Goal: Transaction & Acquisition: Book appointment/travel/reservation

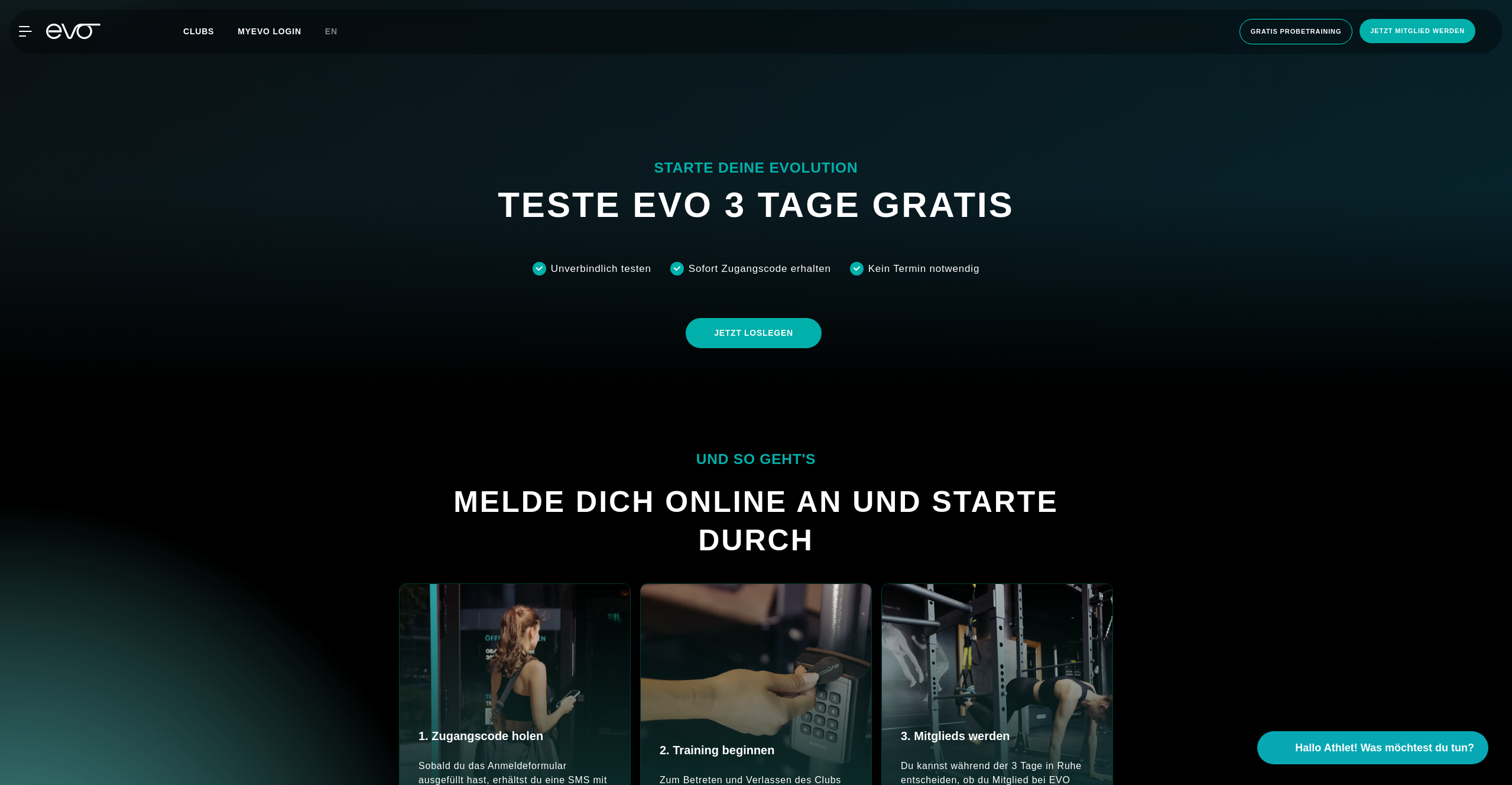
scroll to position [337, 0]
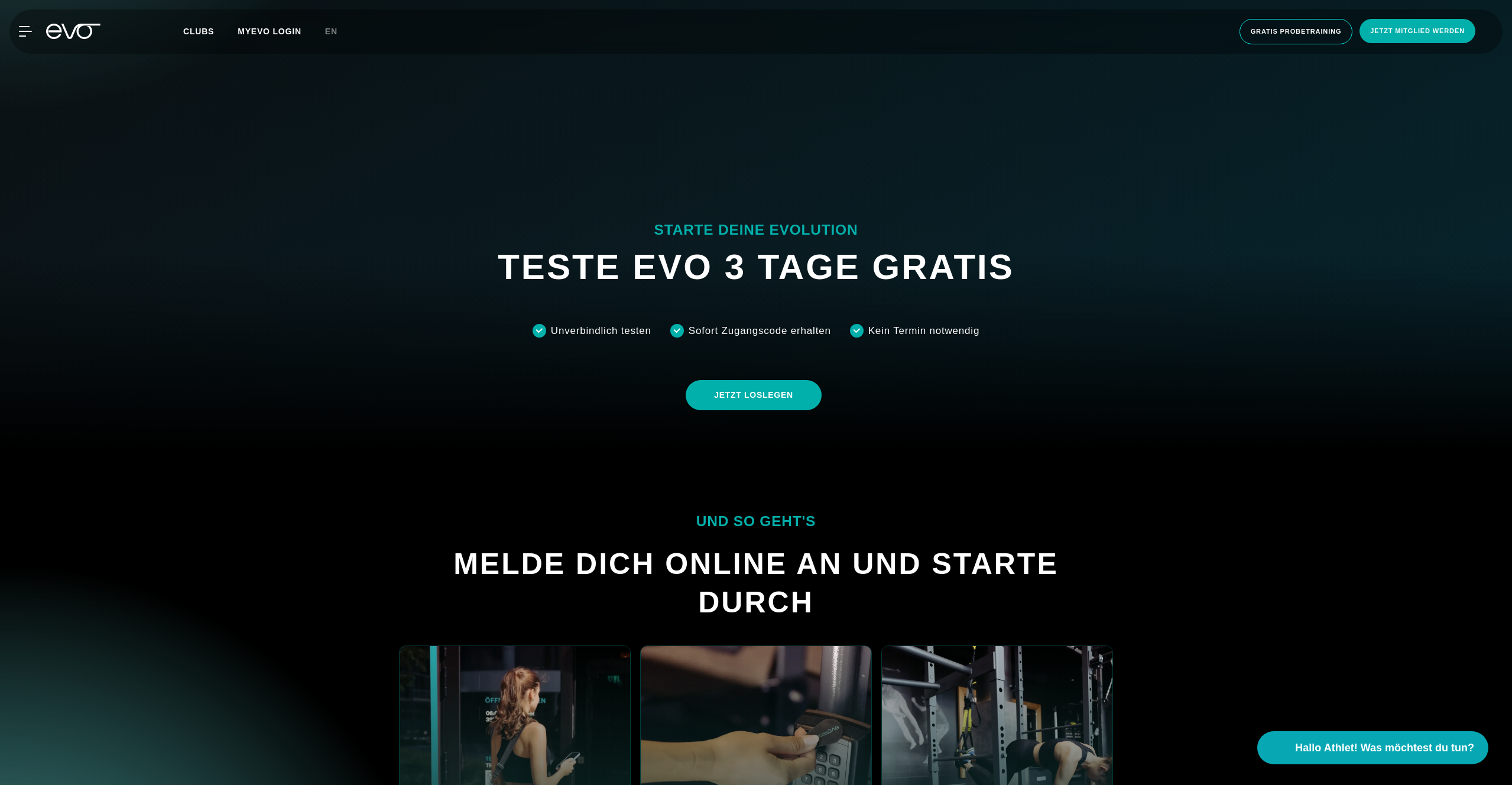
click at [365, 307] on div at bounding box center [756, 56] width 1512 height 785
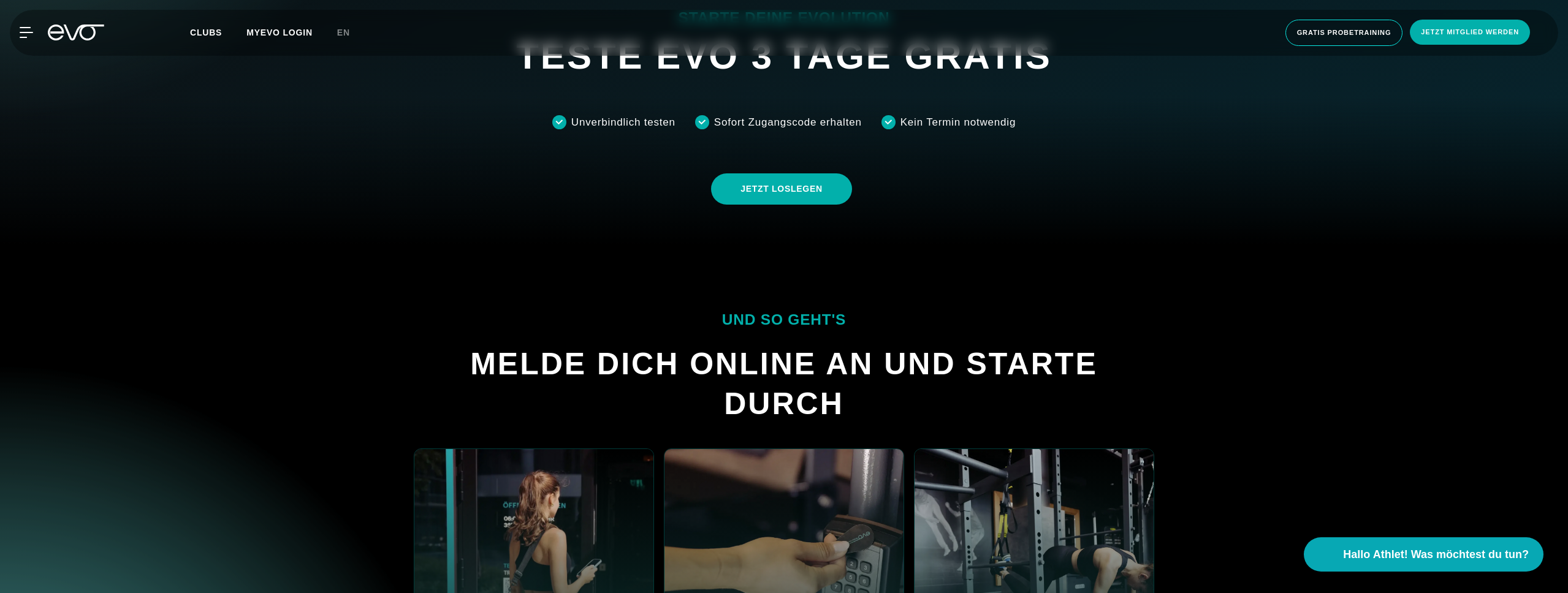
click at [399, 180] on div "JETZT LOSLEGEN" at bounding box center [783, 188] width 1548 height 50
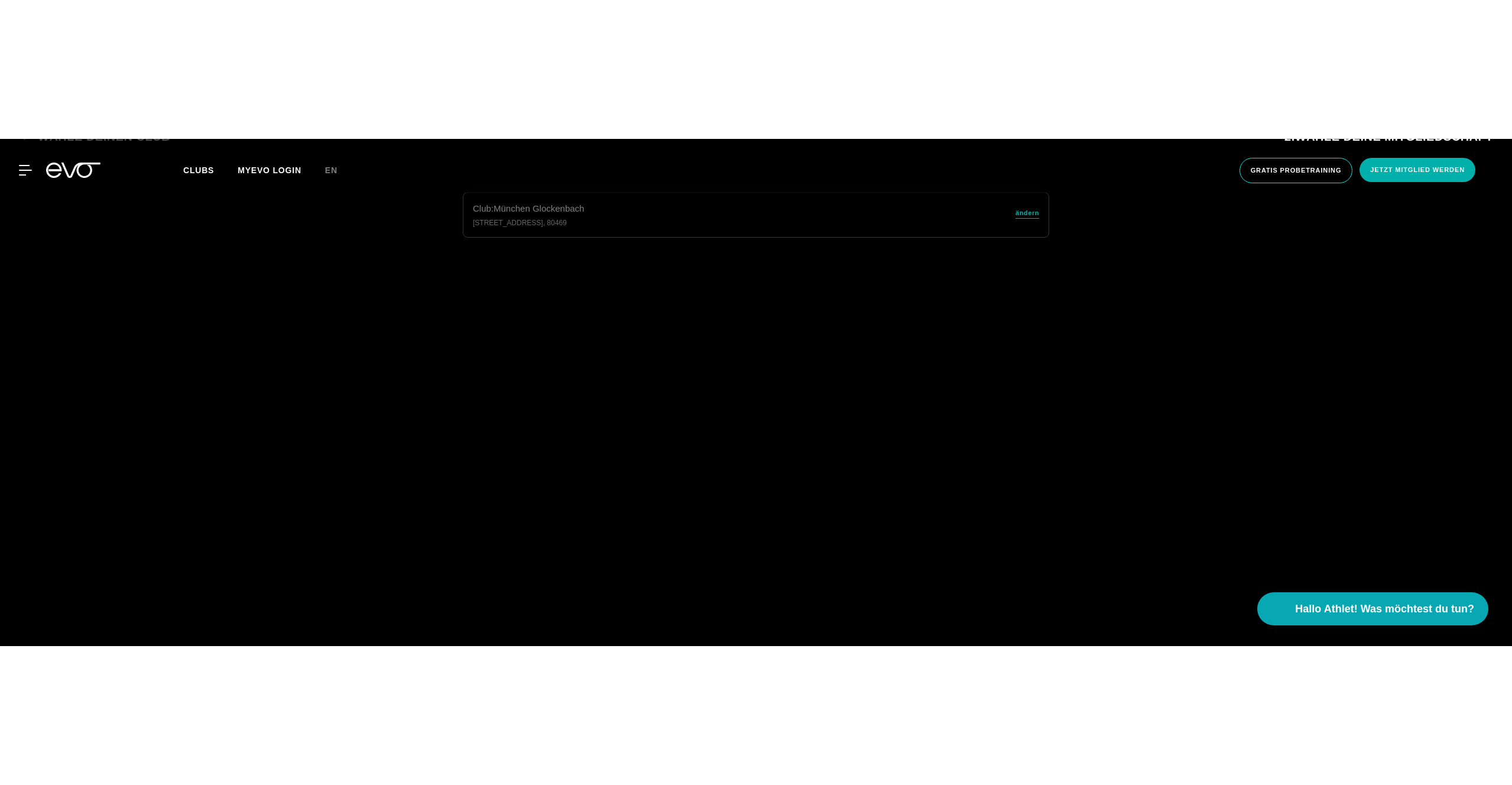
scroll to position [507, 0]
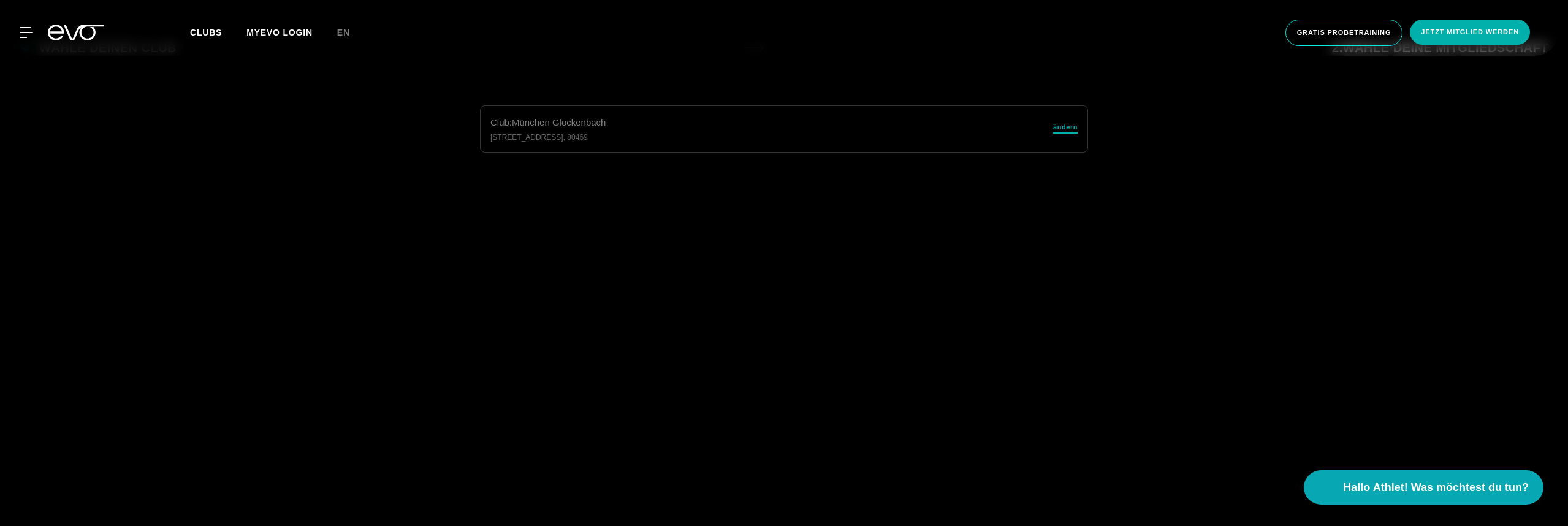
click at [1065, 132] on span "ändern" at bounding box center [1065, 127] width 24 height 10
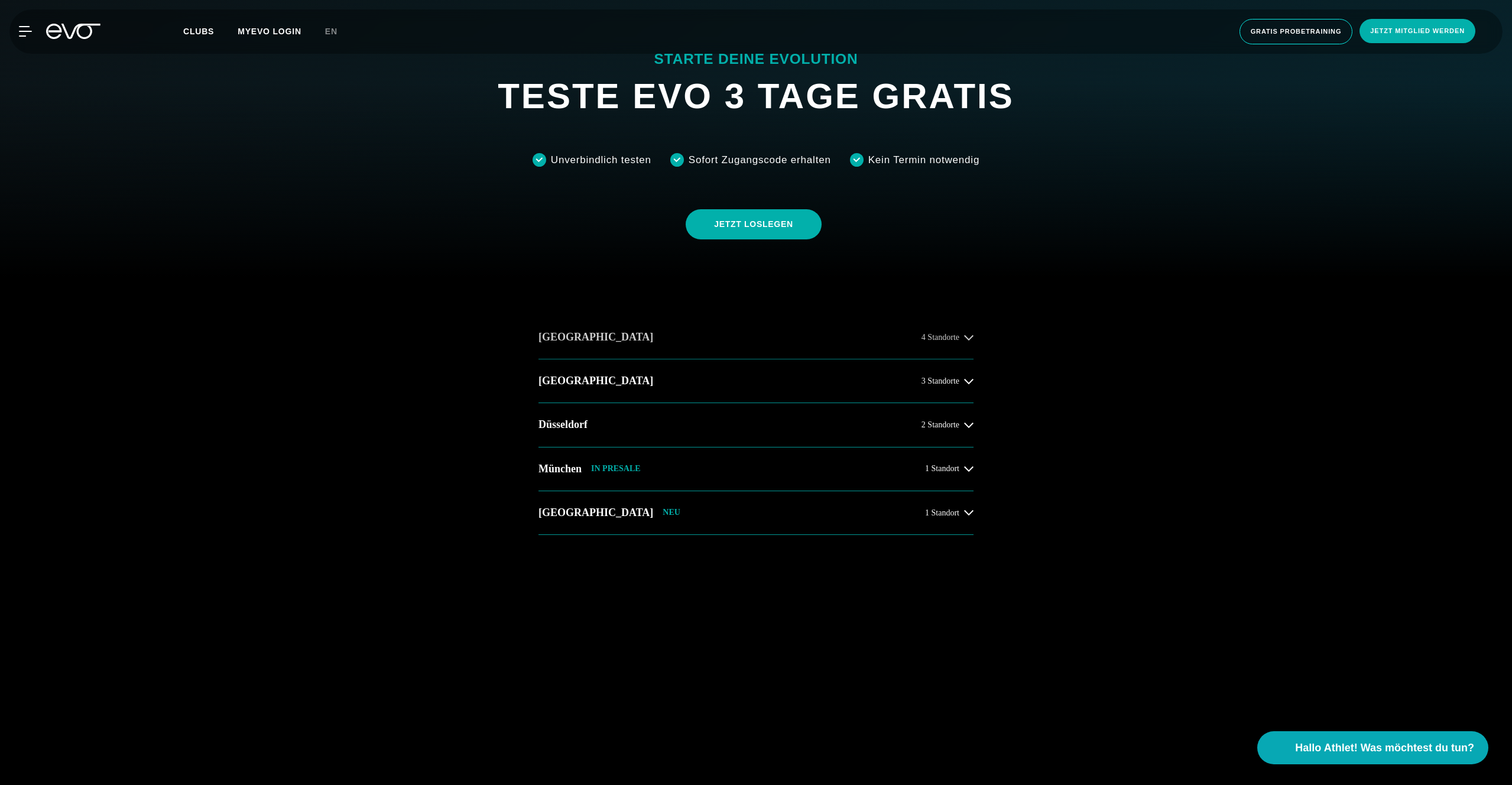
click at [822, 341] on button "Hamburg 4 Standorte" at bounding box center [756, 337] width 435 height 44
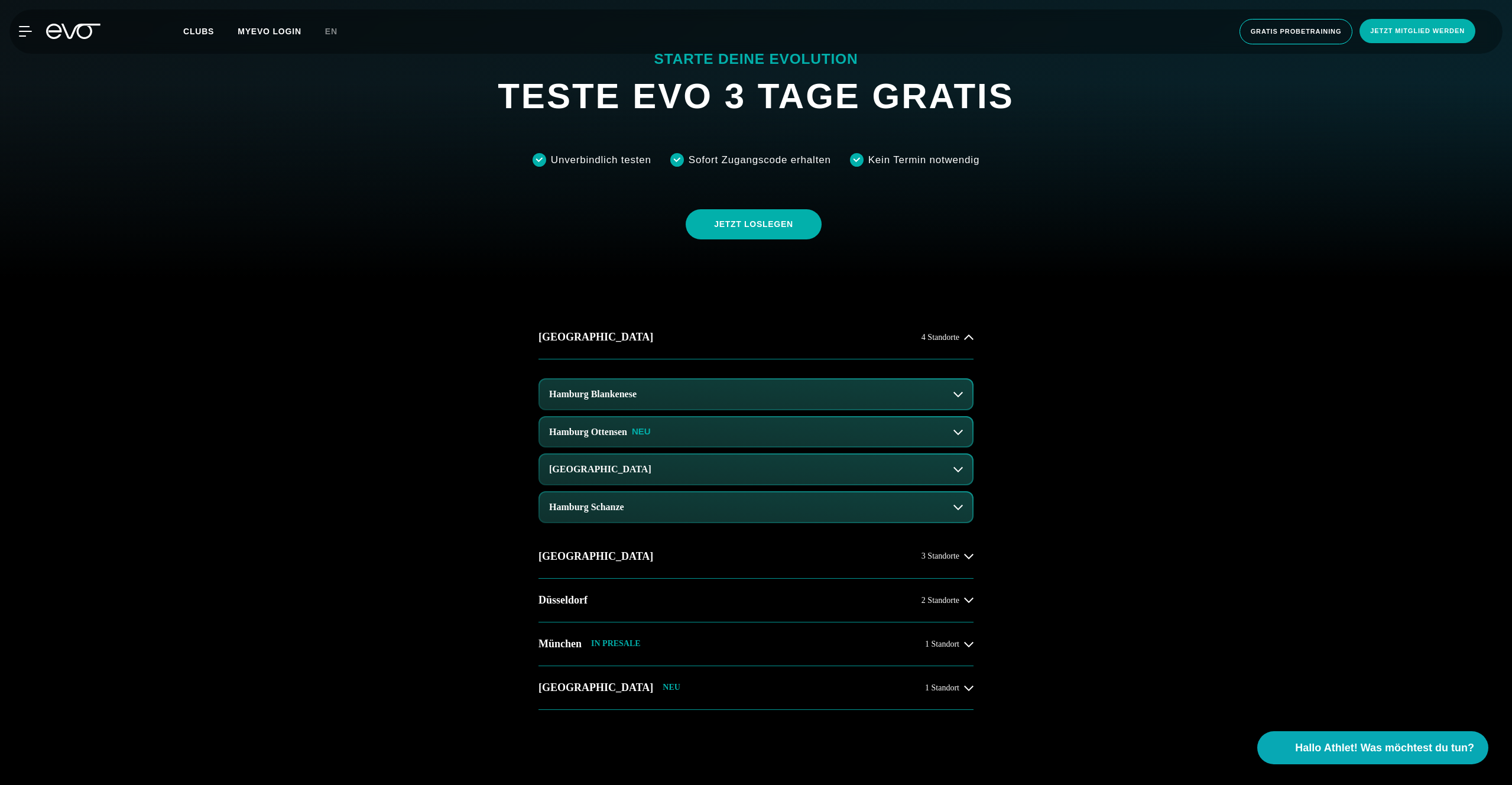
click at [666, 418] on button "Hamburg Ottensen NEU" at bounding box center [755, 432] width 432 height 30
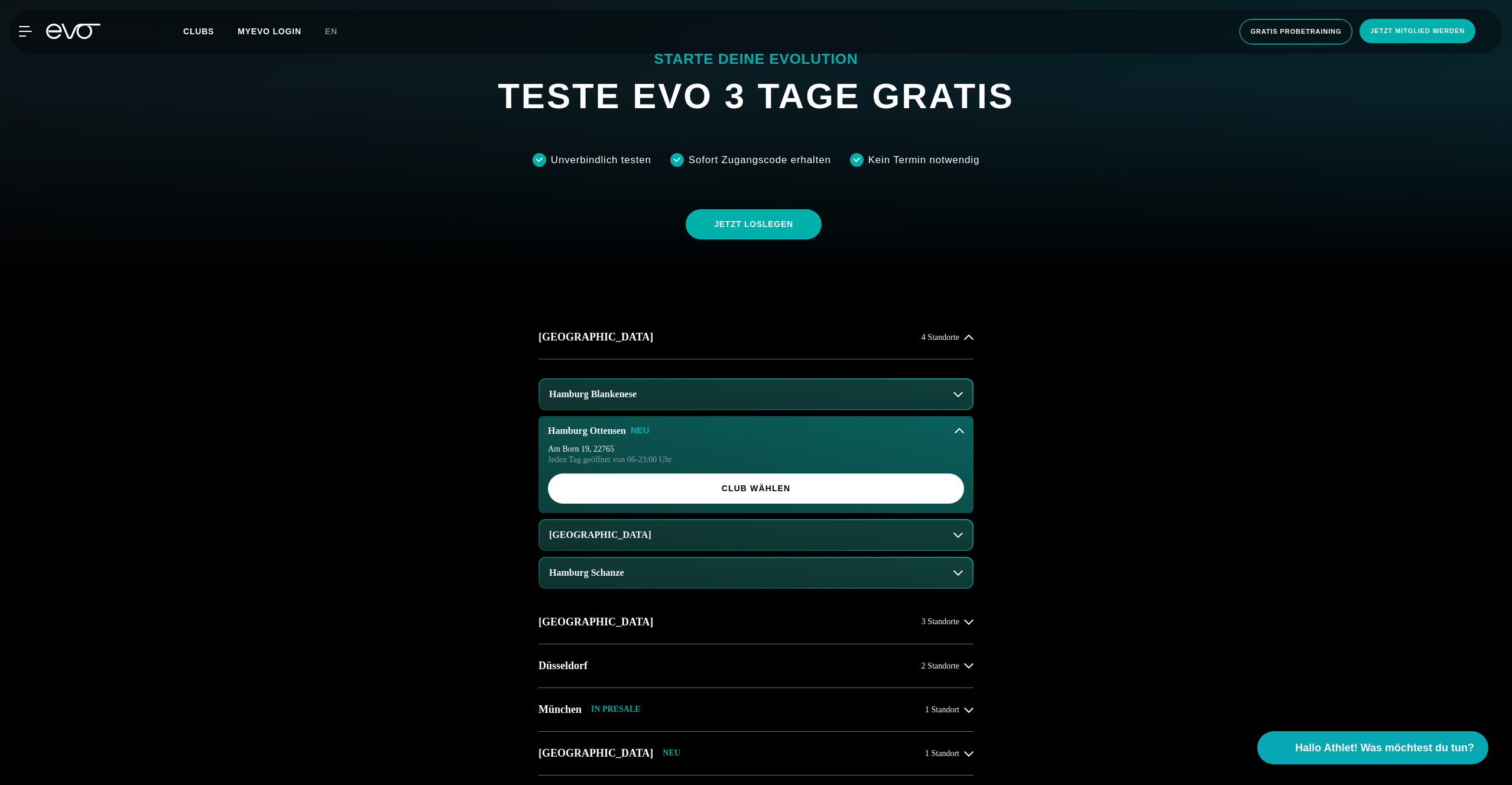
click at [692, 394] on button "Hamburg Blankenese" at bounding box center [755, 394] width 432 height 30
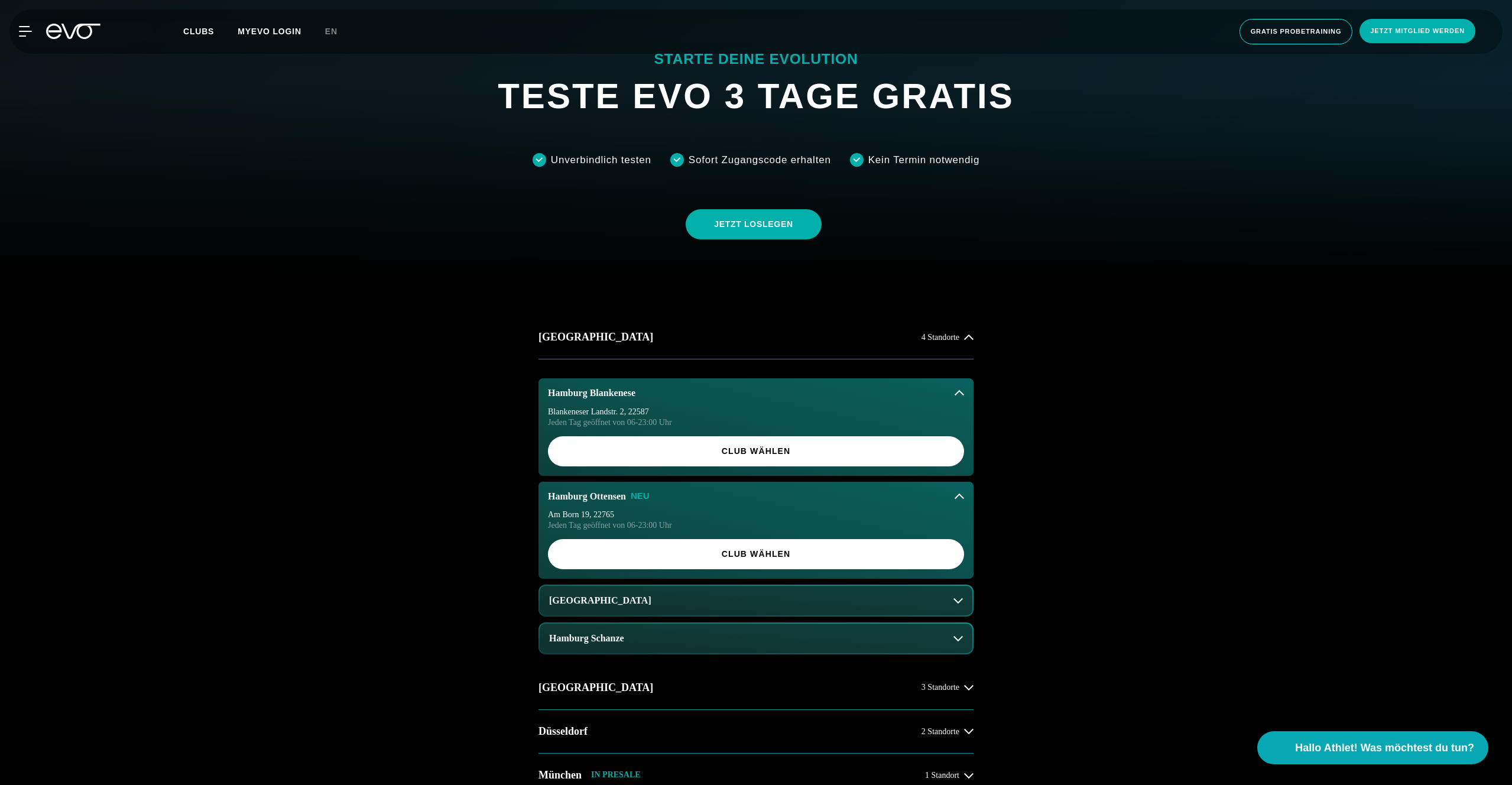
click at [692, 394] on button "Hamburg Blankenese" at bounding box center [756, 392] width 435 height 30
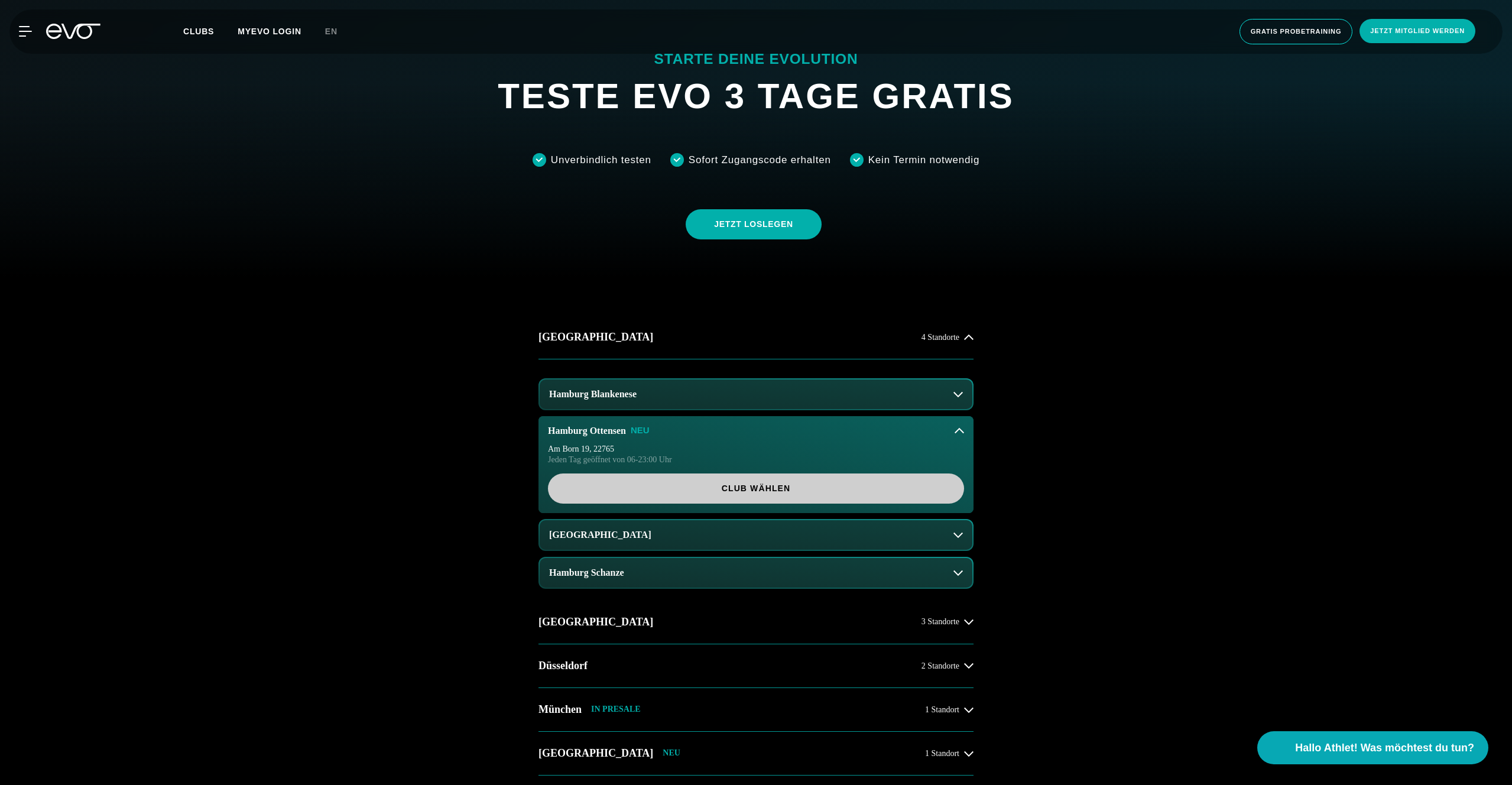
click at [734, 490] on span "Club wählen" at bounding box center [756, 488] width 360 height 12
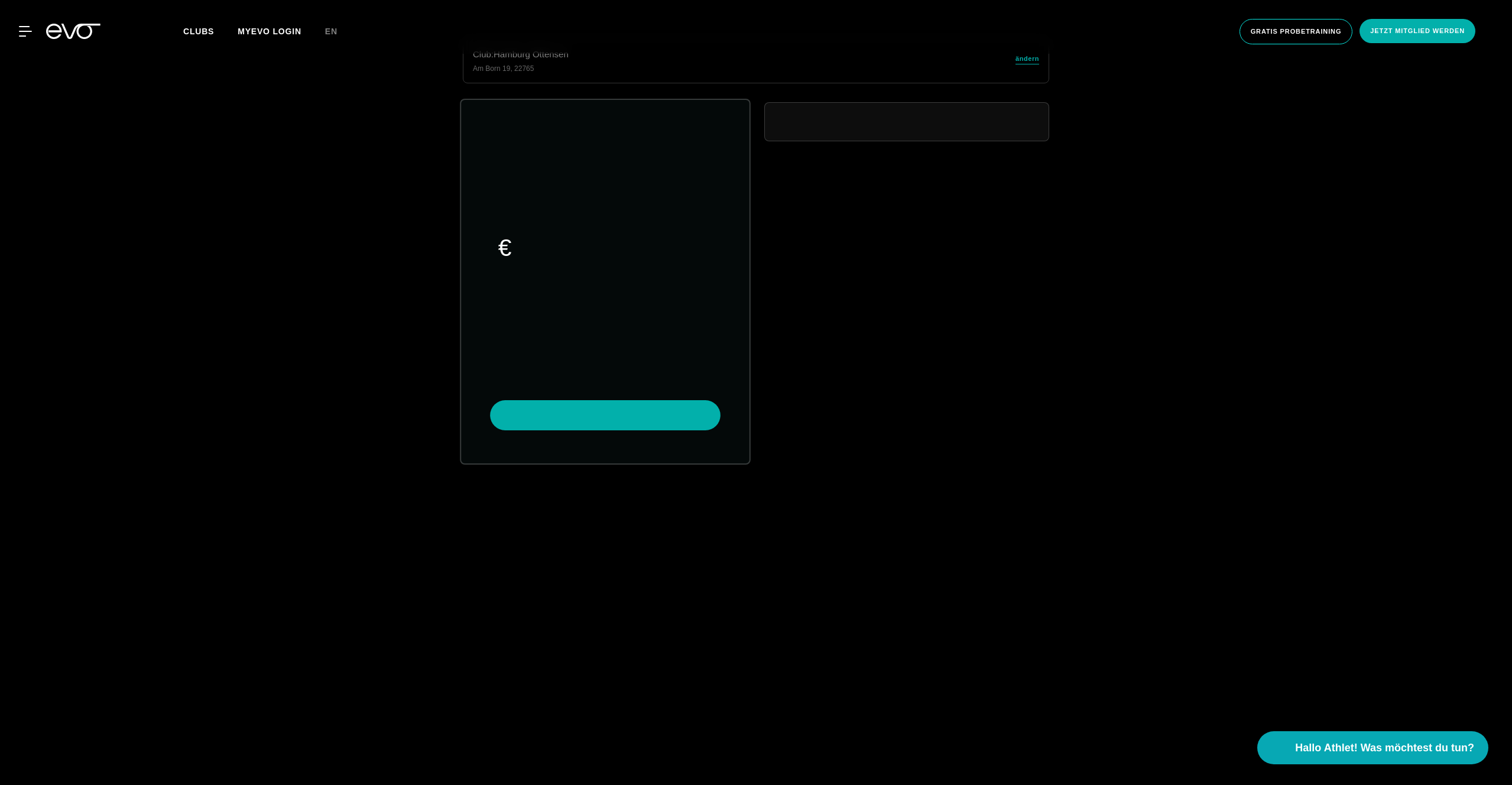
scroll to position [545, 0]
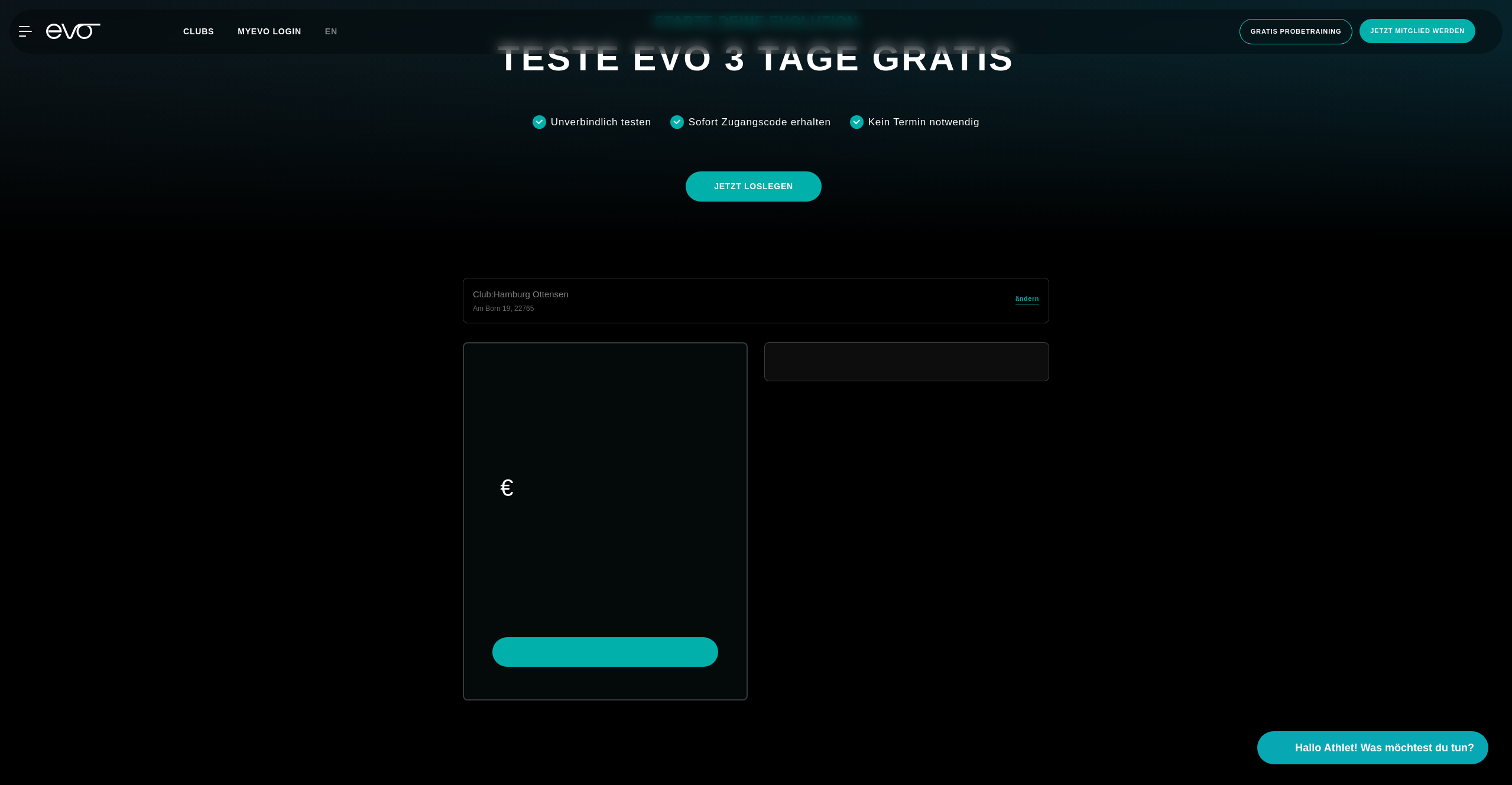
click at [1026, 304] on link "ändern" at bounding box center [1027, 301] width 24 height 14
click at [1027, 298] on span "ändern" at bounding box center [1027, 299] width 24 height 10
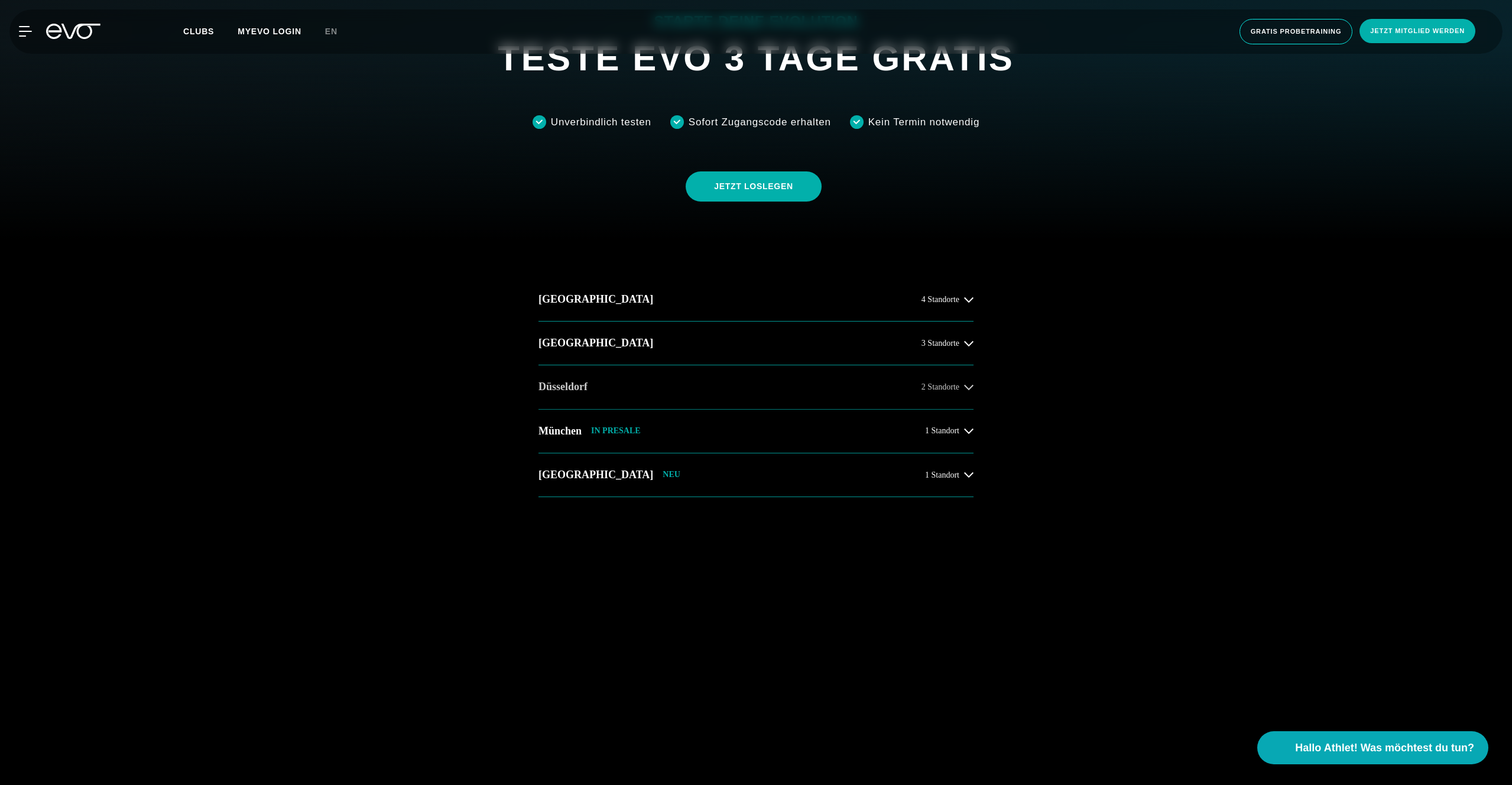
click at [740, 387] on button "Düsseldorf 2 Standorte" at bounding box center [756, 387] width 435 height 44
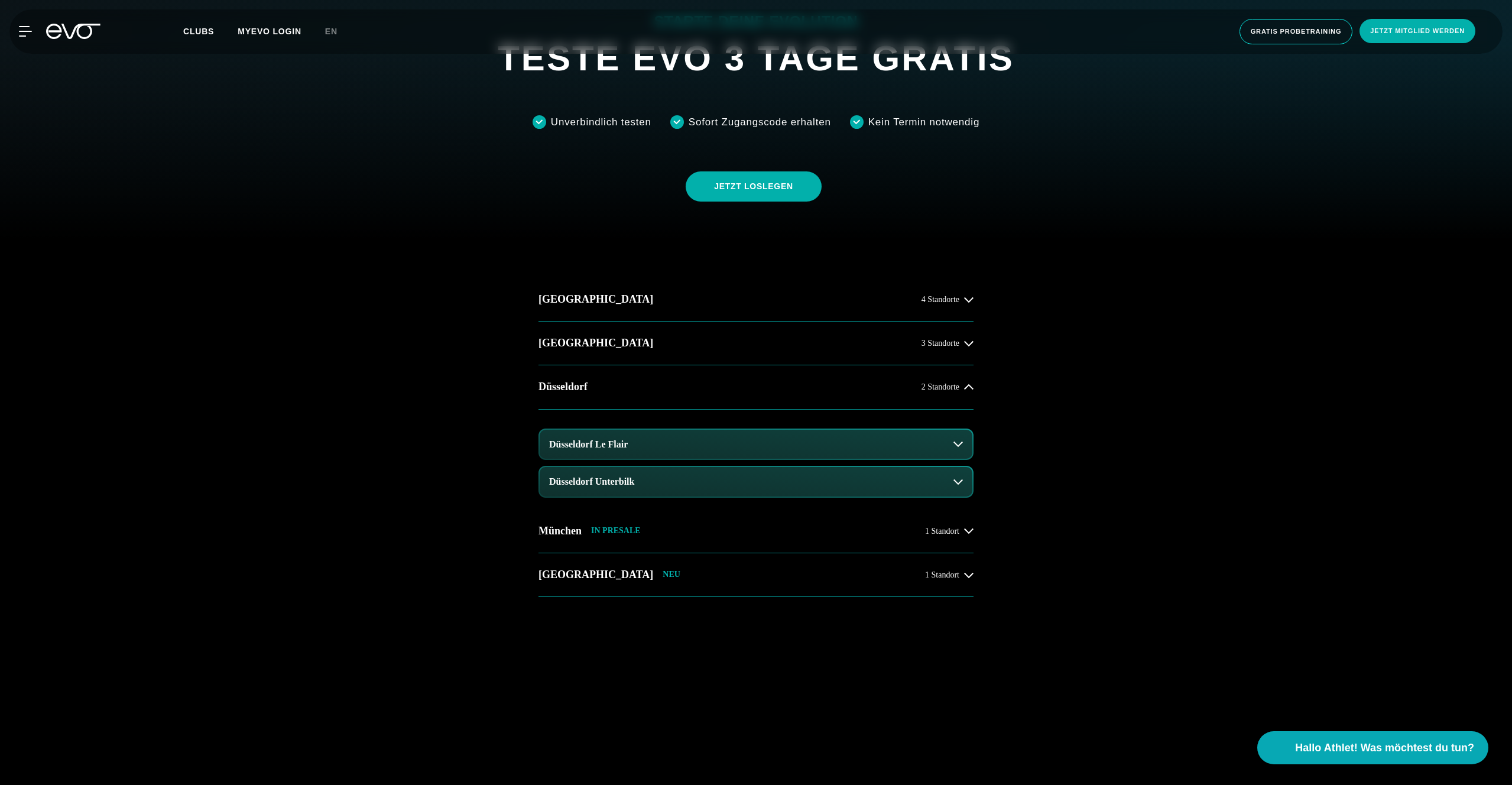
click at [732, 447] on button "Düsseldorf Le Flair" at bounding box center [755, 444] width 432 height 30
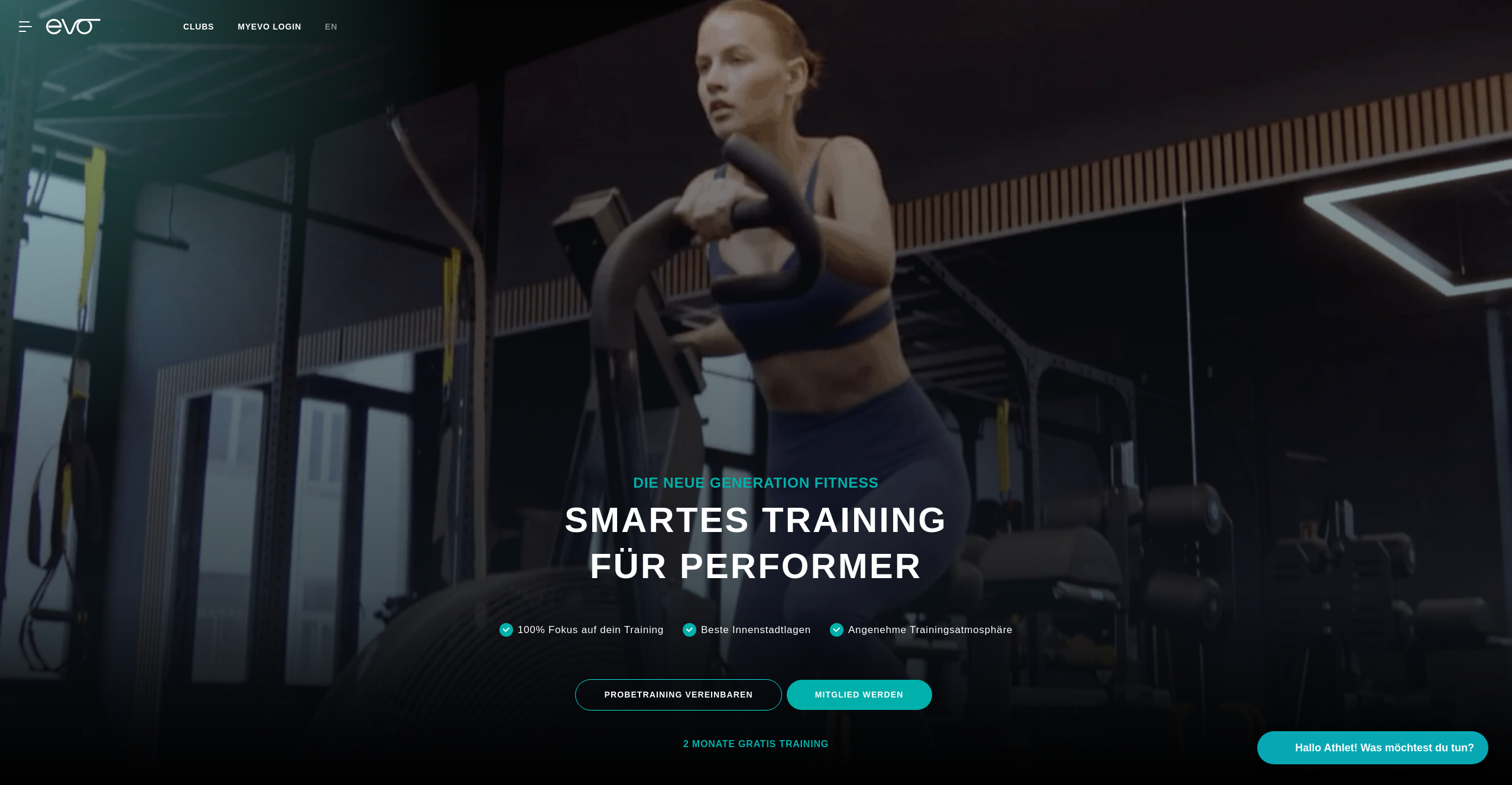
click at [268, 288] on div at bounding box center [756, 392] width 1512 height 785
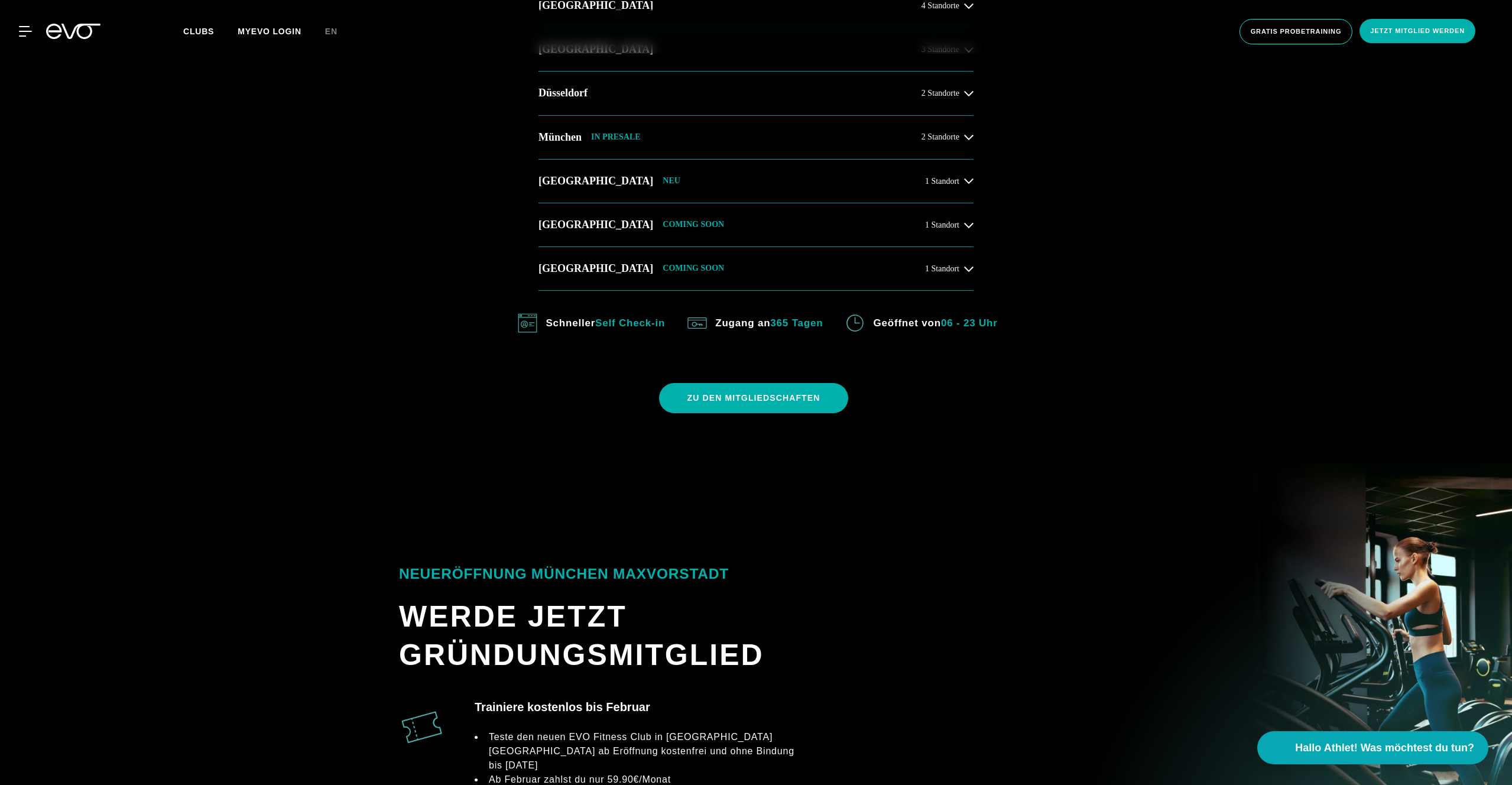
scroll to position [520, 0]
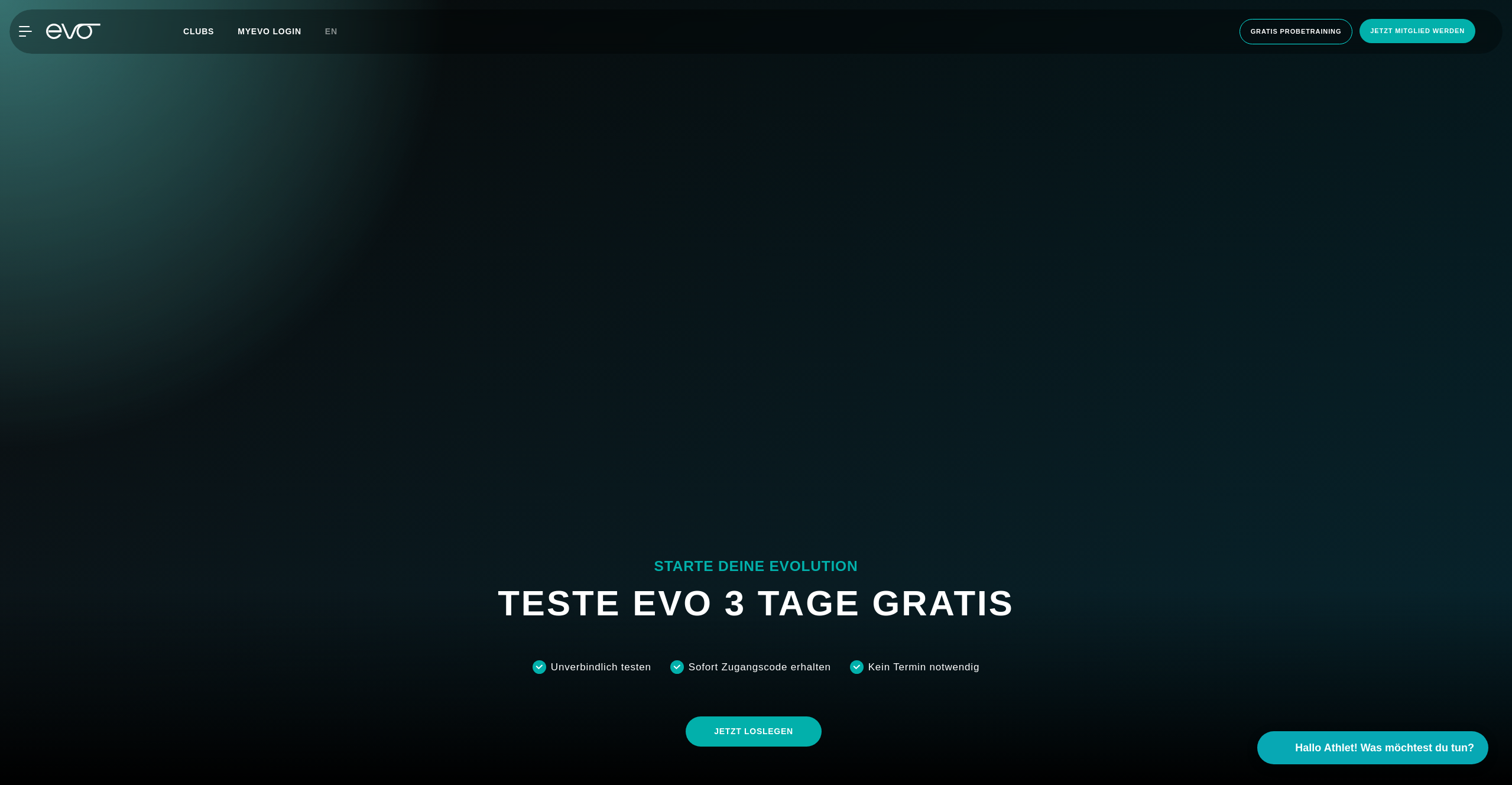
scroll to position [583, 0]
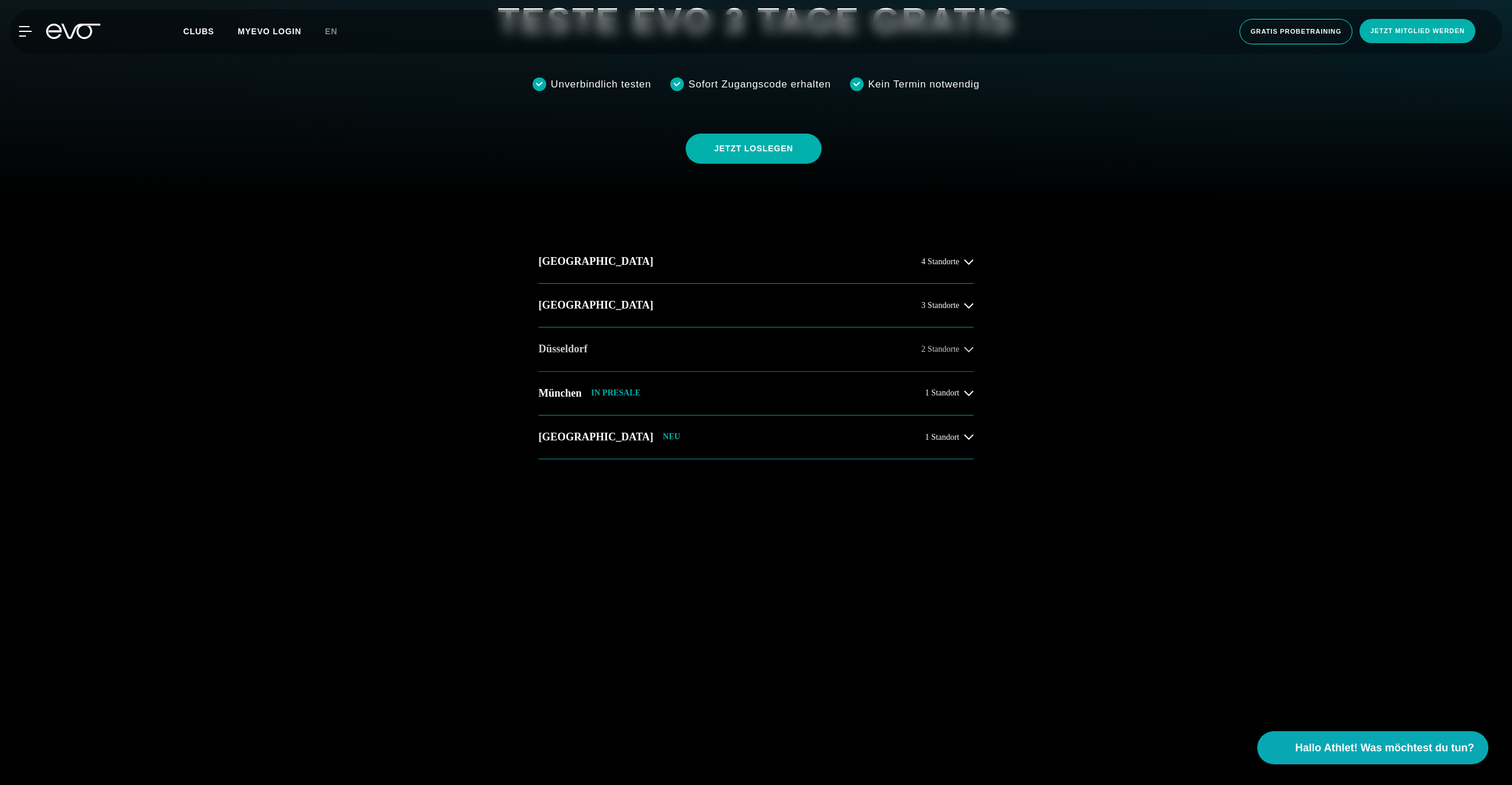
click at [608, 341] on button "Düsseldorf 2 Standorte" at bounding box center [756, 349] width 435 height 44
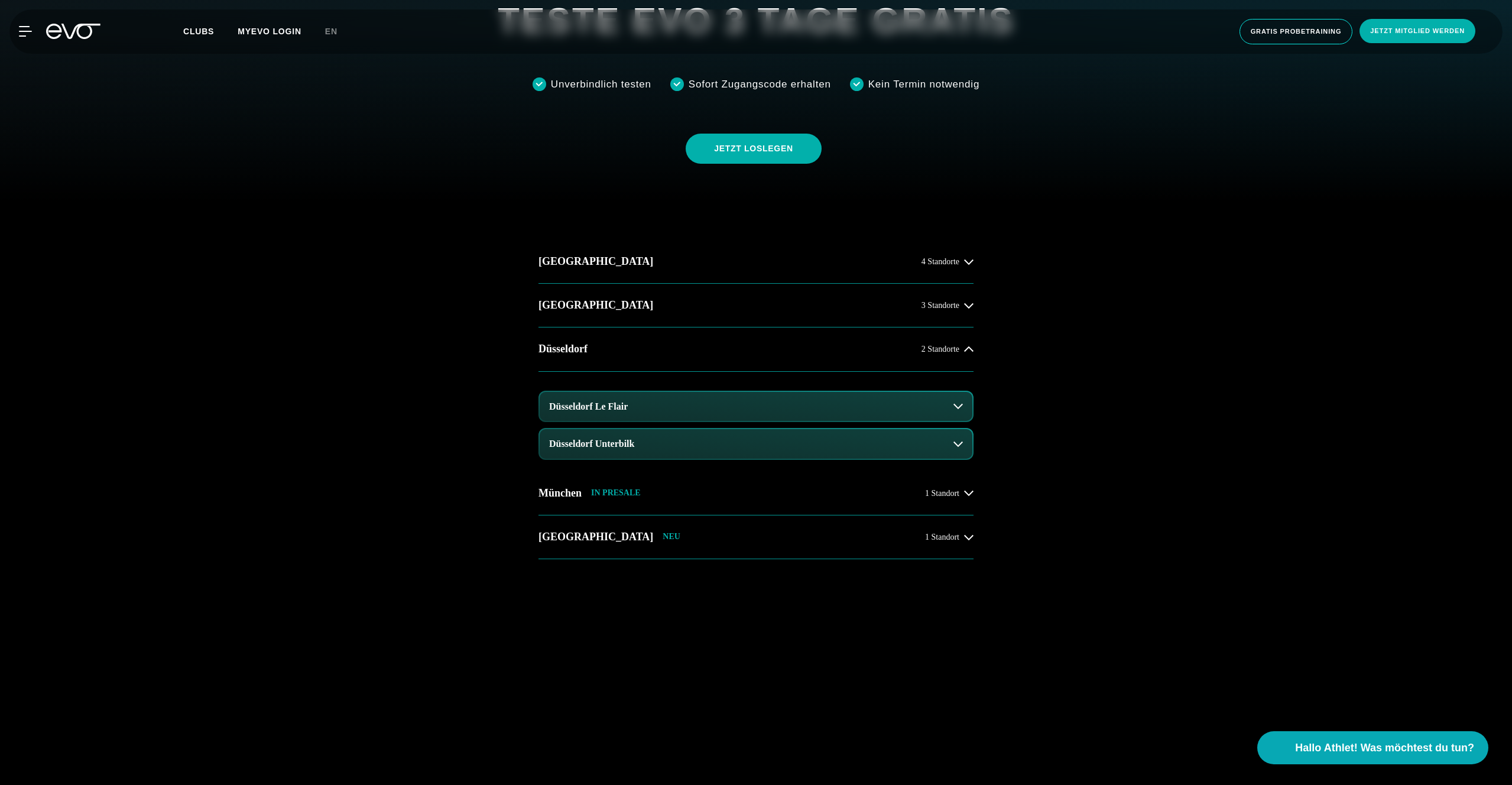
click at [770, 414] on button "Düsseldorf Le Flair" at bounding box center [755, 406] width 432 height 30
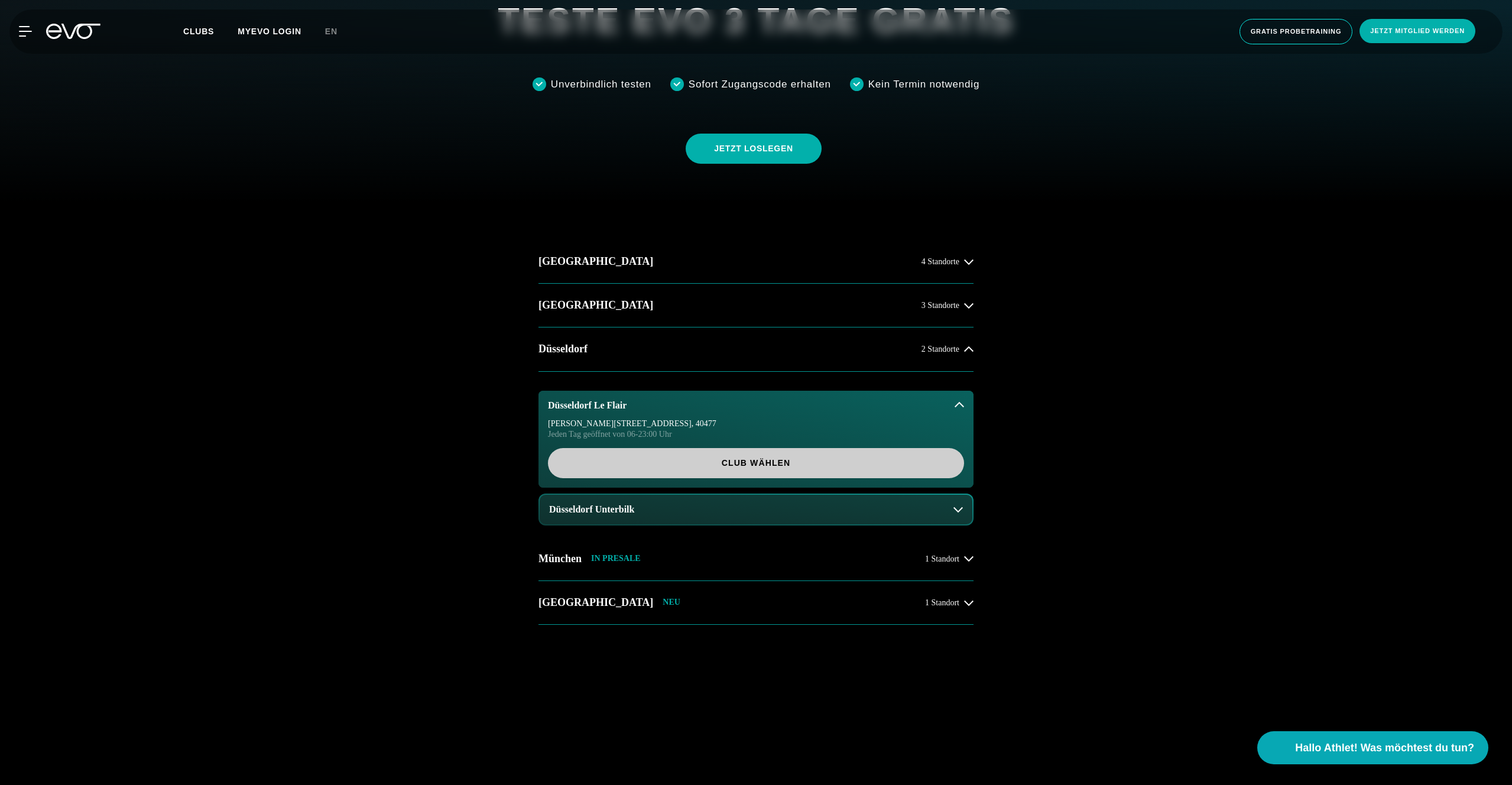
click at [837, 461] on span "Club wählen" at bounding box center [756, 463] width 360 height 12
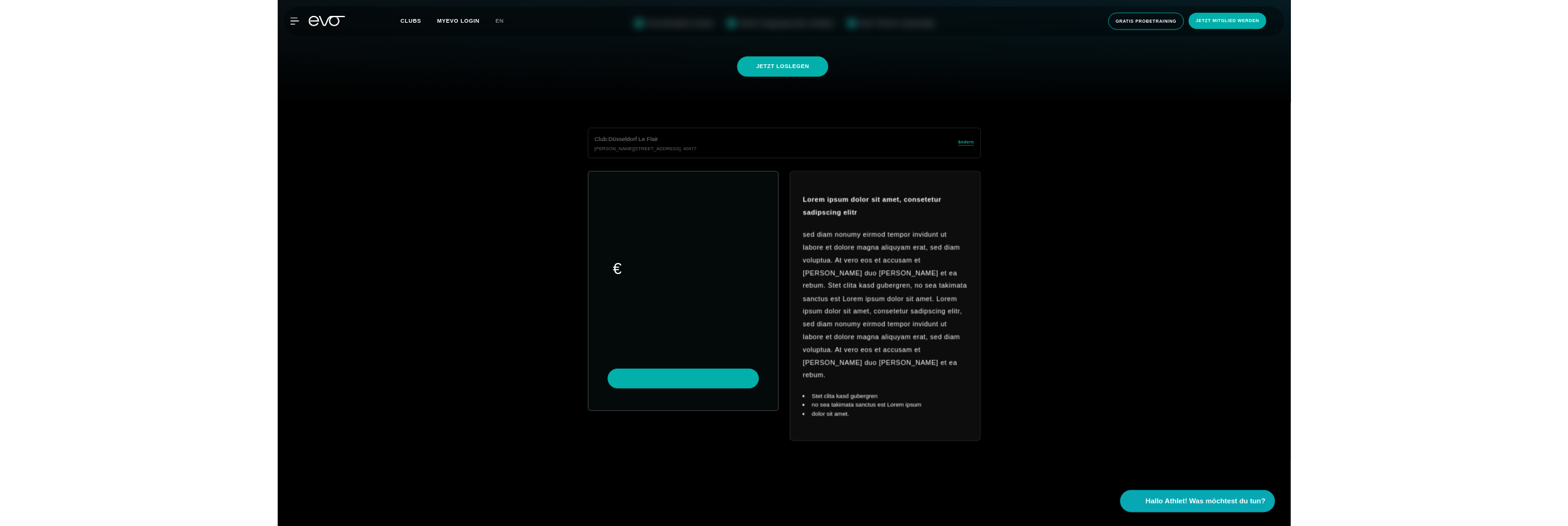
scroll to position [653, 0]
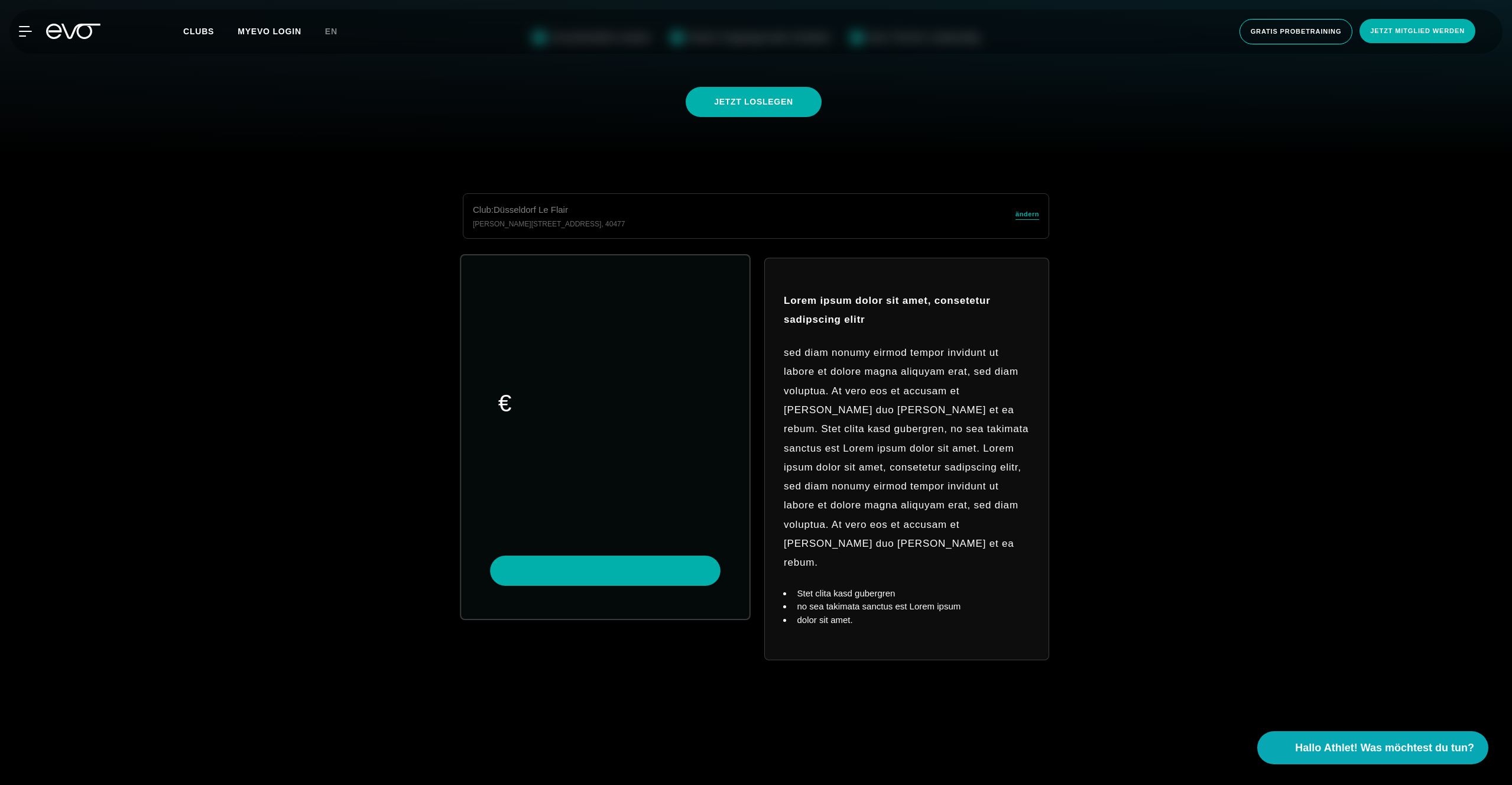
click at [606, 395] on link "choose plan" at bounding box center [606, 436] width 289 height 364
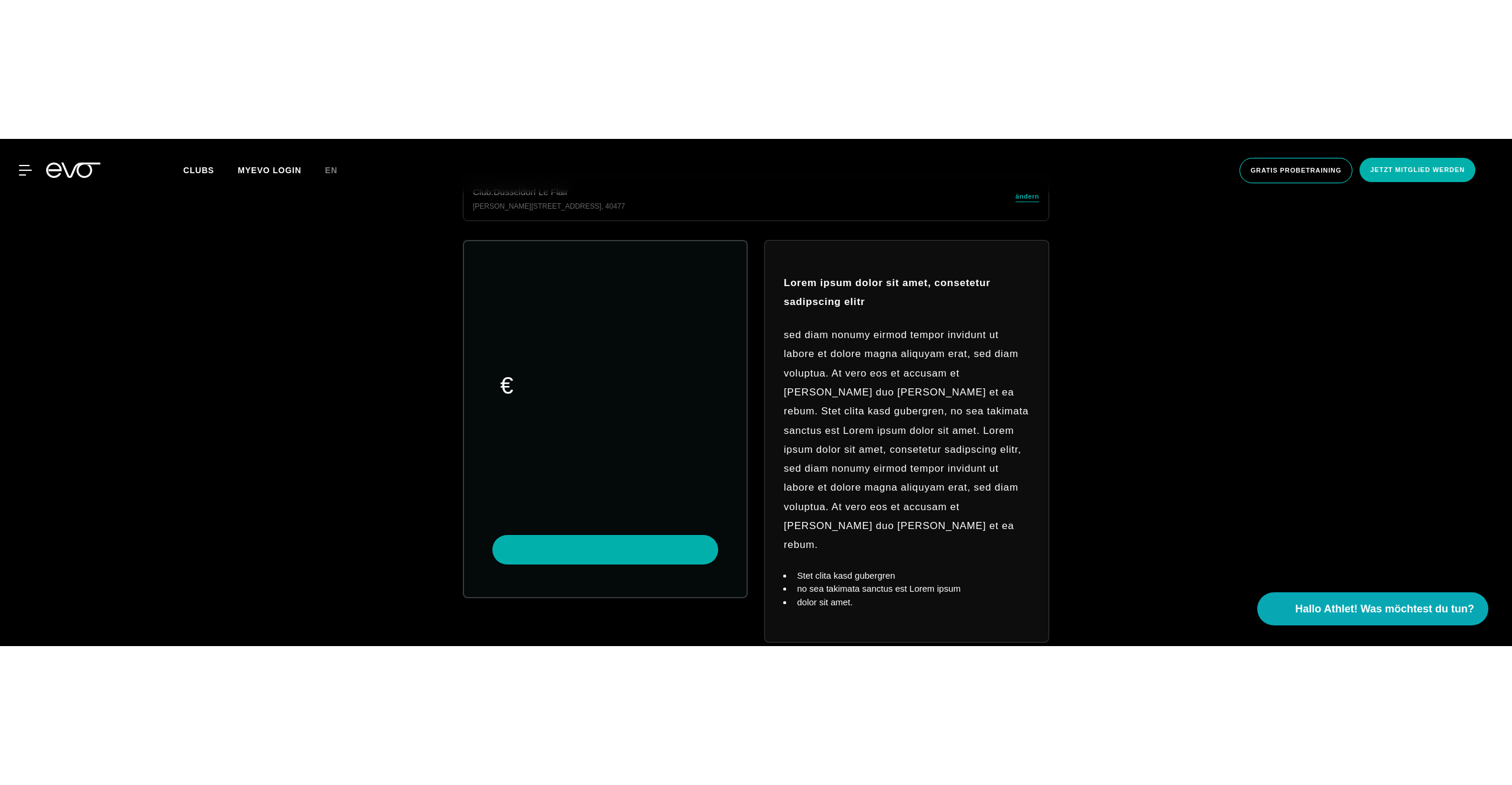
scroll to position [507, 0]
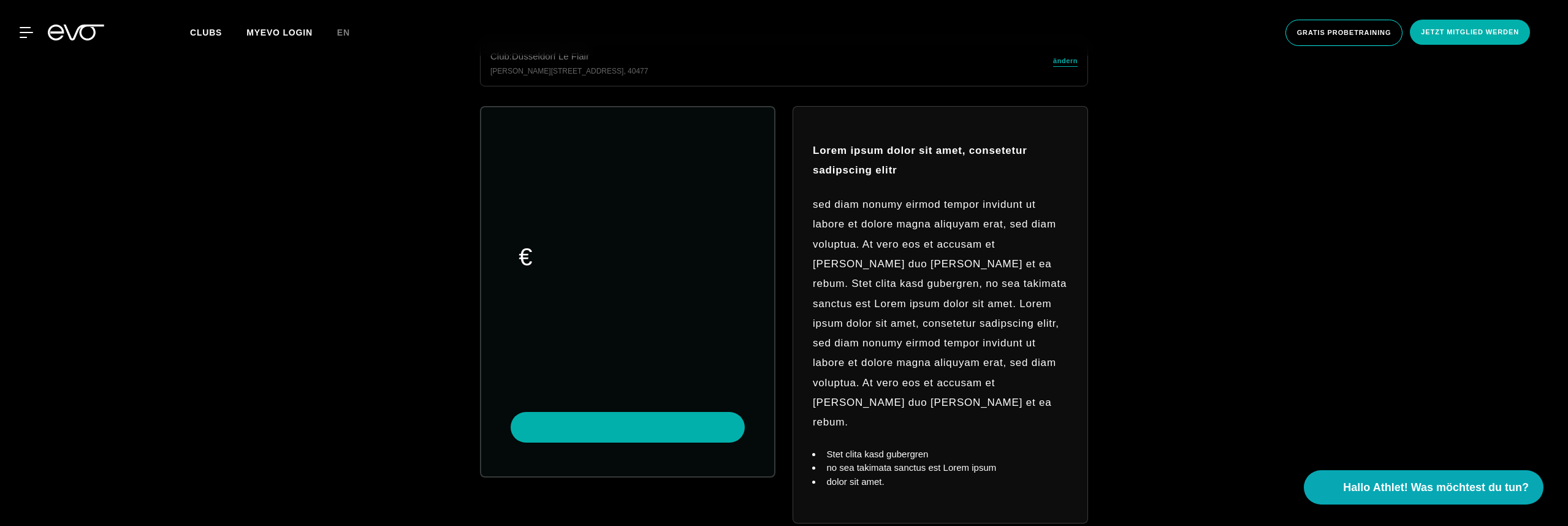
click at [416, 218] on div "Club : Düsseldorf Le Flair Marc-Chagall-Straße 2 , 40477 ändern € Lorem ipsum d…" at bounding box center [784, 296] width 1529 height 514
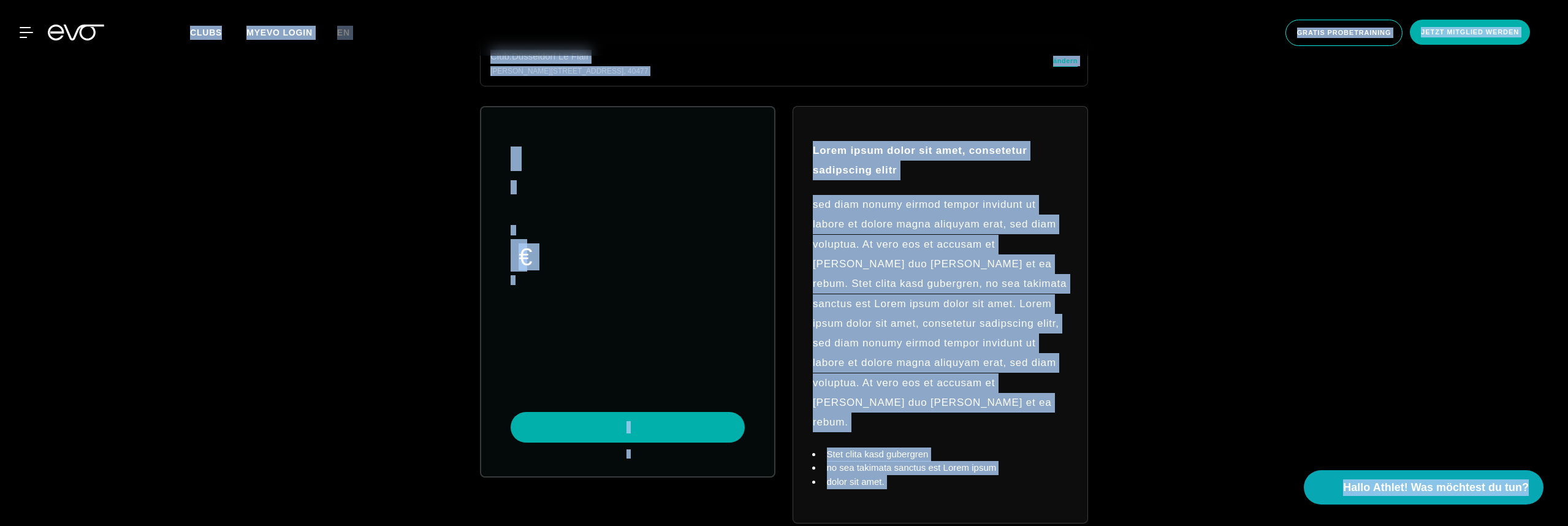
click at [416, 218] on div "Club : Düsseldorf Le Flair Marc-Chagall-Straße 2 , 40477 ändern € Lorem ipsum d…" at bounding box center [784, 296] width 1529 height 514
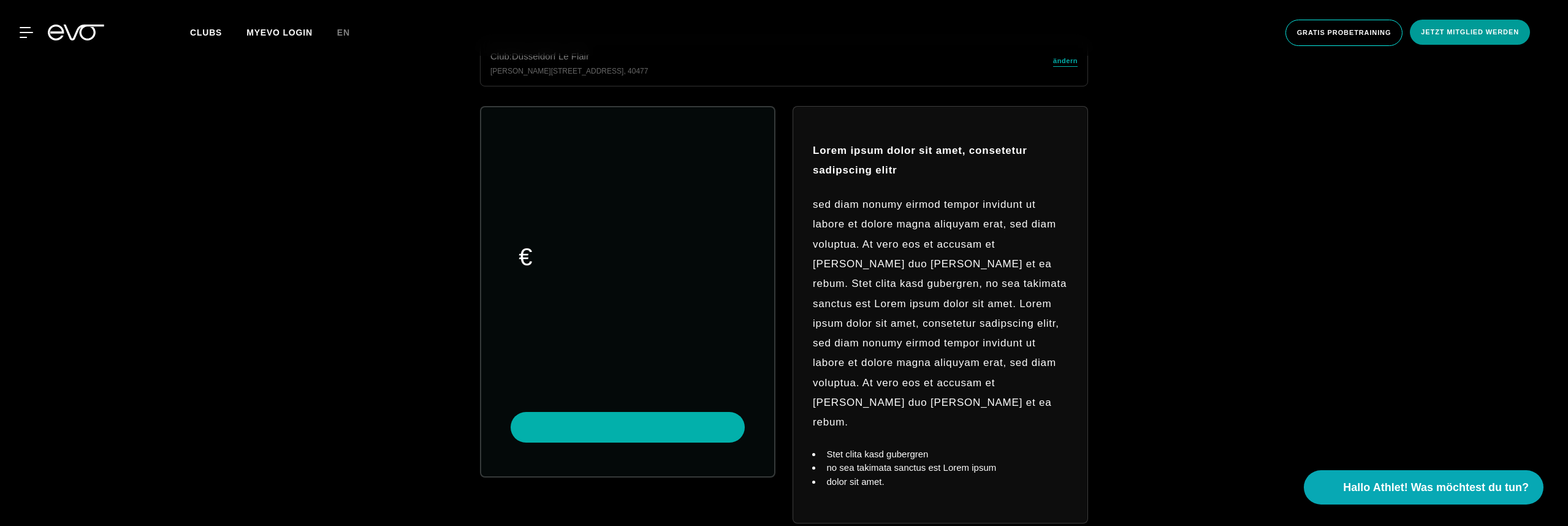
click at [1437, 40] on span "Jetzt Mitglied werden" at bounding box center [1470, 32] width 120 height 25
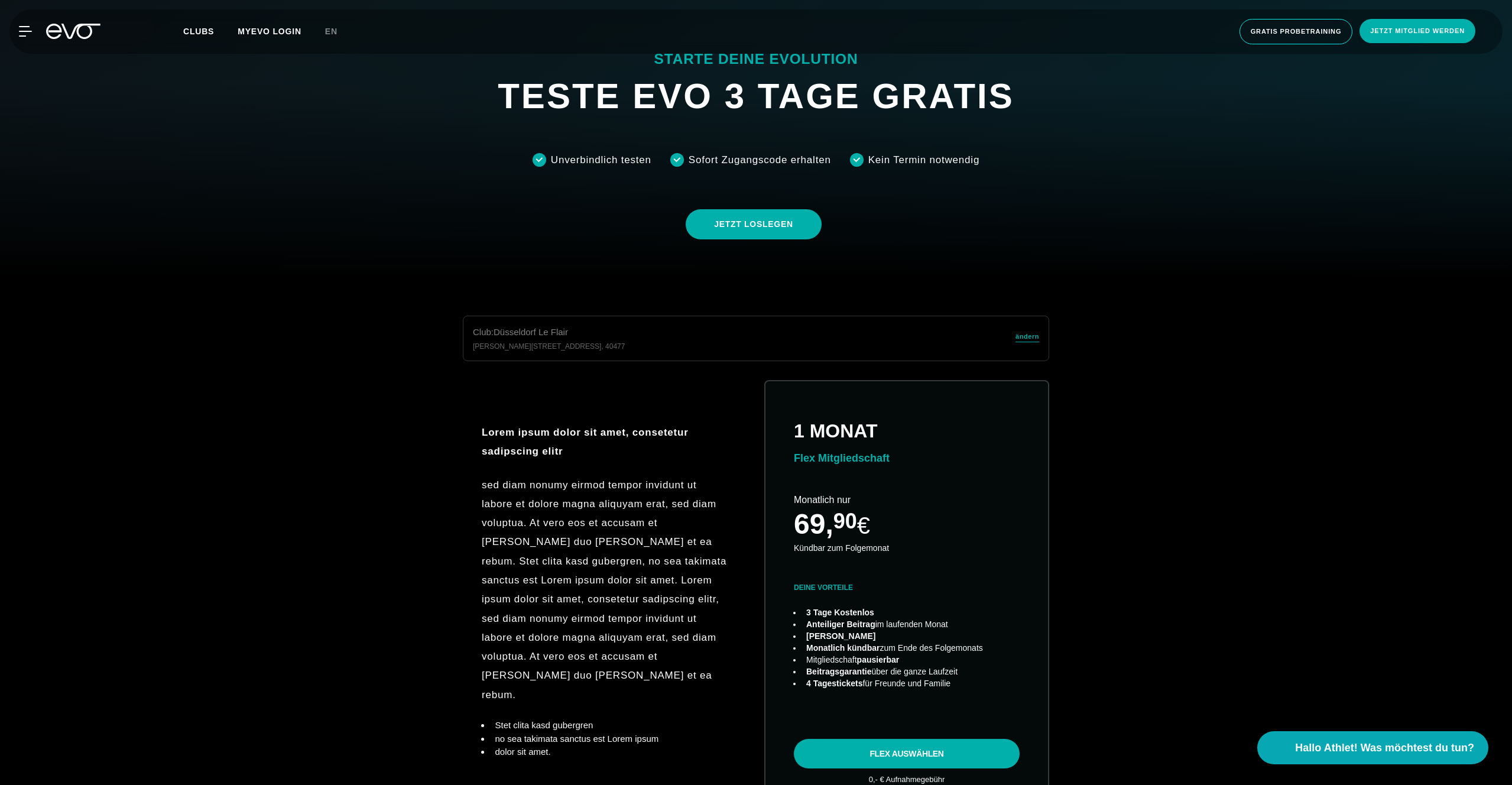
click at [1503, 507] on div "Club : Düsseldorf Le Flair Marc-Chagall-Straße 2 , 40477 ändern Lorem ipsum dol…" at bounding box center [756, 554] width 1531 height 553
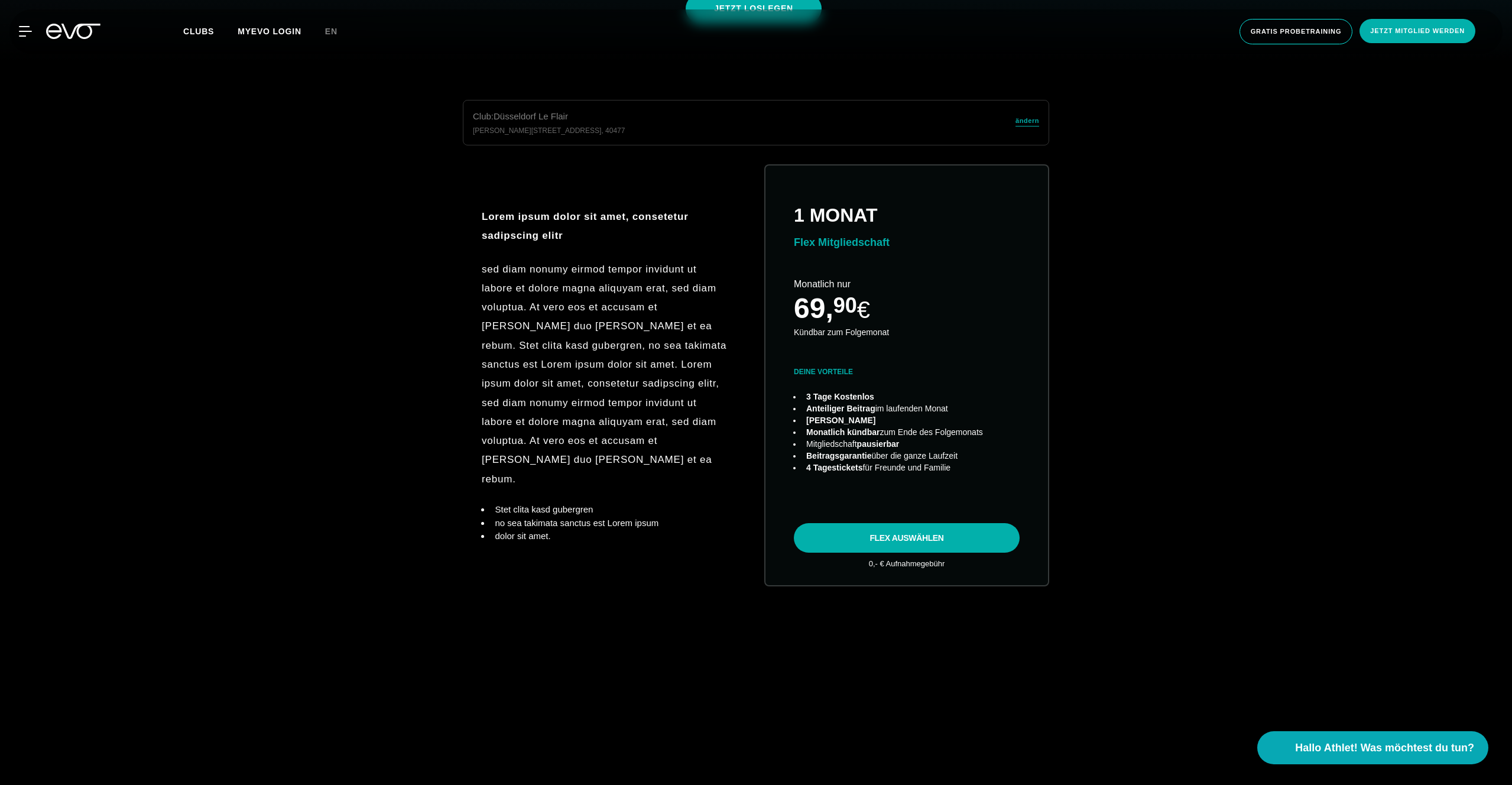
scroll to position [658, 0]
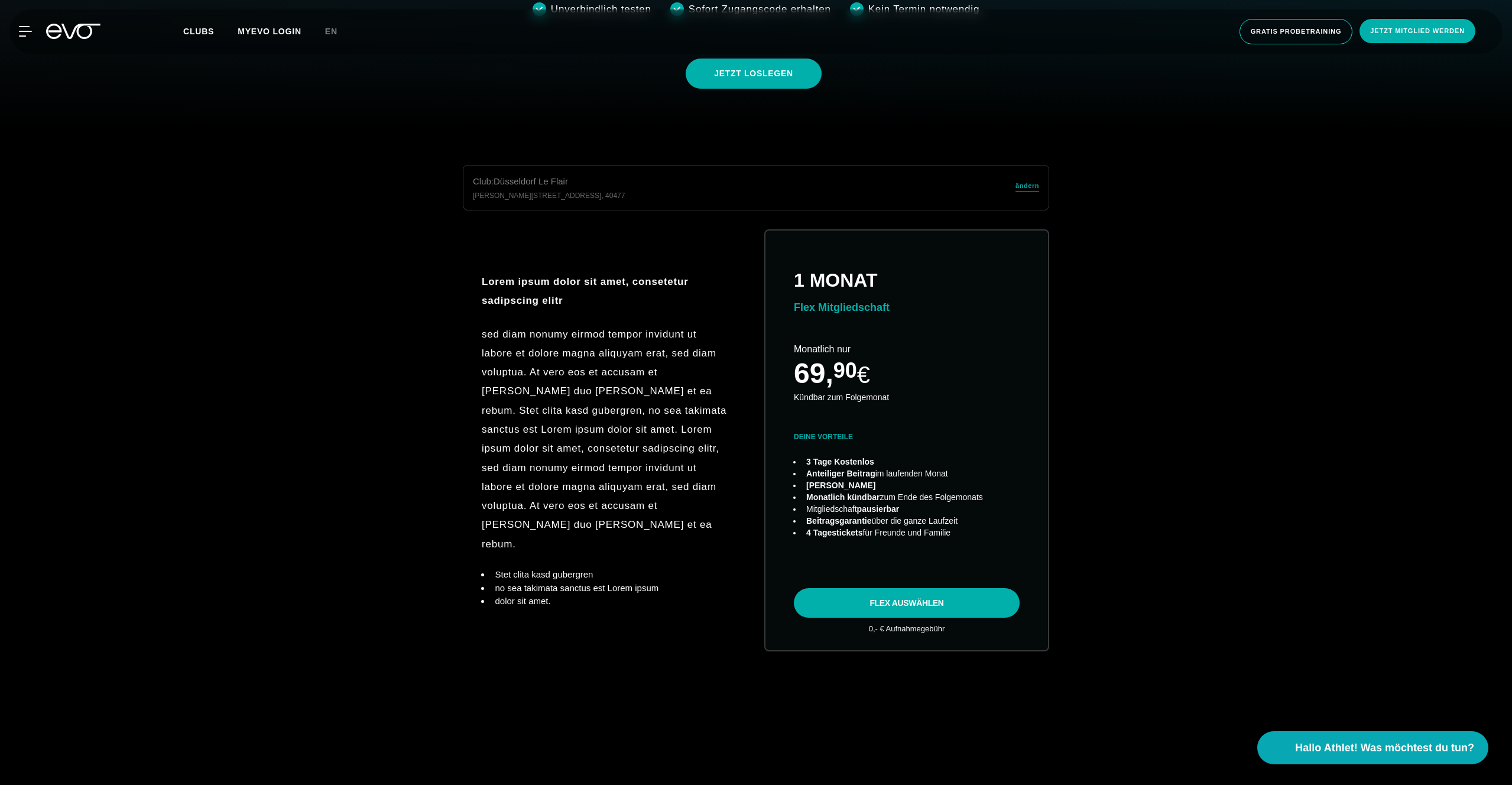
click at [1024, 200] on div "Club : Düsseldorf Le Flair Marc-Chagall-Straße 2 , 40477 ändern" at bounding box center [756, 187] width 587 height 45
click at [1024, 188] on span "ändern" at bounding box center [1027, 186] width 24 height 10
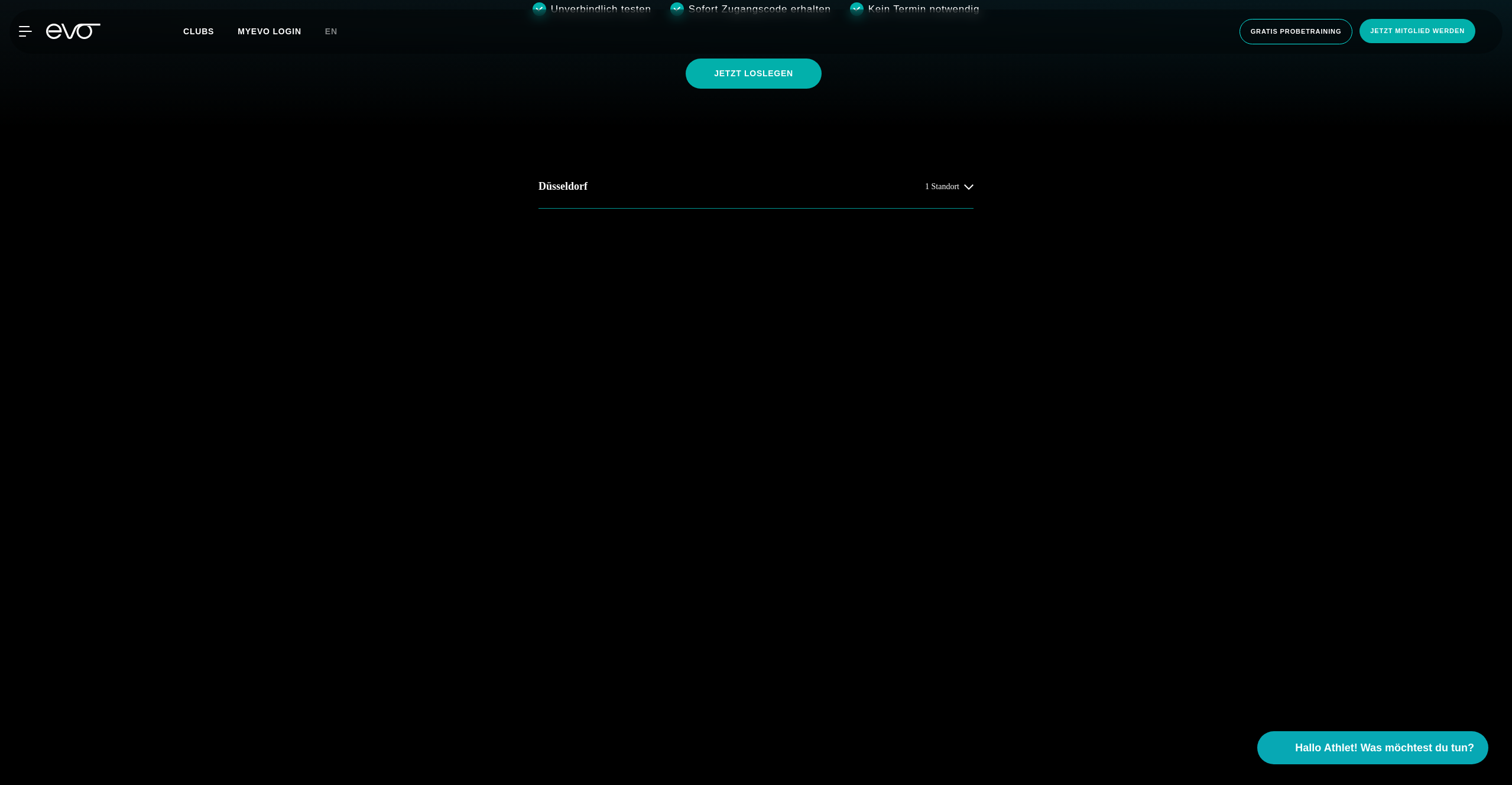
click at [977, 190] on div "Düsseldorf 1 Standort" at bounding box center [756, 186] width 454 height 44
click at [950, 188] on span "1 Standort" at bounding box center [942, 186] width 34 height 9
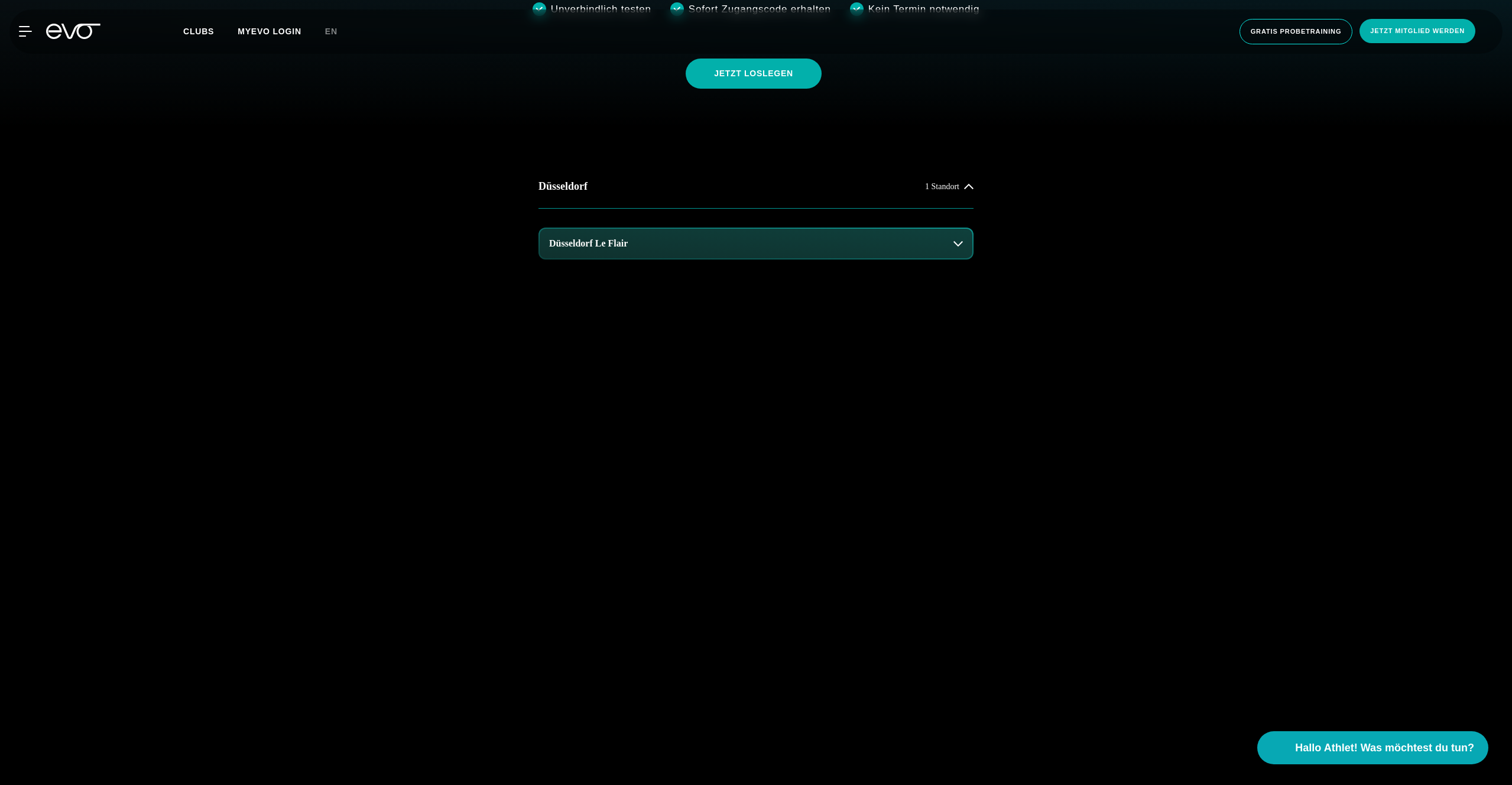
click at [833, 253] on button "Düsseldorf Le Flair" at bounding box center [755, 244] width 432 height 30
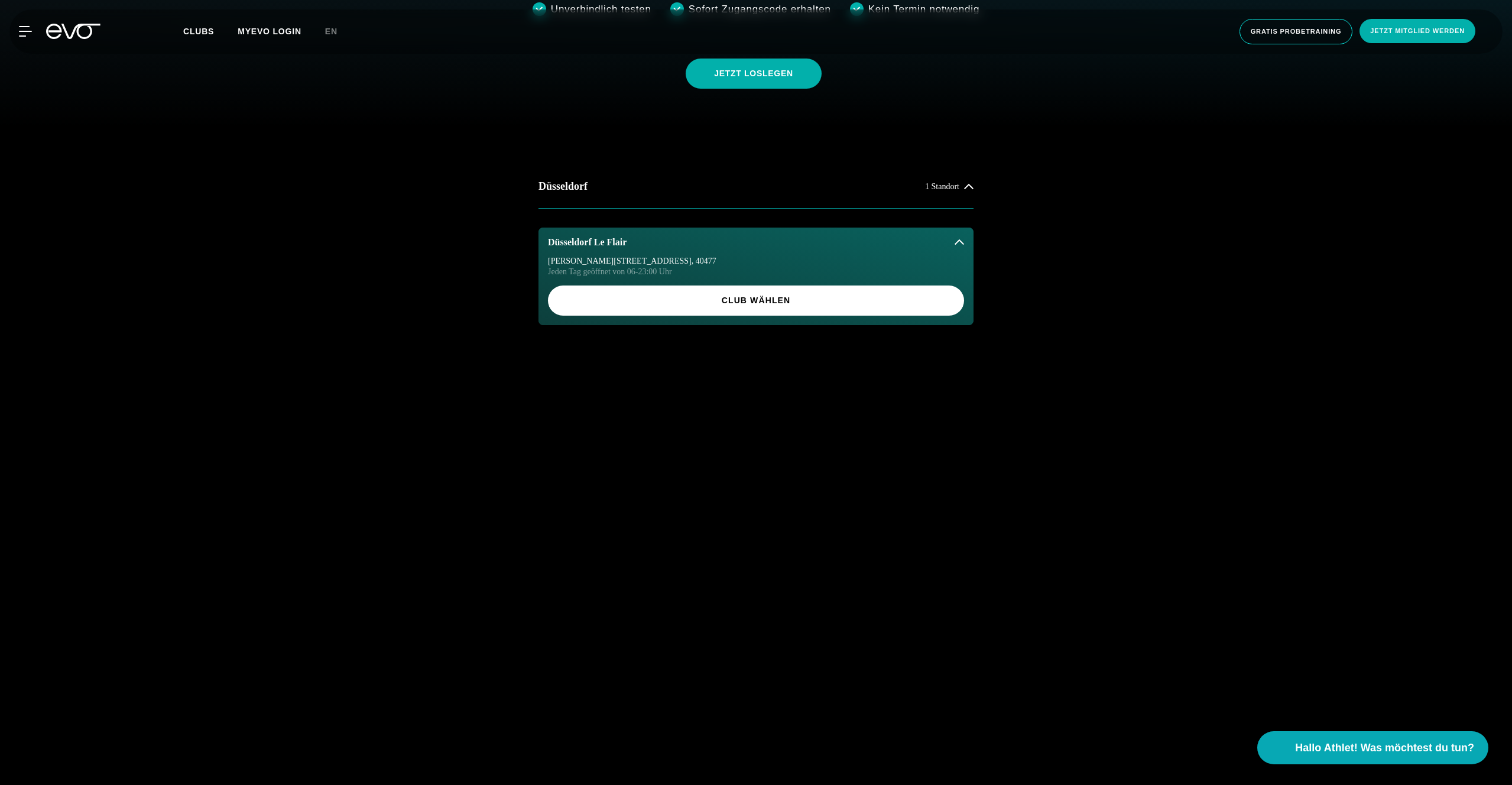
click at [1053, 247] on div "Düsseldorf 1 Standort Düsseldorf Le Flair Marc-Chagall-Straße 2 , 40477 Jeden T…" at bounding box center [756, 260] width 1474 height 191
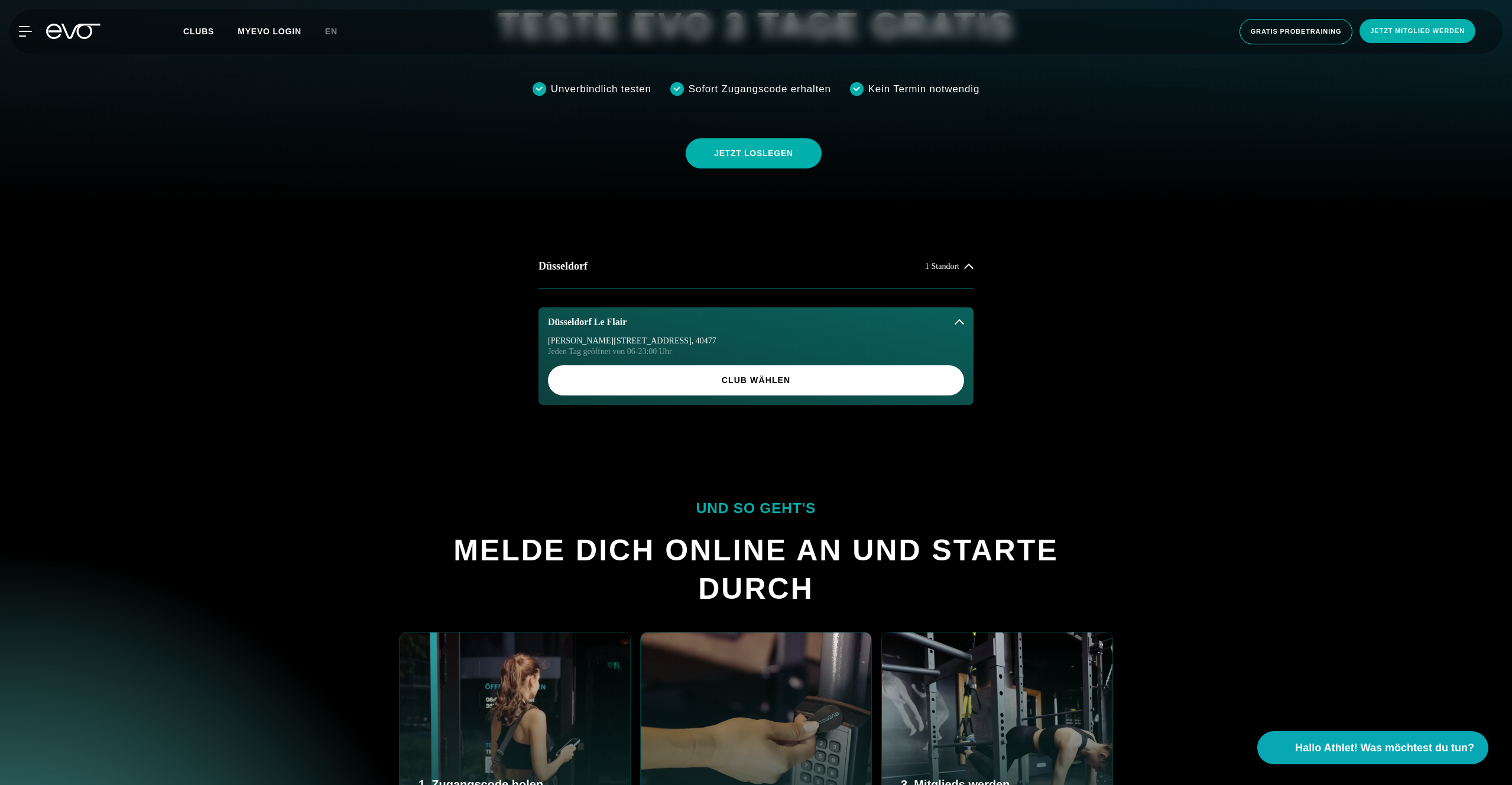
scroll to position [463, 0]
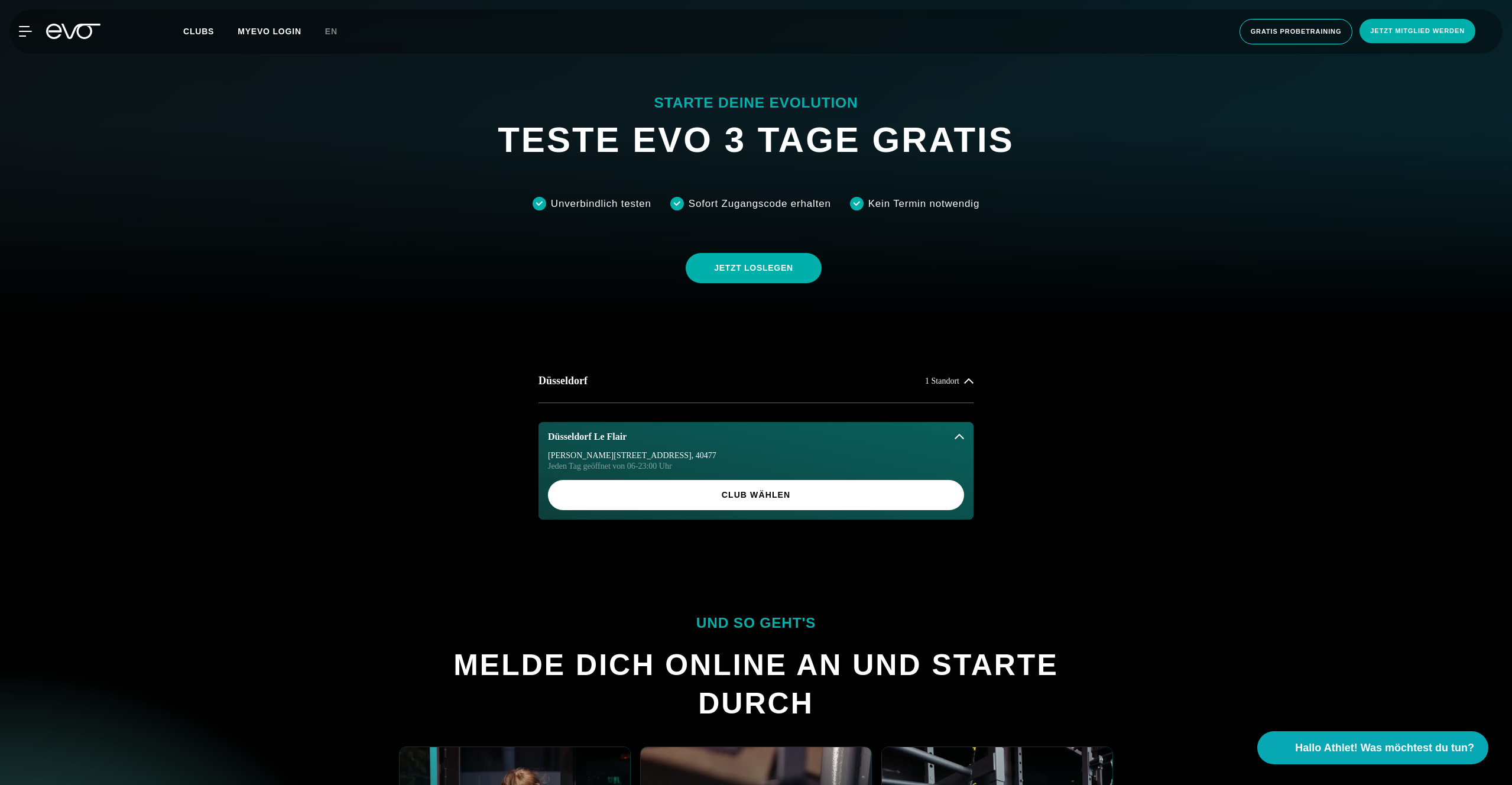
click at [906, 358] on div "Düsseldorf 1 Standort Düsseldorf Le Flair Marc-Chagall-Straße 2 , 40477 Jeden T…" at bounding box center [756, 436] width 1531 height 229
click at [906, 383] on button "Düsseldorf 1 Standort" at bounding box center [756, 381] width 435 height 44
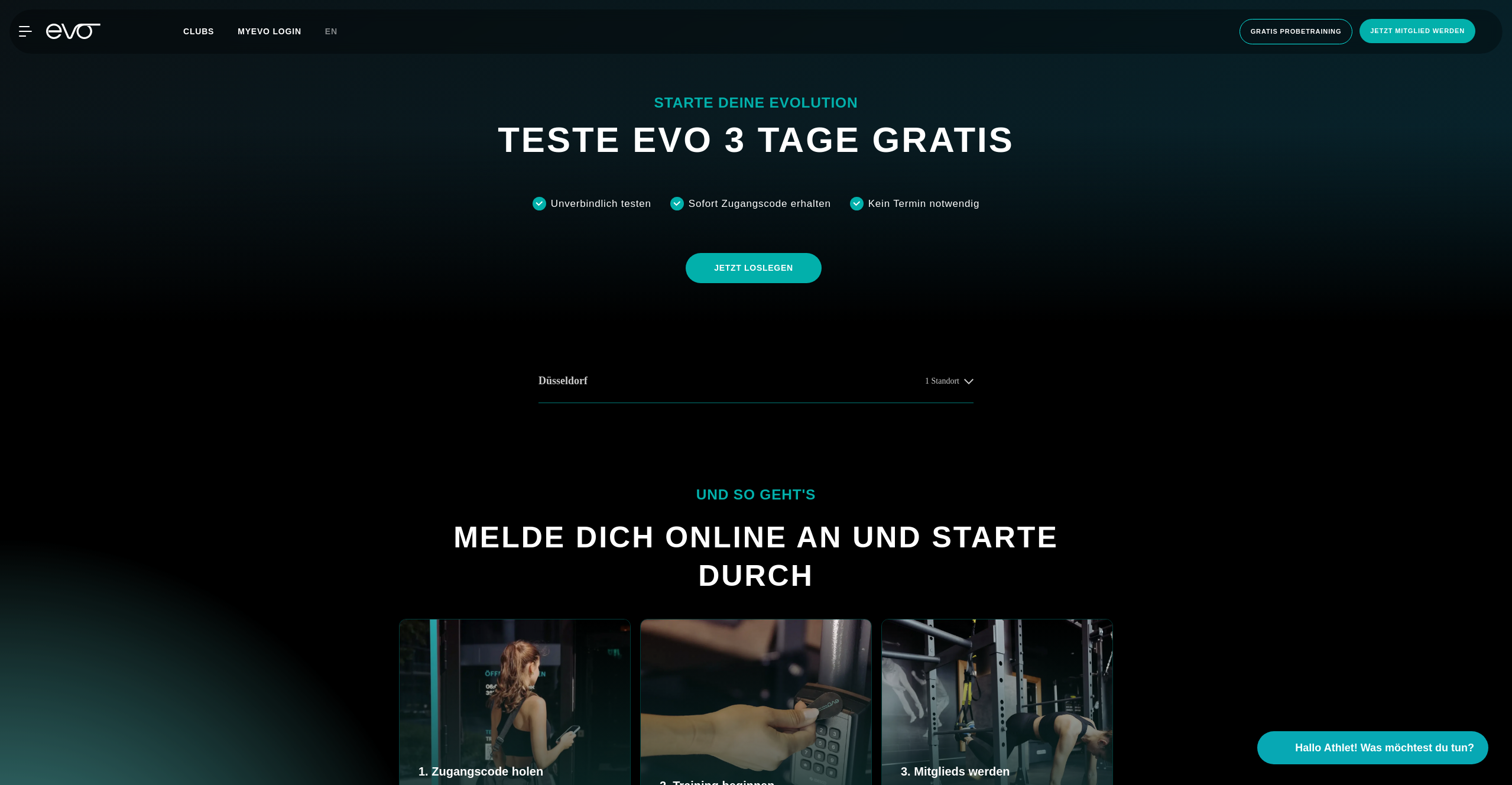
click at [906, 384] on button "Düsseldorf 1 Standort" at bounding box center [756, 381] width 435 height 44
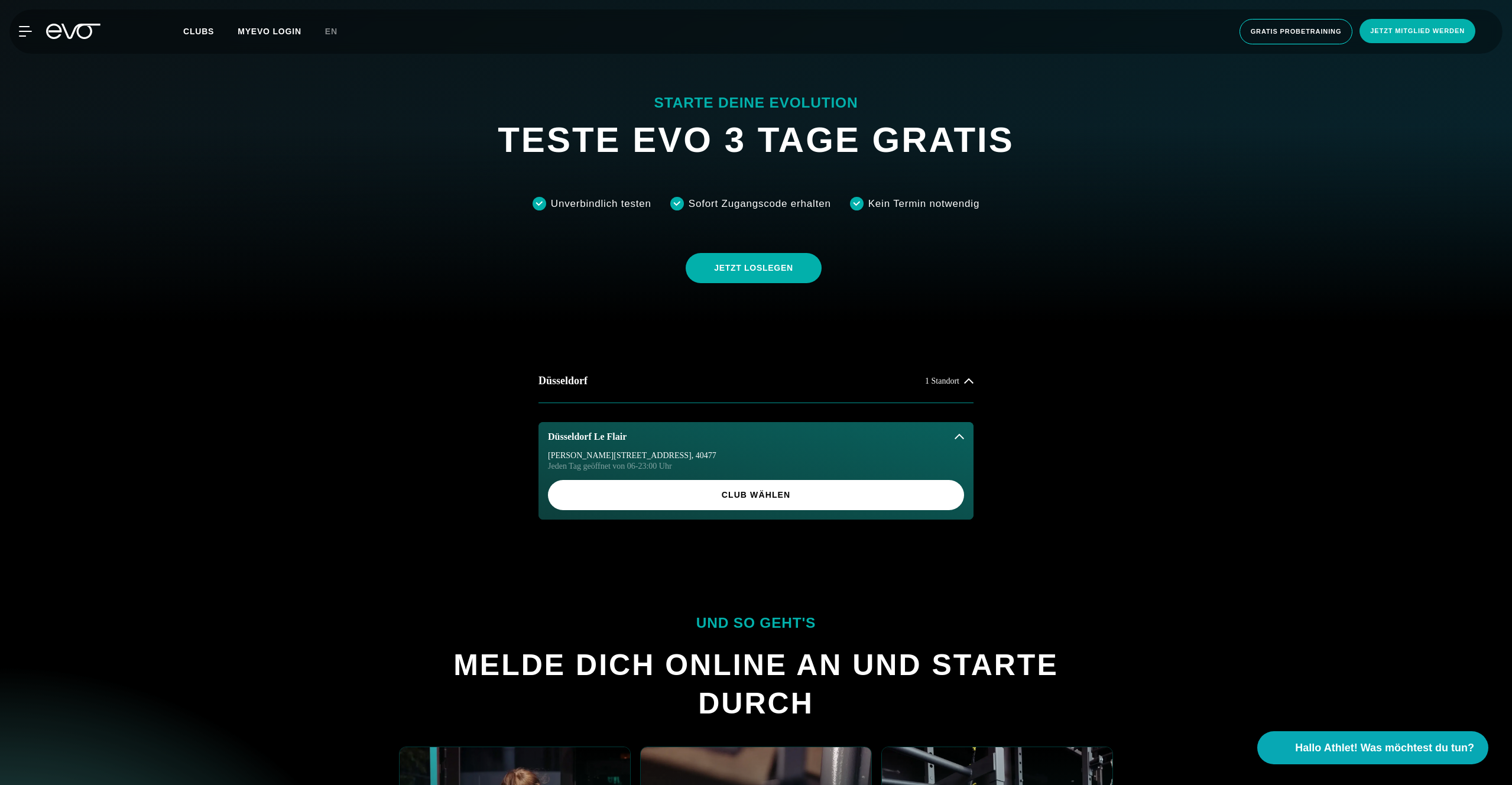
click at [872, 478] on div "Marc-Chagall-Straße 2 , 40477 Jeden Tag geöffnet von 06-23:00 Uhr Club wählen" at bounding box center [756, 486] width 435 height 68
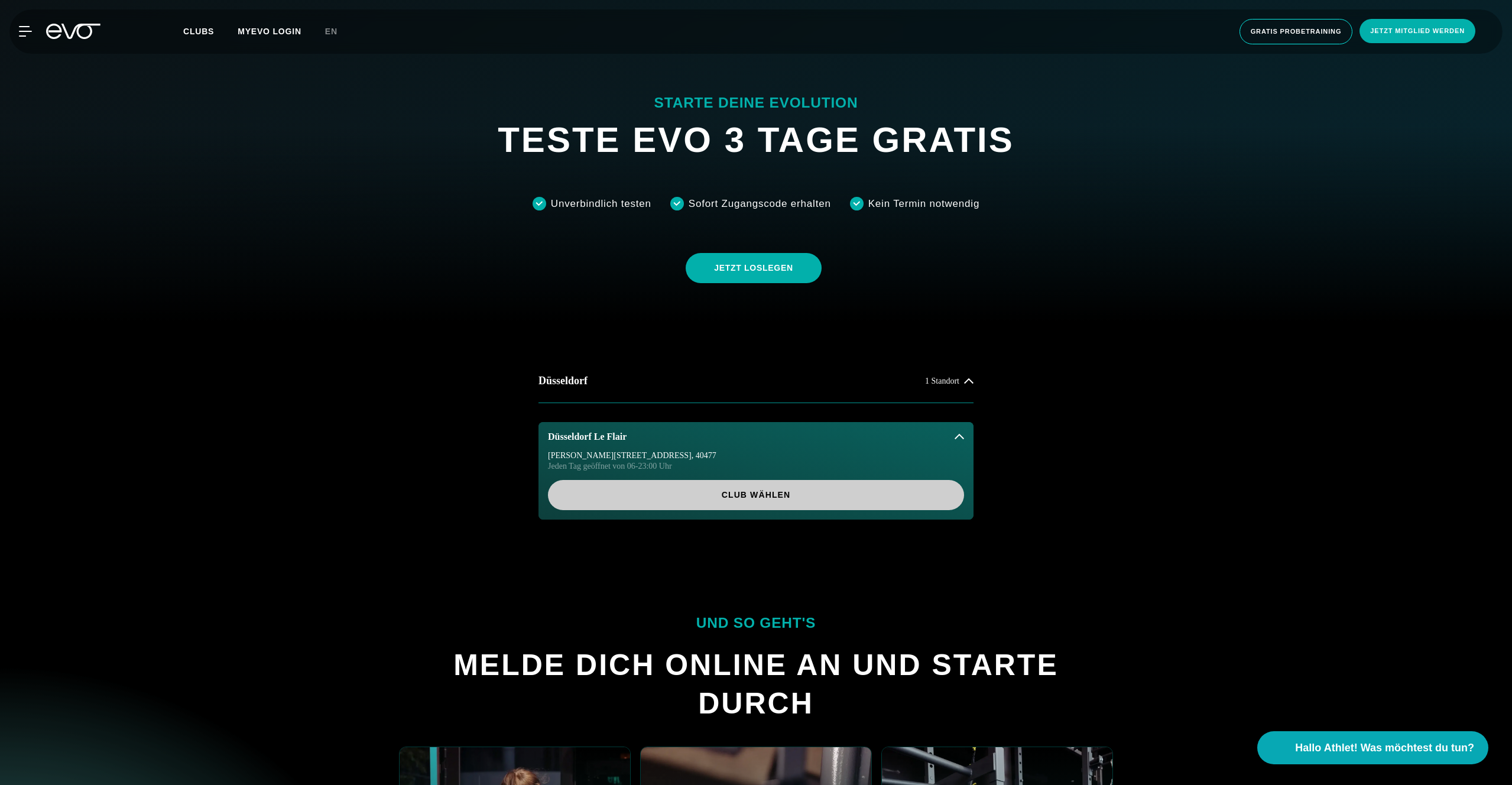
click at [868, 496] on span "Club wählen" at bounding box center [756, 495] width 360 height 12
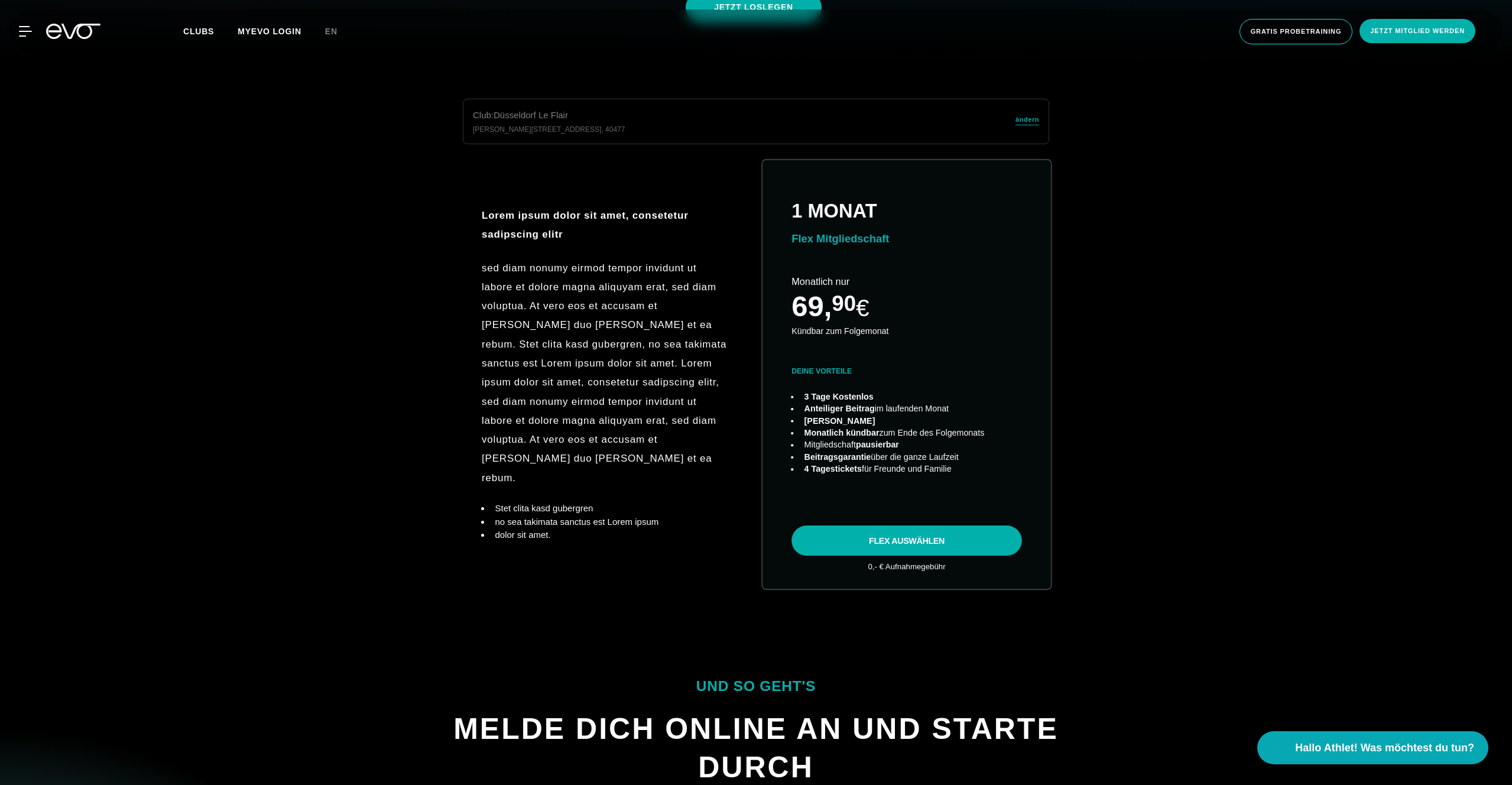
scroll to position [632, 0]
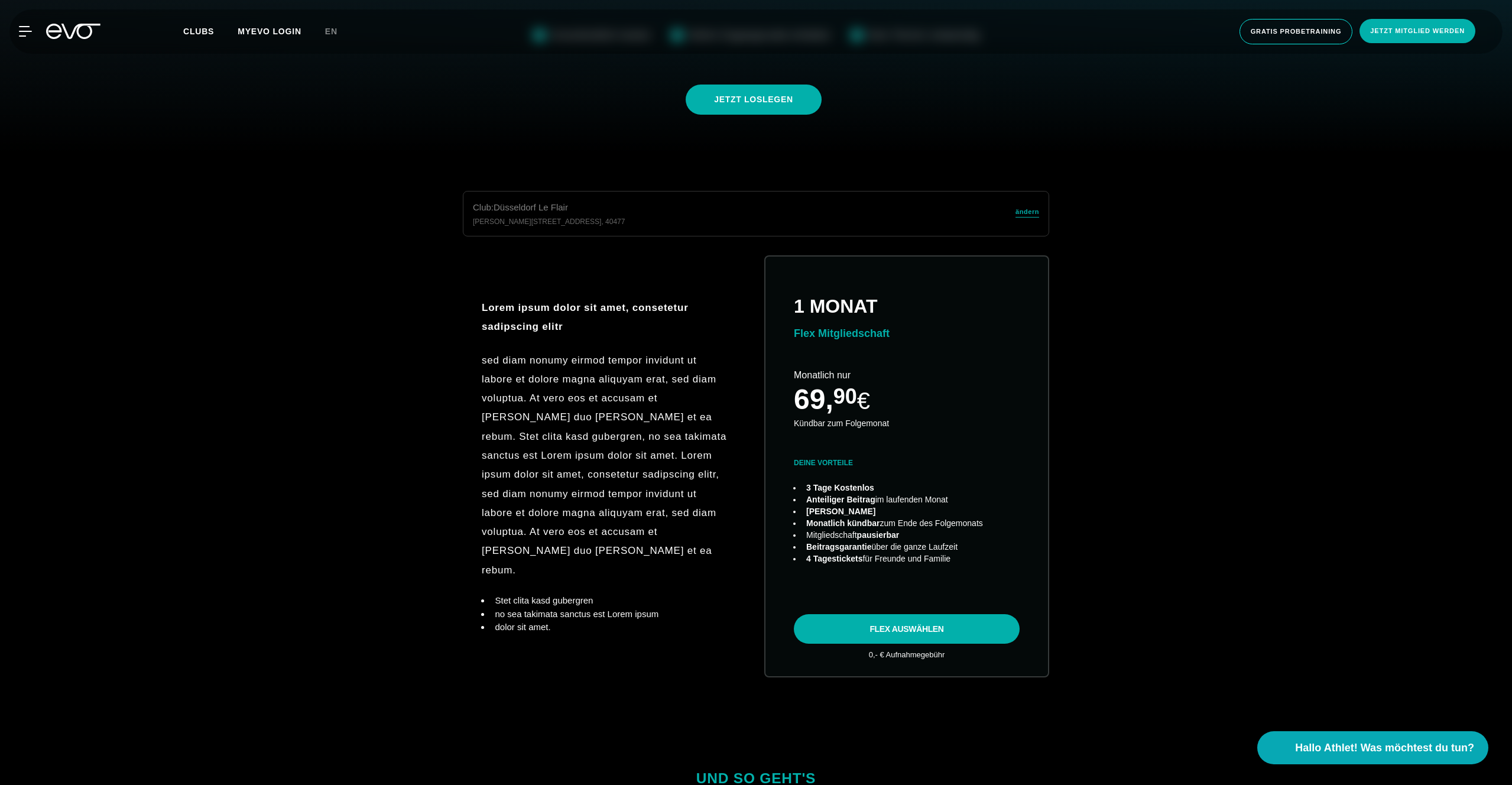
click at [1129, 217] on div "Club : Düsseldorf Le Flair Marc-Chagall-Straße 2 , 40477 ändern Lorem ipsum dol…" at bounding box center [756, 448] width 1474 height 515
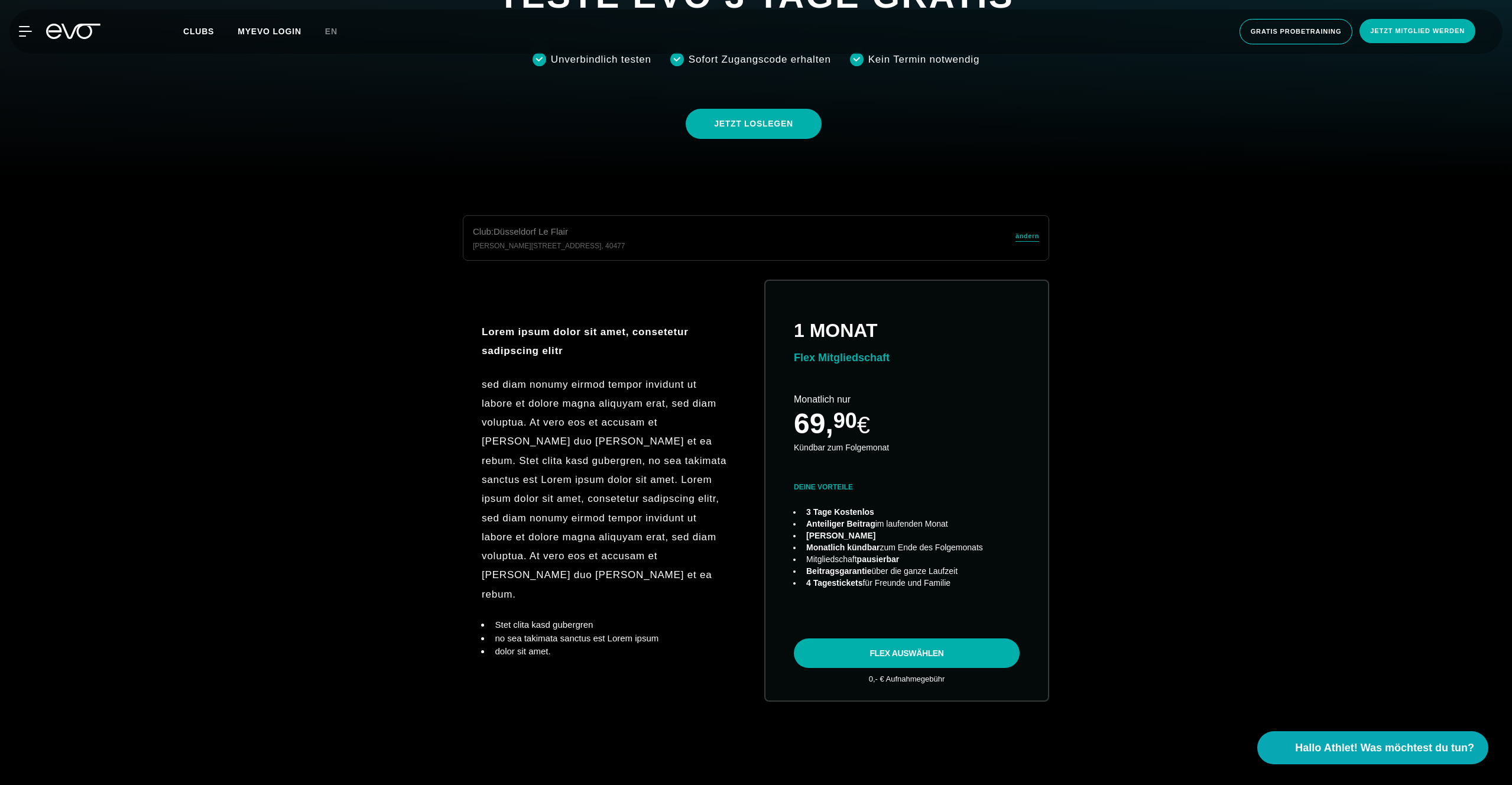
scroll to position [605, 0]
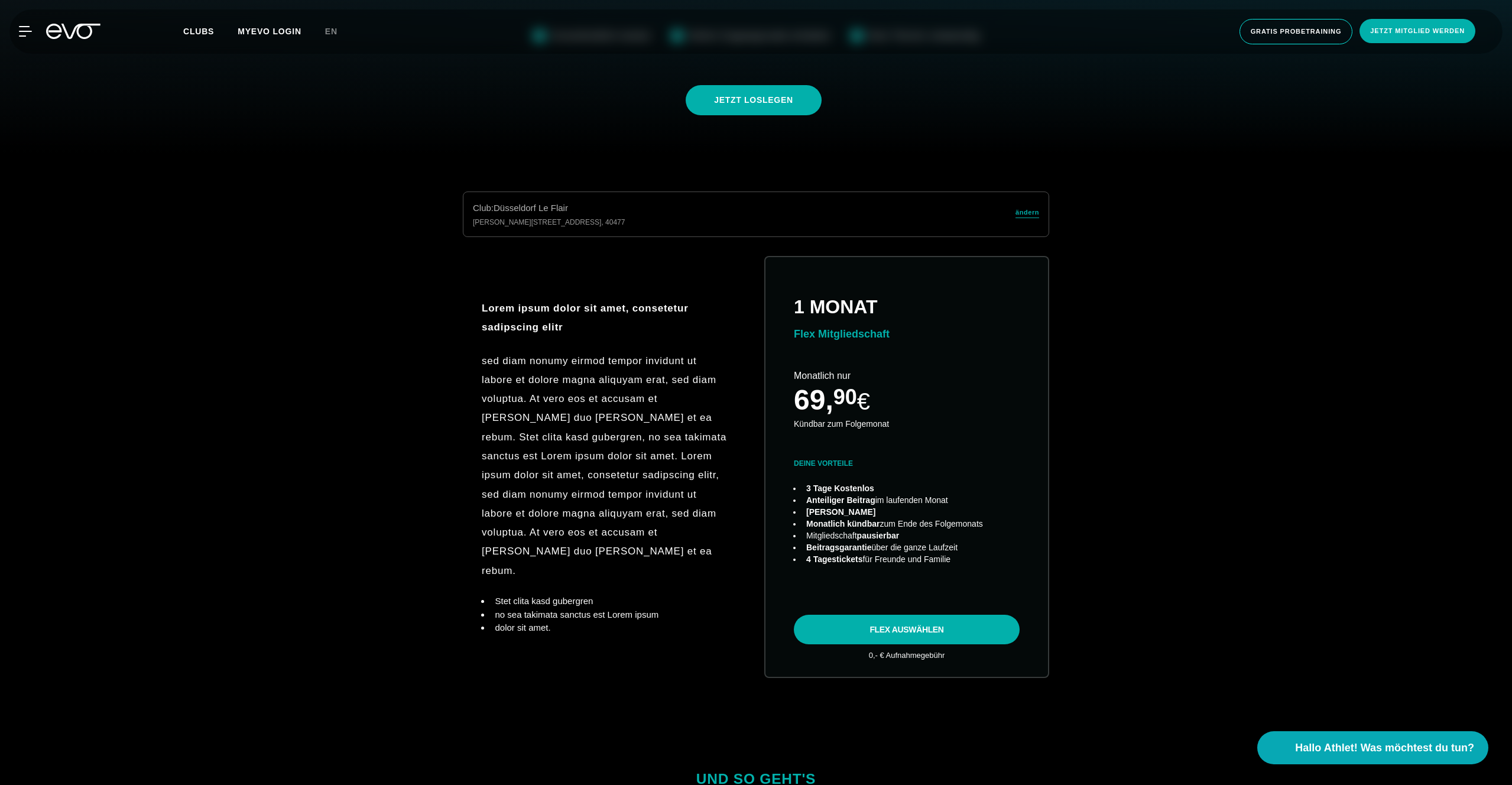
scroll to position [550, 0]
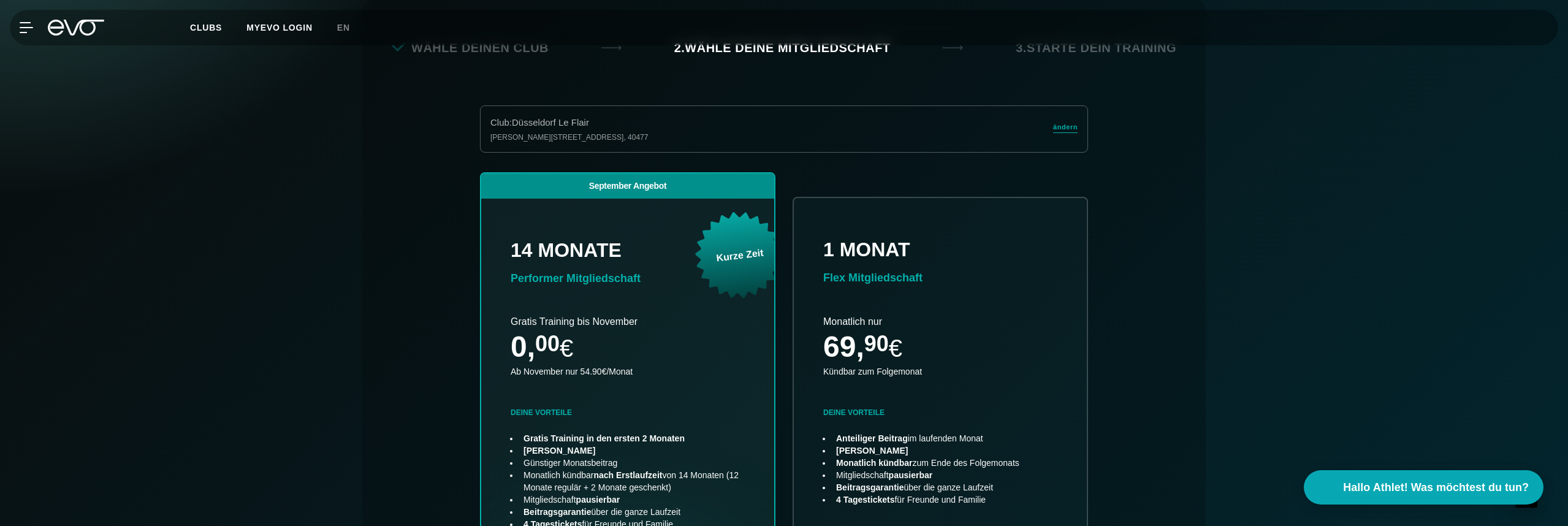
click at [278, 298] on div "Papierlos anmelden und sofort trainieren Zugangscode direkt per Email/sms erhal…" at bounding box center [784, 418] width 1568 height 1022
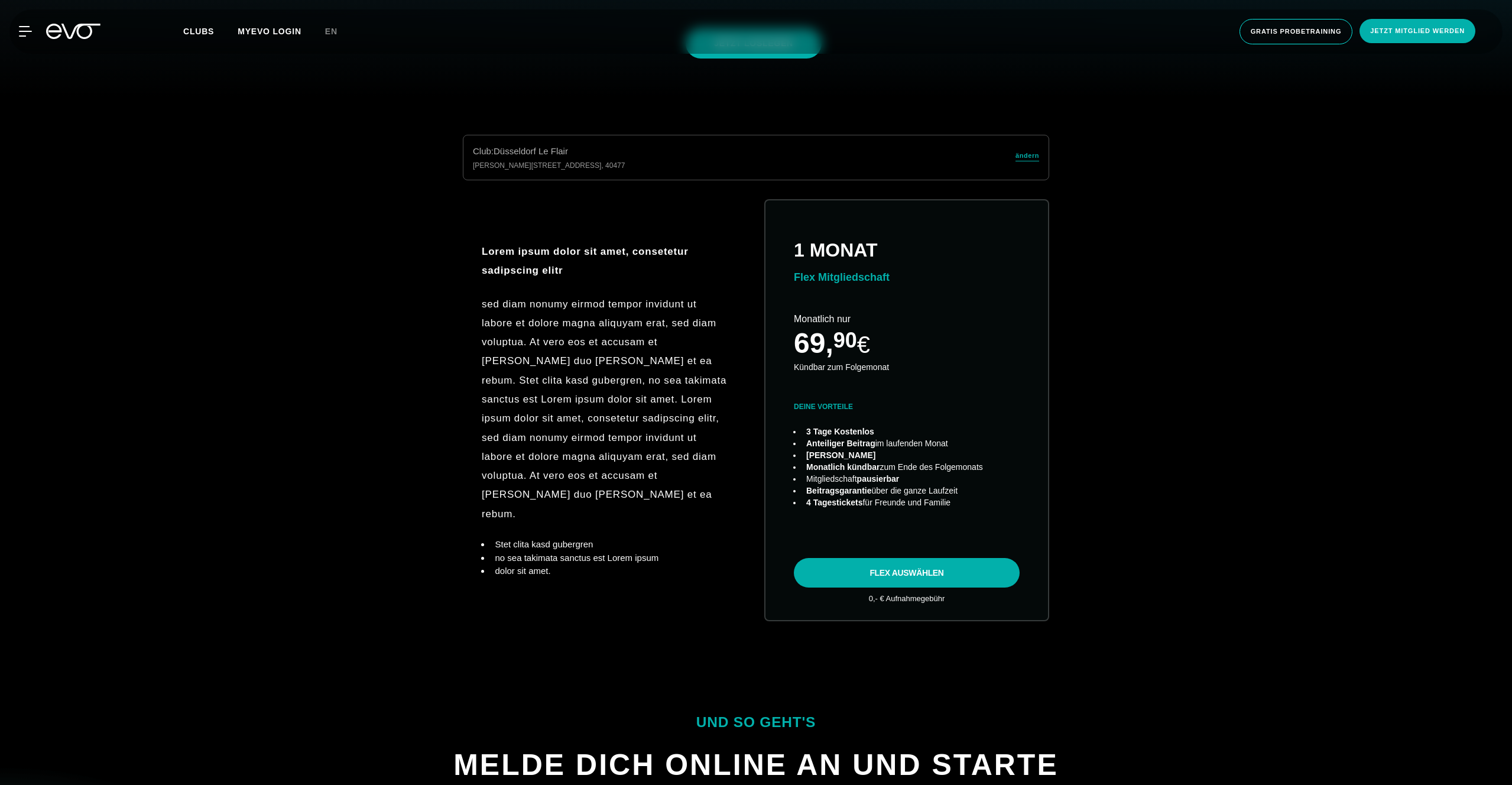
scroll to position [655, 0]
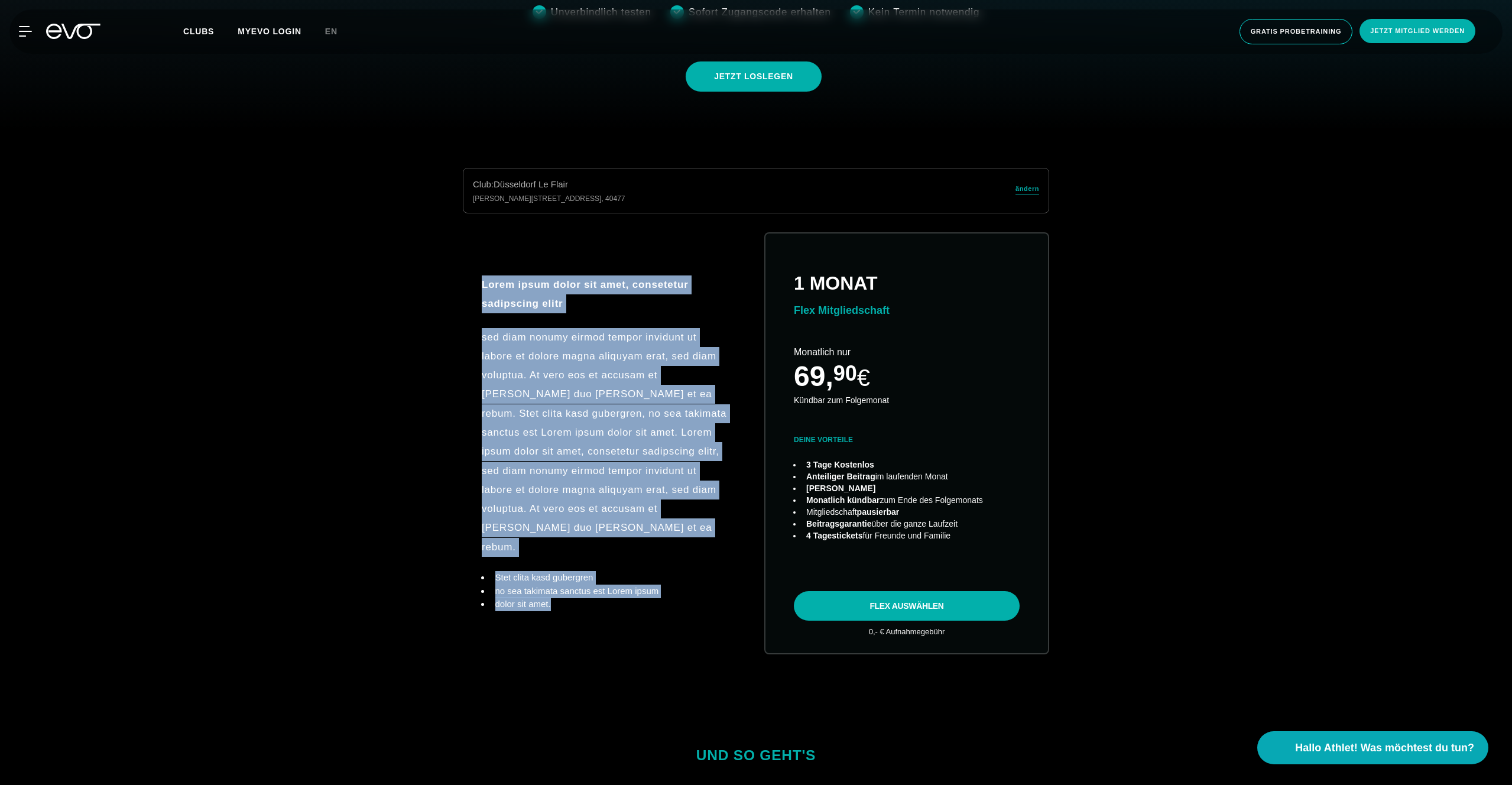
drag, startPoint x: 470, startPoint y: 278, endPoint x: 618, endPoint y: 600, distance: 354.4
click at [618, 600] on div "Lorem ipsum dolor sit amet, consetetur sadipscing elitr sed diam nonumy eirmod …" at bounding box center [605, 443] width 285 height 402
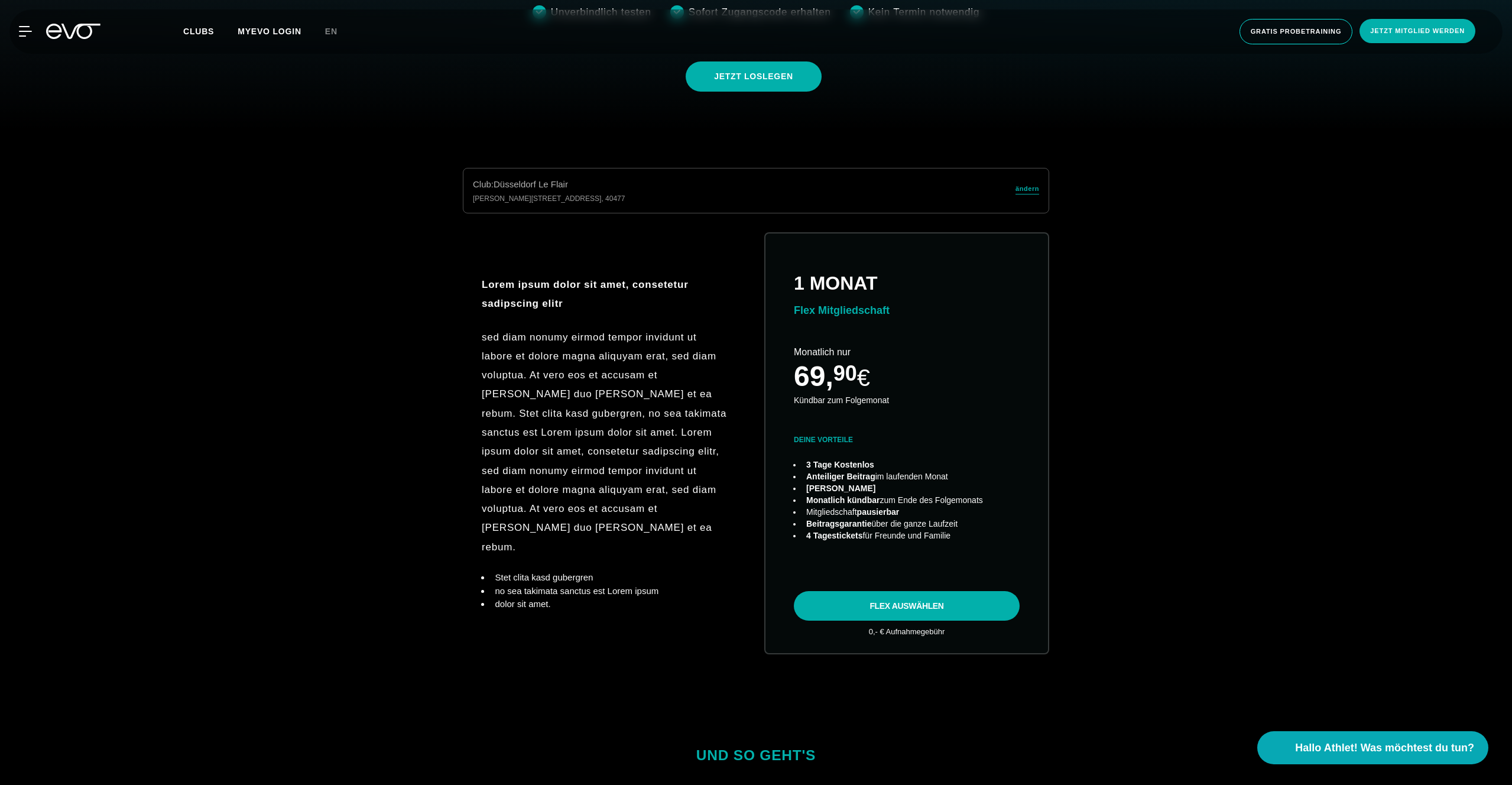
click at [1180, 256] on div "Club : Düsseldorf Le Flair Marc-Chagall-Straße 2 , 40477 ändern Lorem ipsum dol…" at bounding box center [756, 425] width 1474 height 515
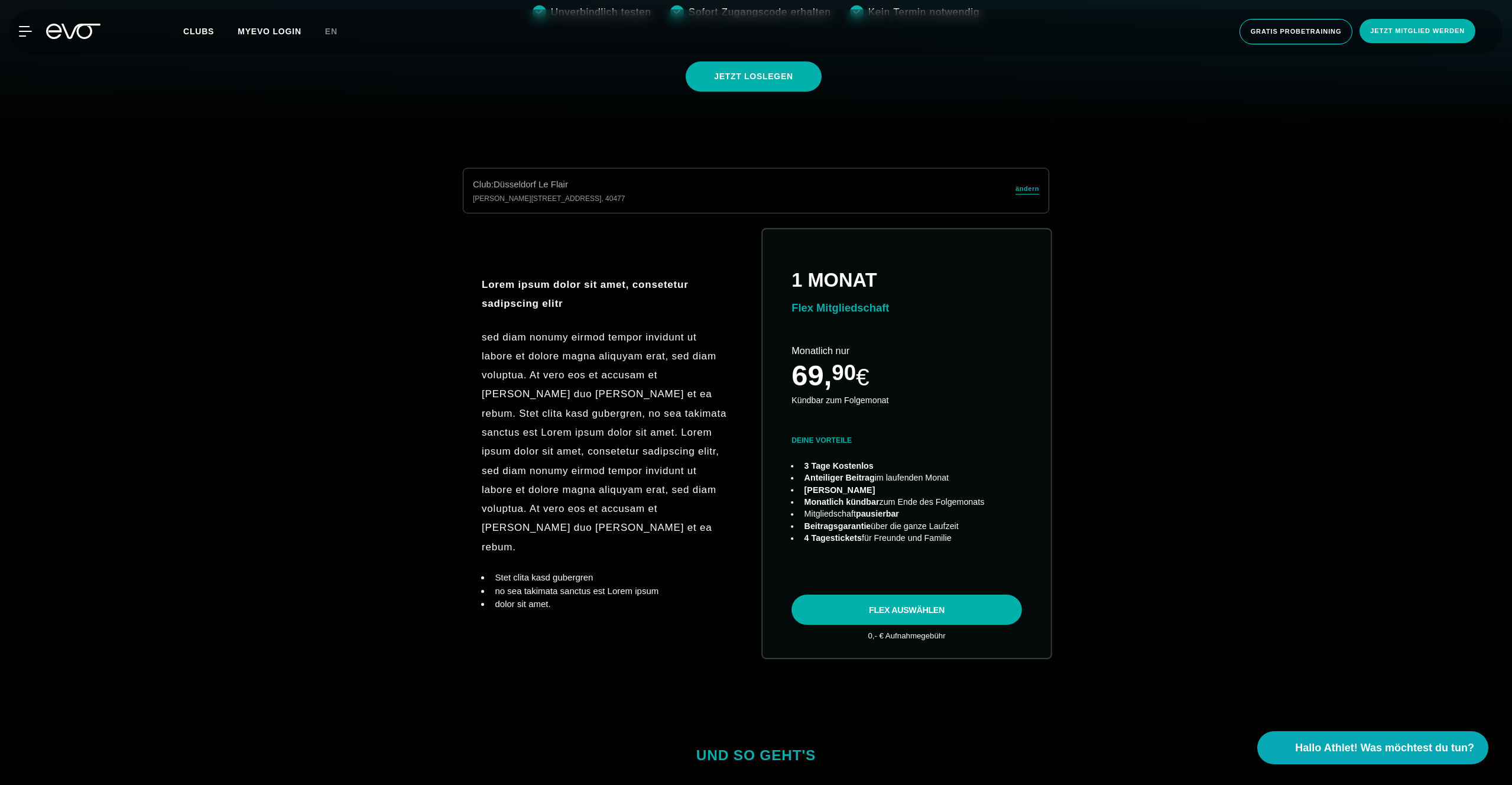
click at [874, 604] on link "choose plan" at bounding box center [907, 443] width 289 height 429
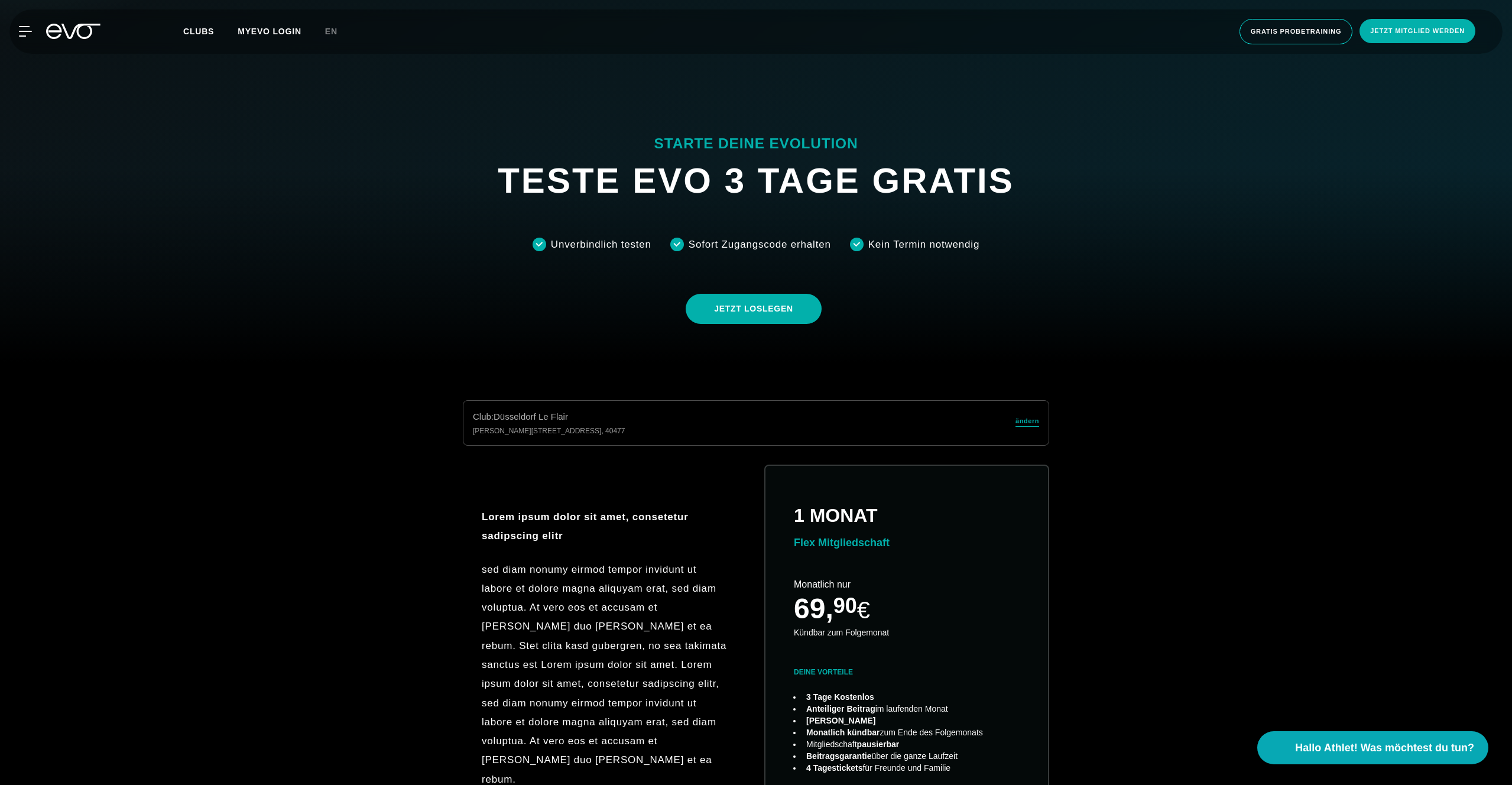
scroll to position [503, 0]
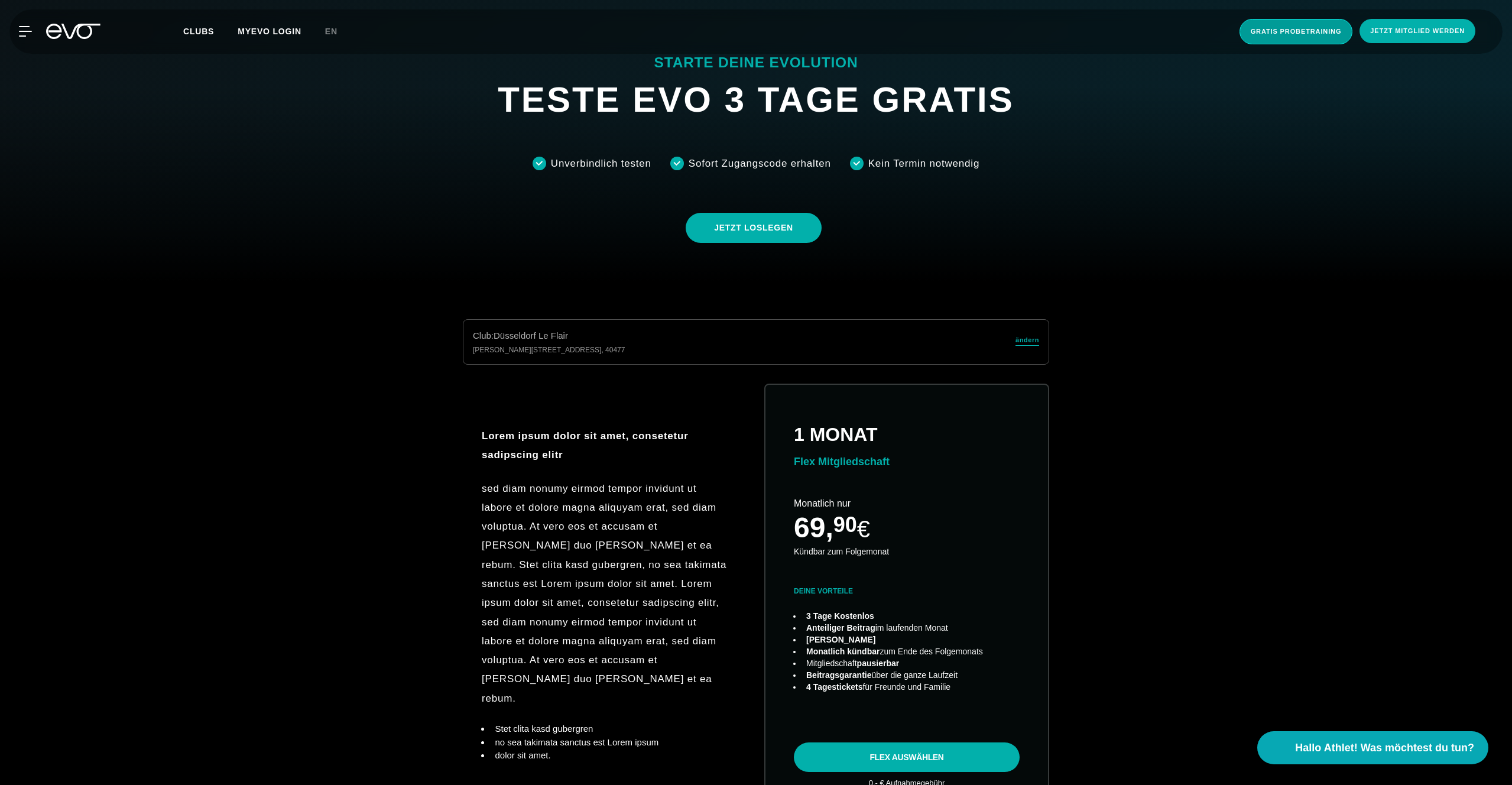
click at [1295, 21] on span "Gratis Probetraining" at bounding box center [1296, 32] width 114 height 26
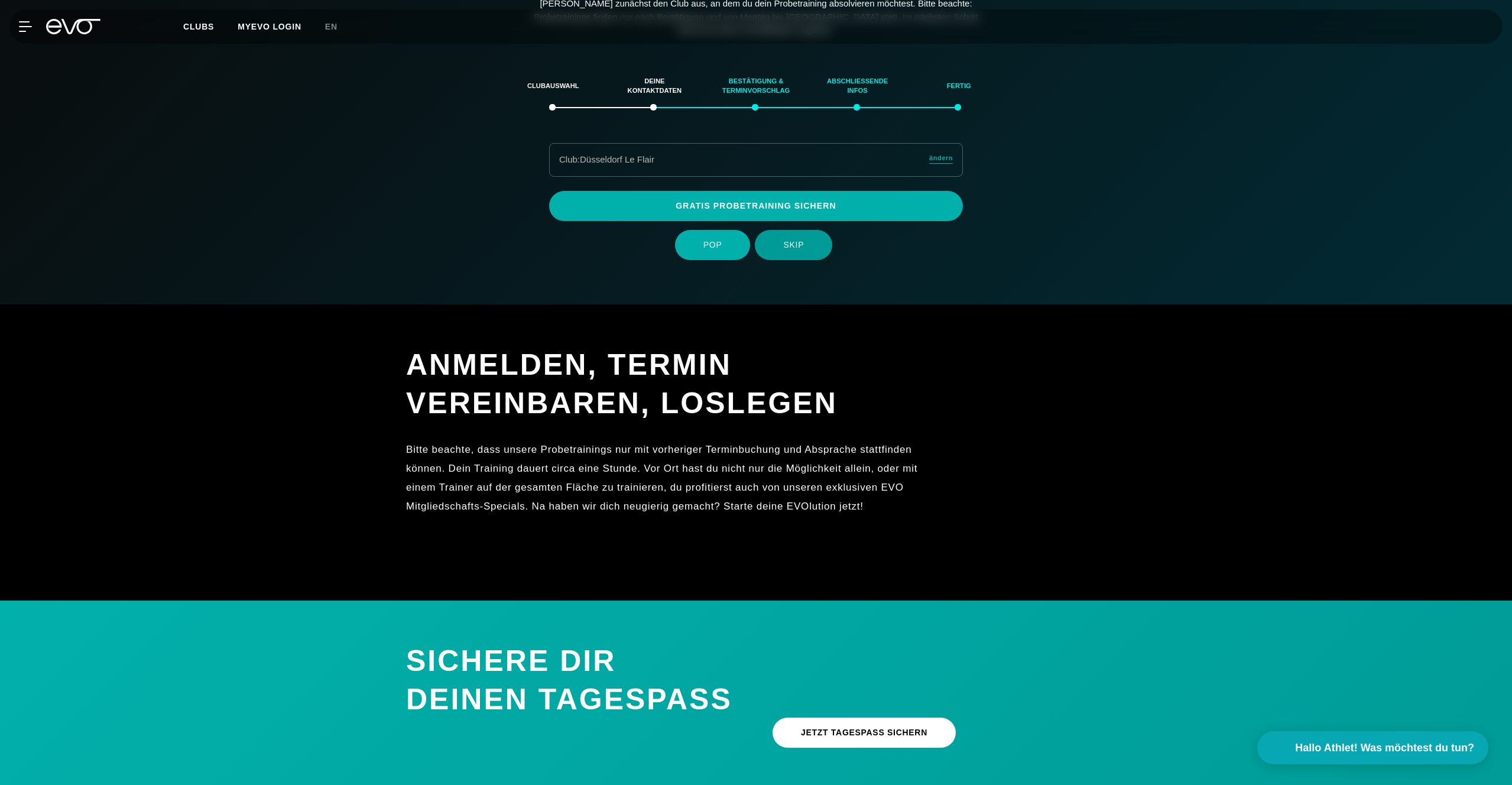
scroll to position [24, 0]
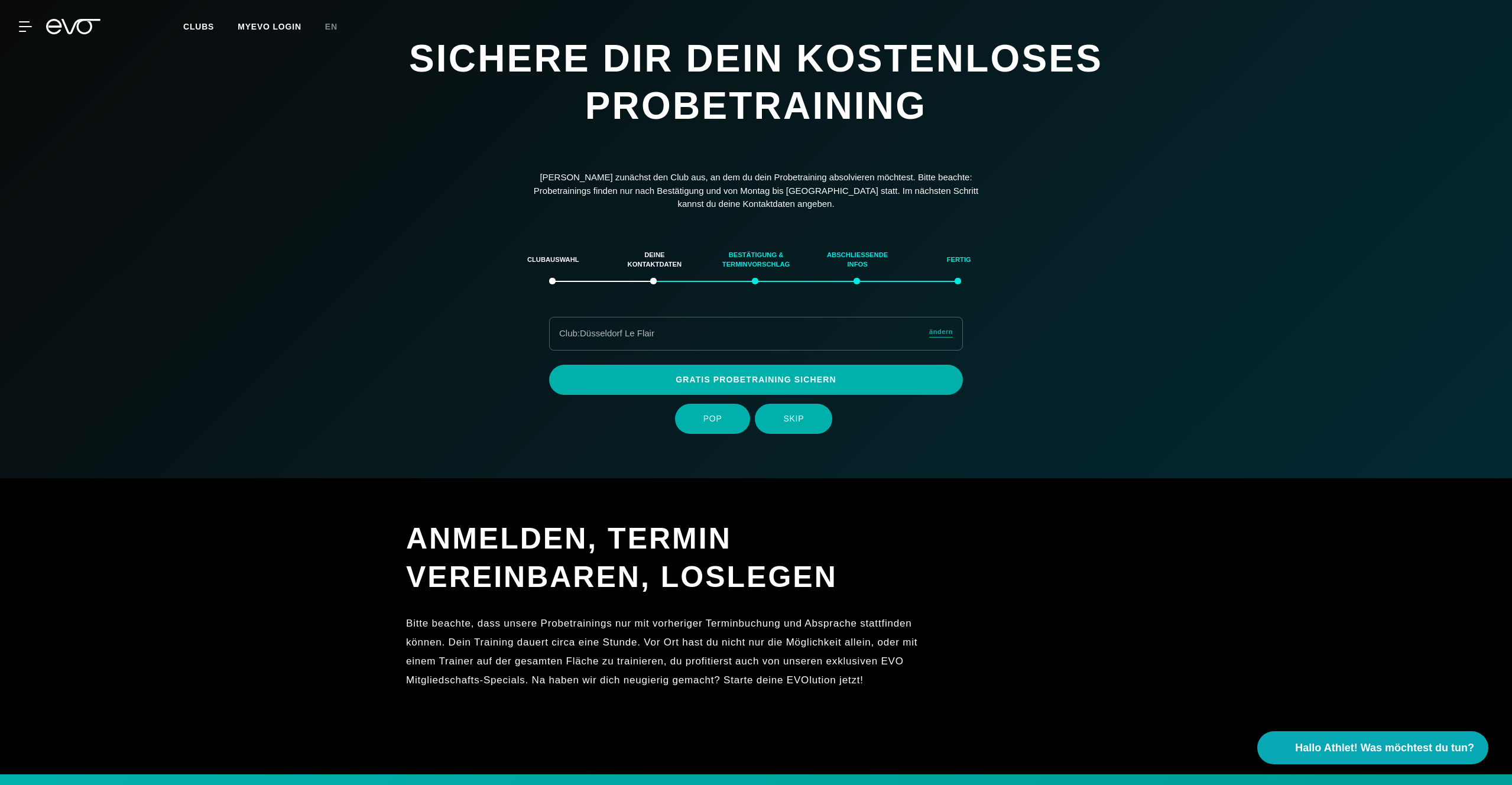
click at [944, 337] on link "ändern" at bounding box center [941, 333] width 24 height 14
click at [944, 335] on span "ändern" at bounding box center [941, 331] width 24 height 10
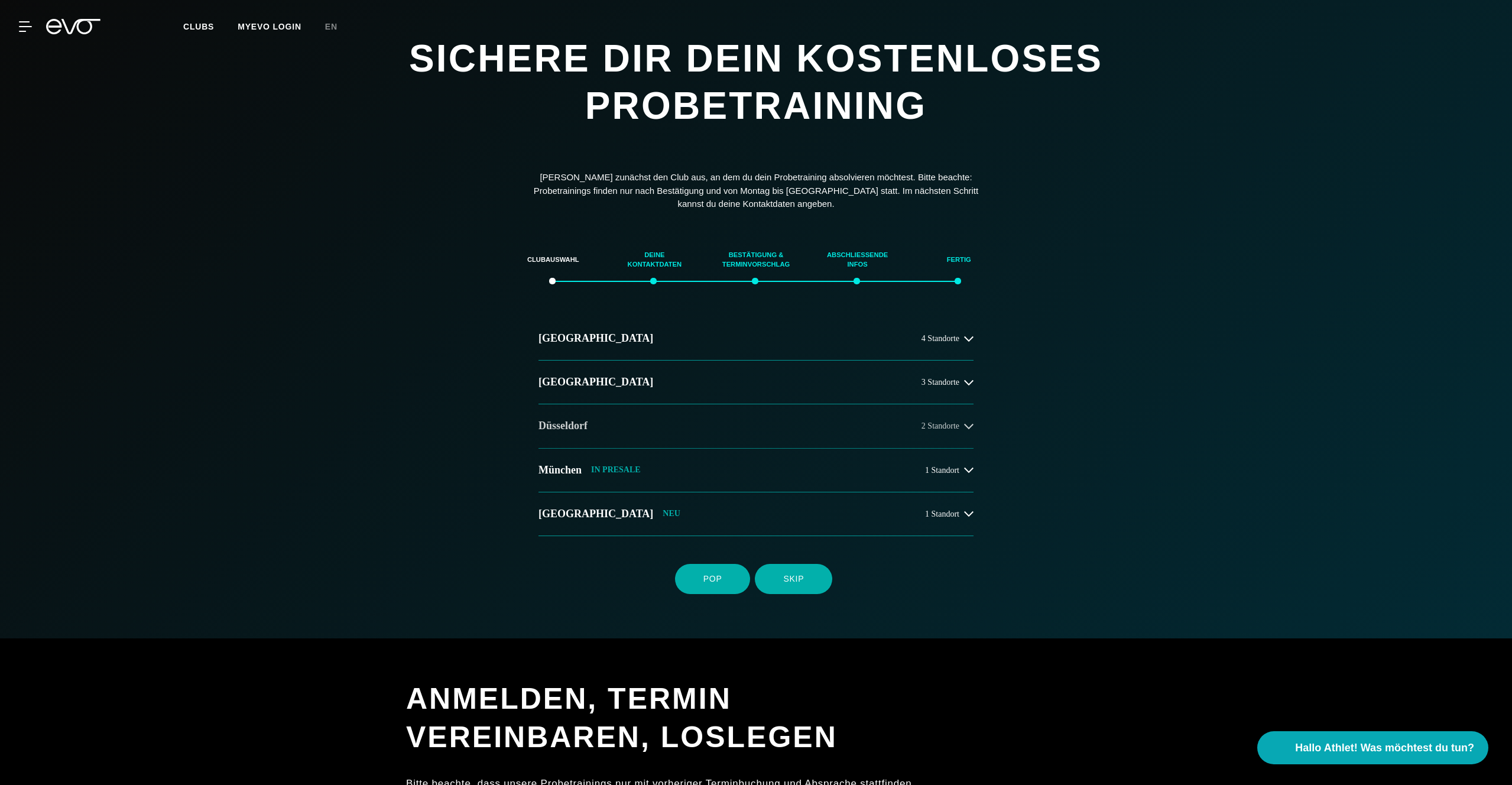
click at [752, 421] on button "Düsseldorf 2 Standorte" at bounding box center [756, 426] width 435 height 44
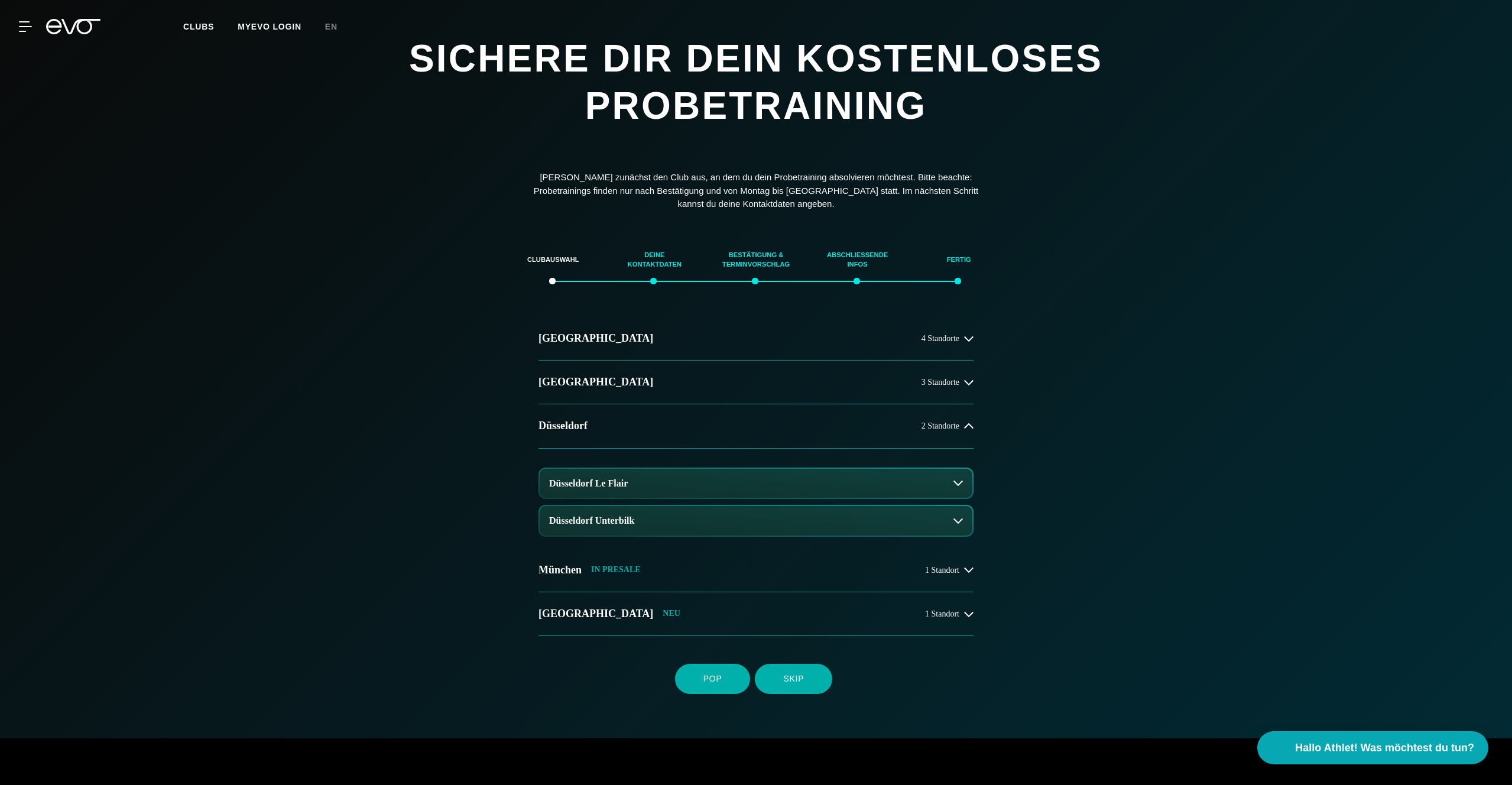
click at [677, 490] on button "Düsseldorf Le Flair" at bounding box center [755, 483] width 432 height 30
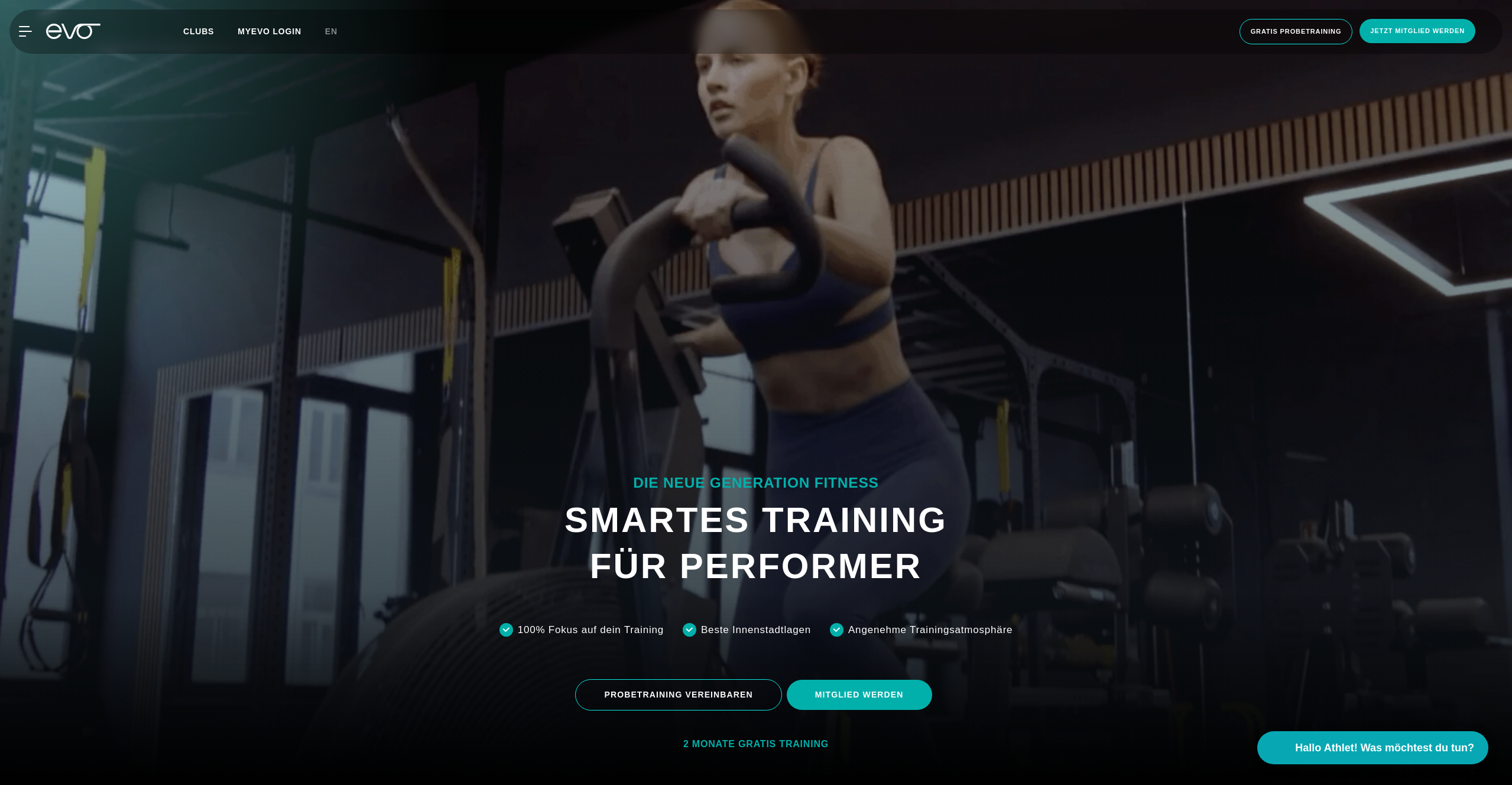
scroll to position [319, 0]
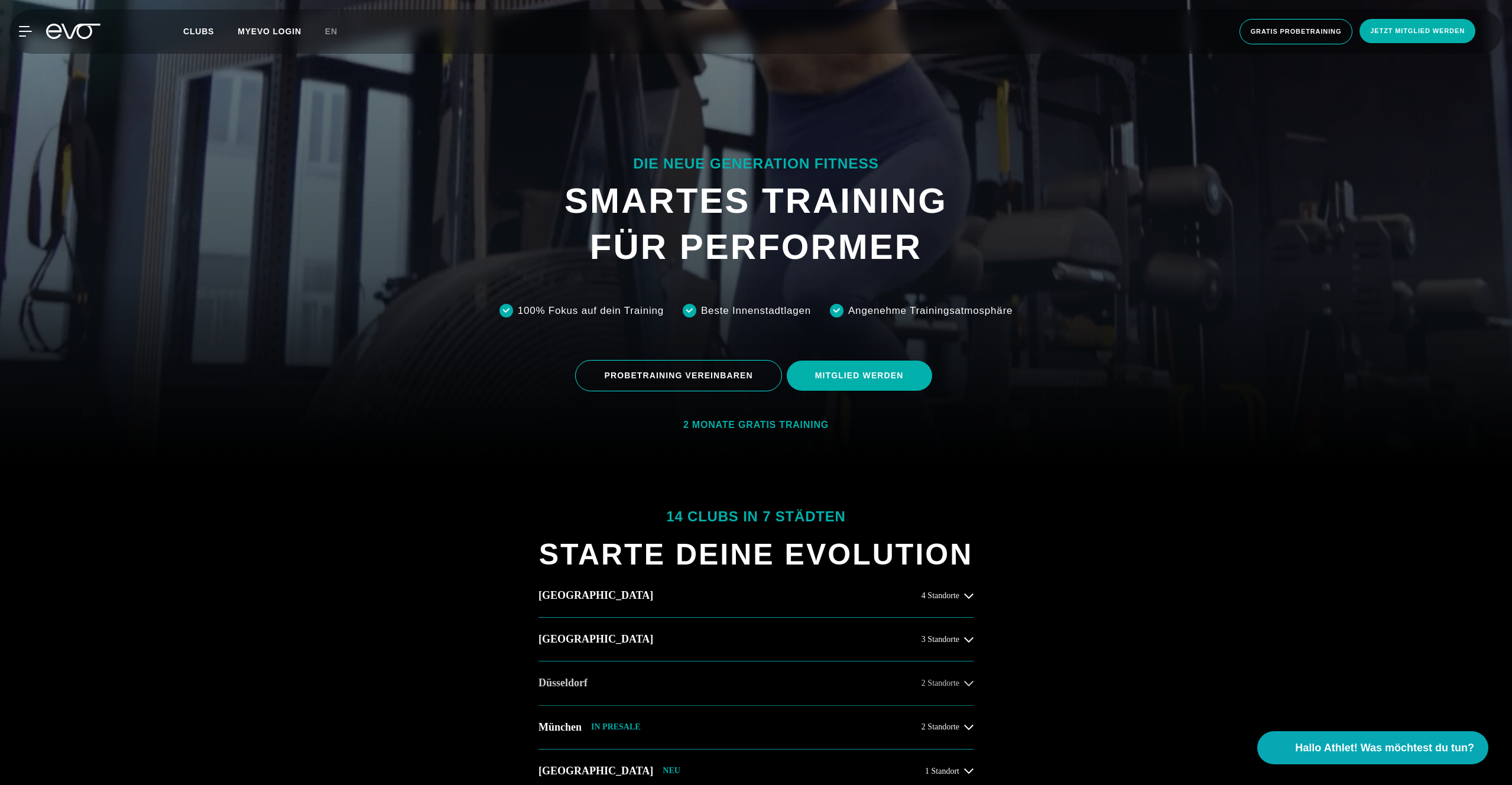
click at [677, 690] on button "Düsseldorf 2 Standorte" at bounding box center [756, 683] width 435 height 44
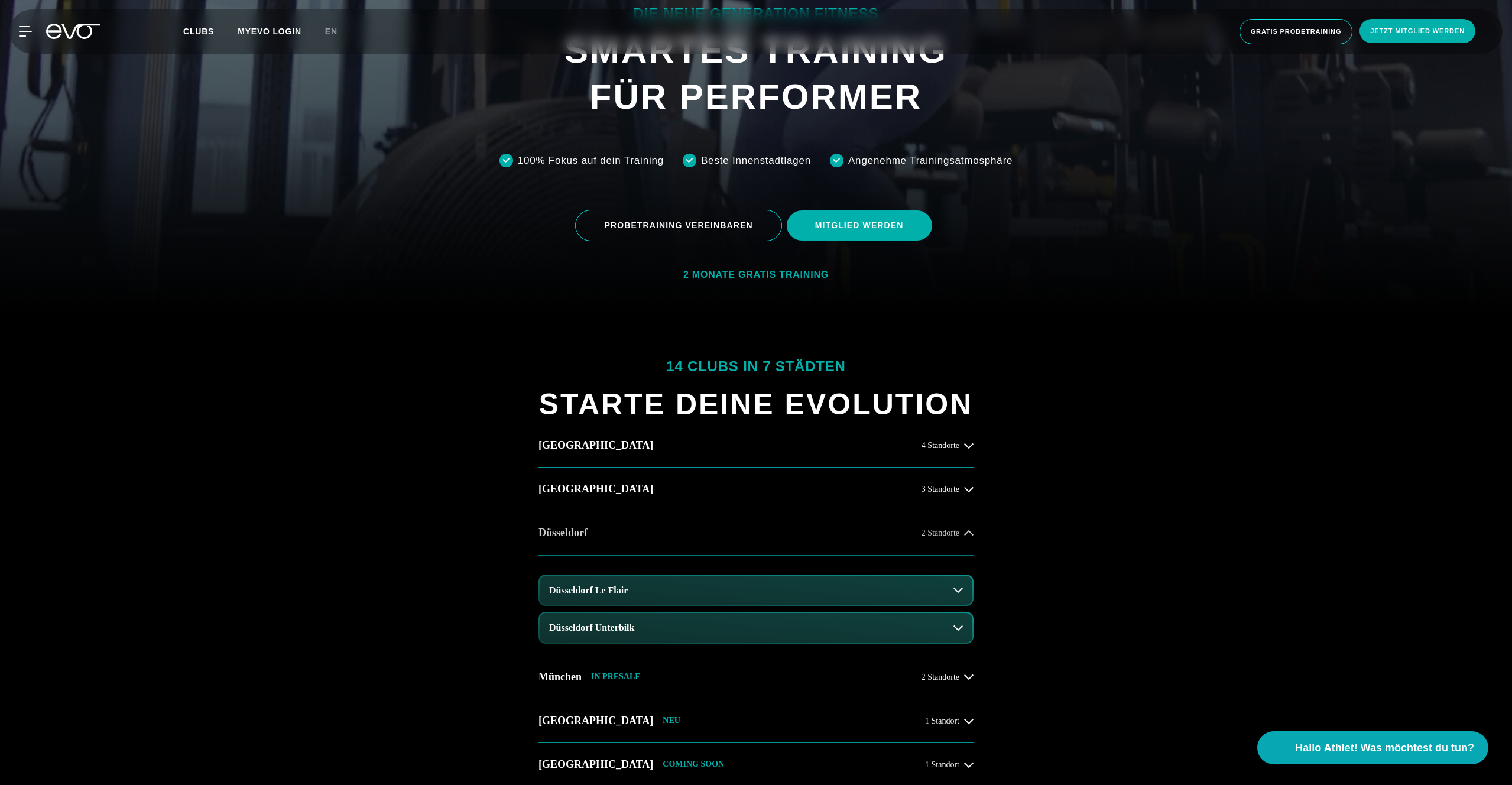
scroll to position [494, 0]
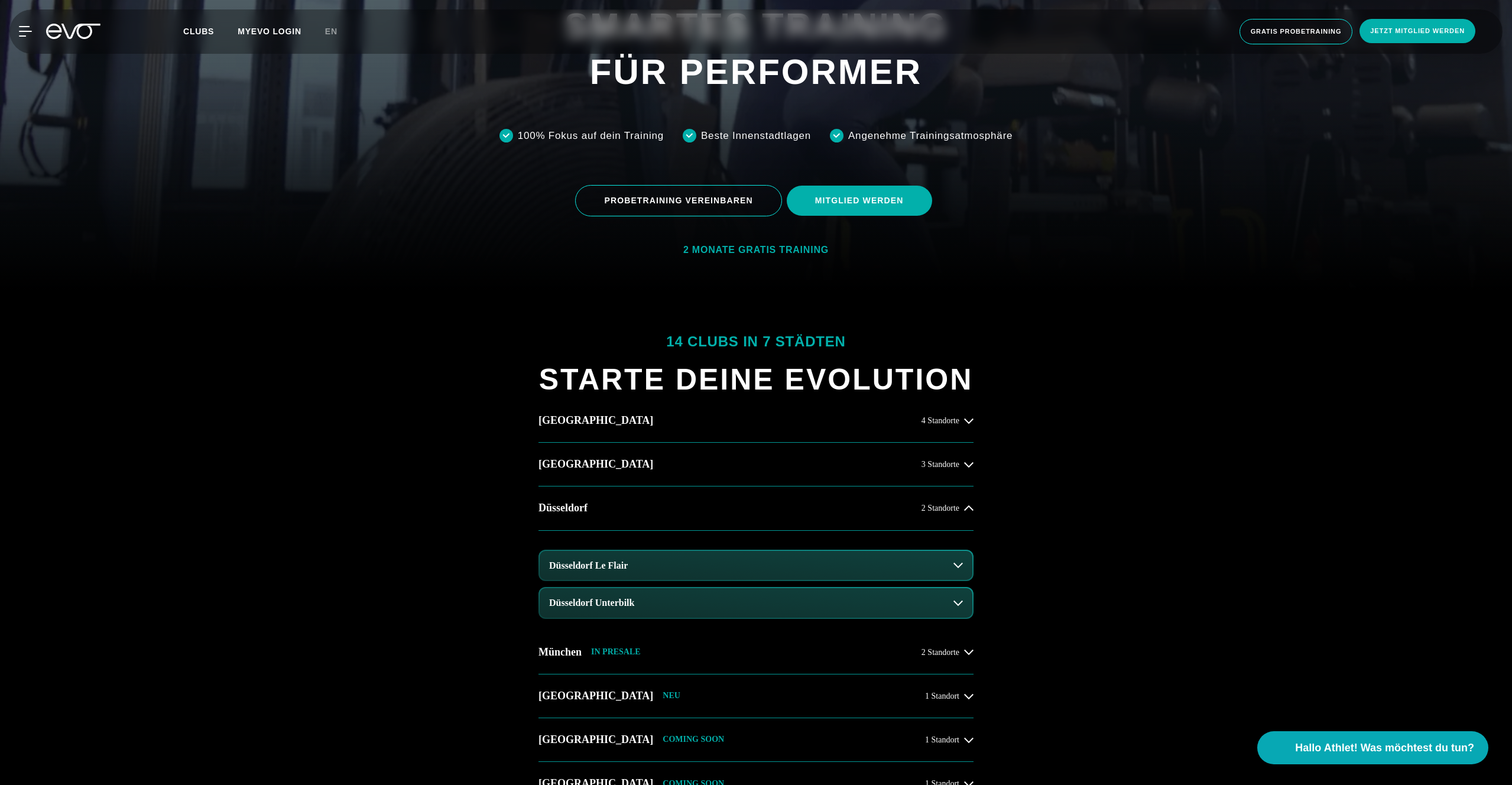
click at [701, 569] on button "Düsseldorf Le Flair" at bounding box center [755, 565] width 432 height 30
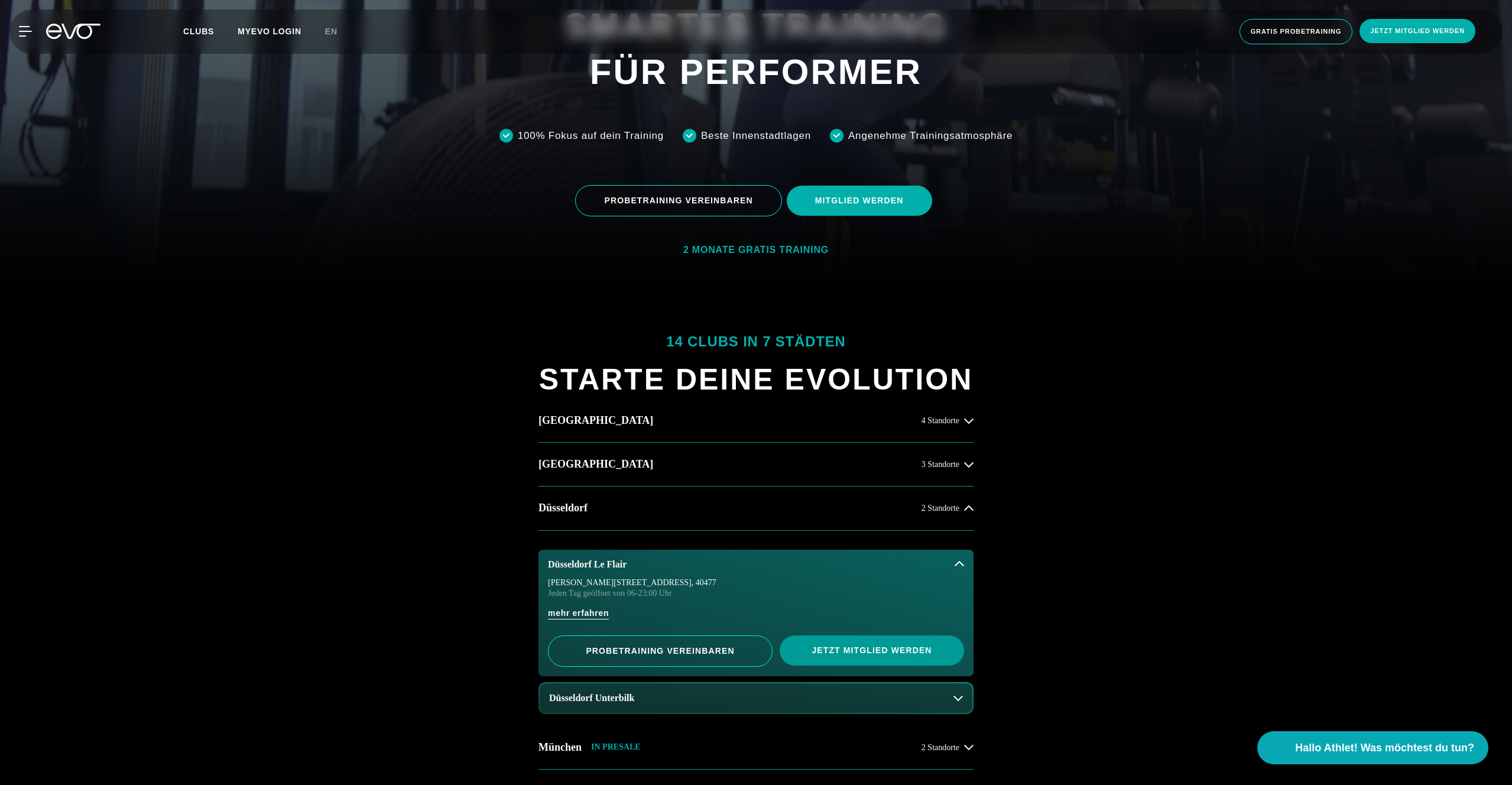
click at [841, 658] on span "Jetzt Mitglied werden" at bounding box center [872, 650] width 184 height 30
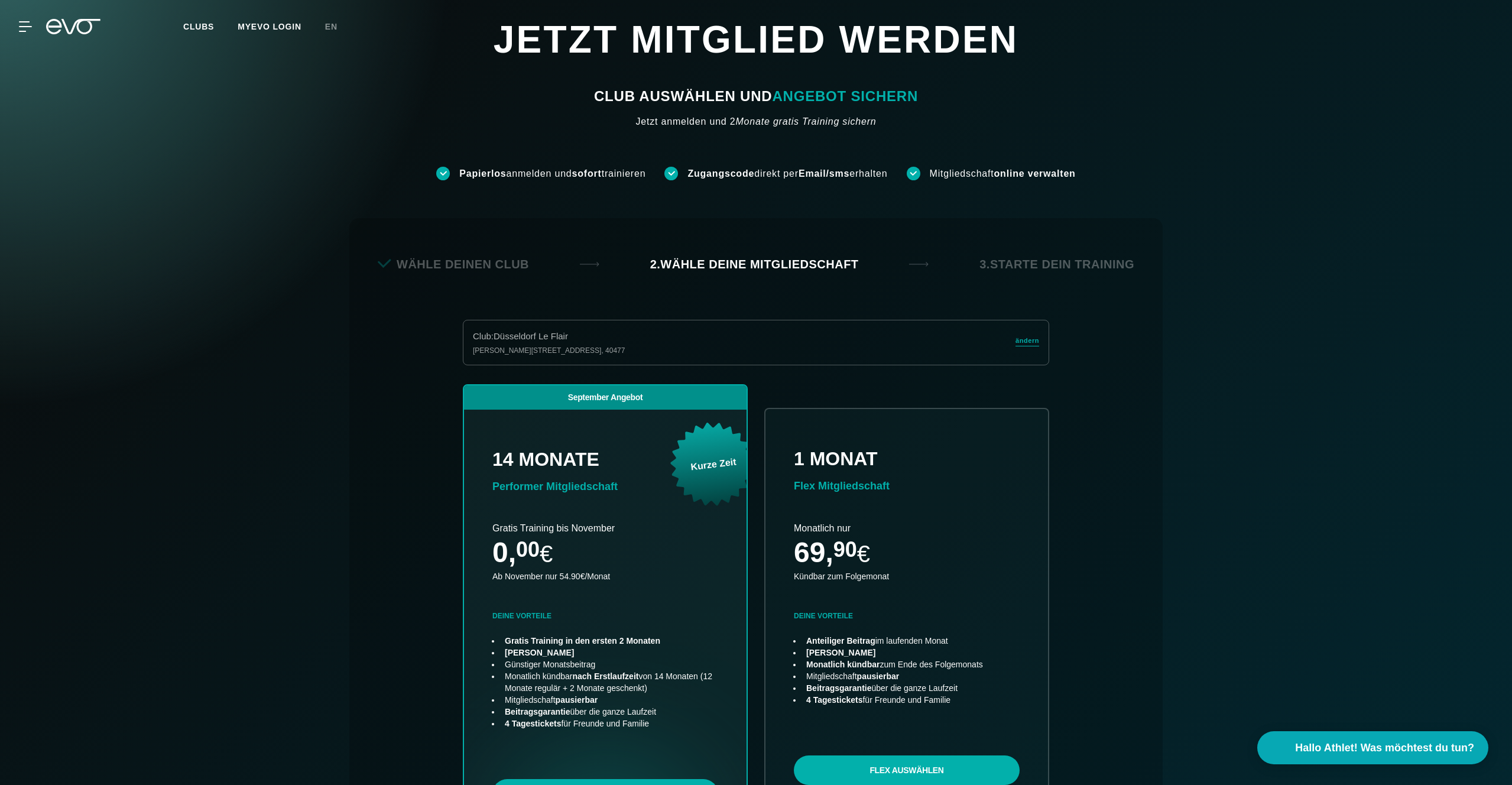
scroll to position [261, 0]
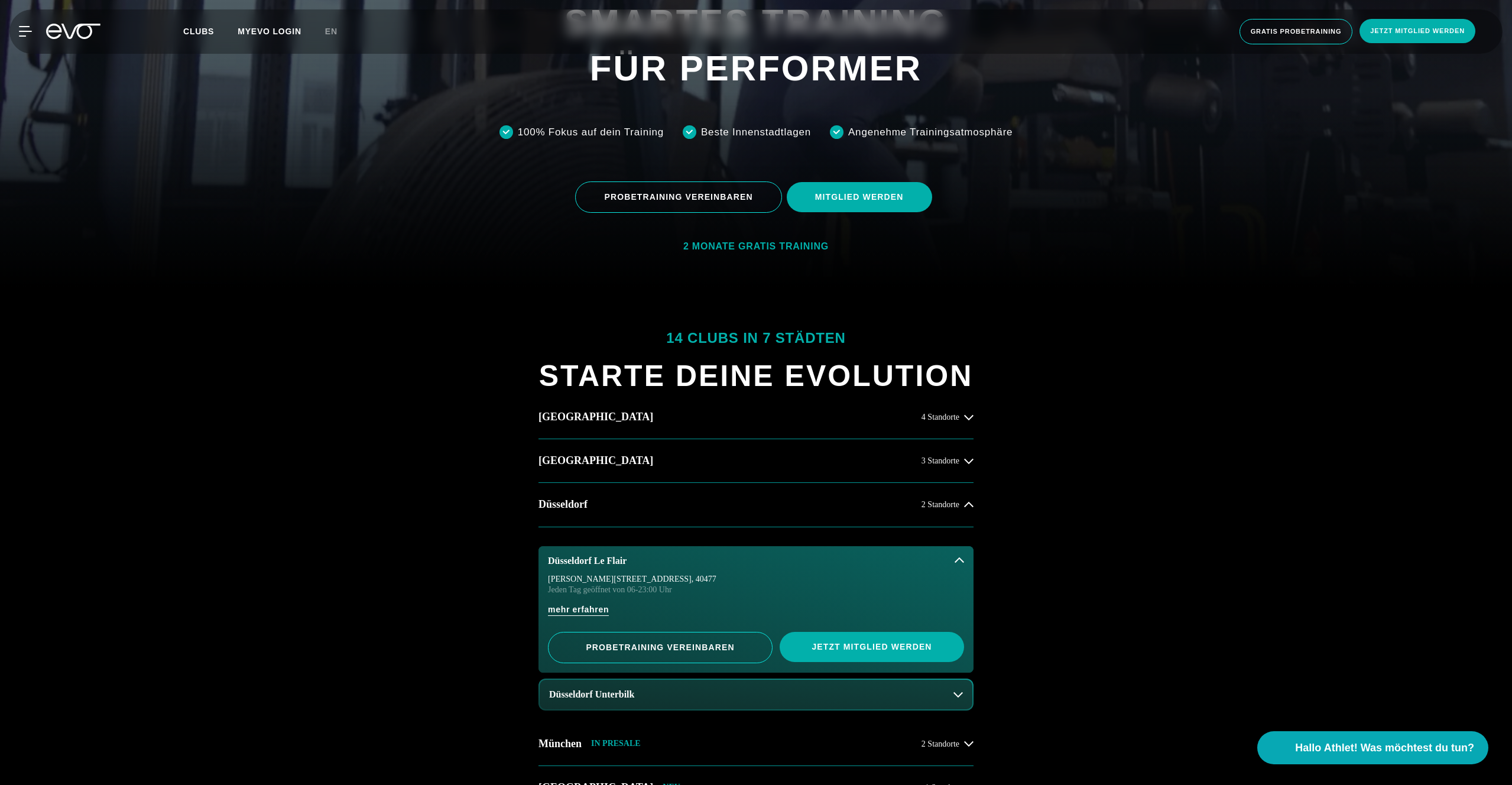
scroll to position [546, 0]
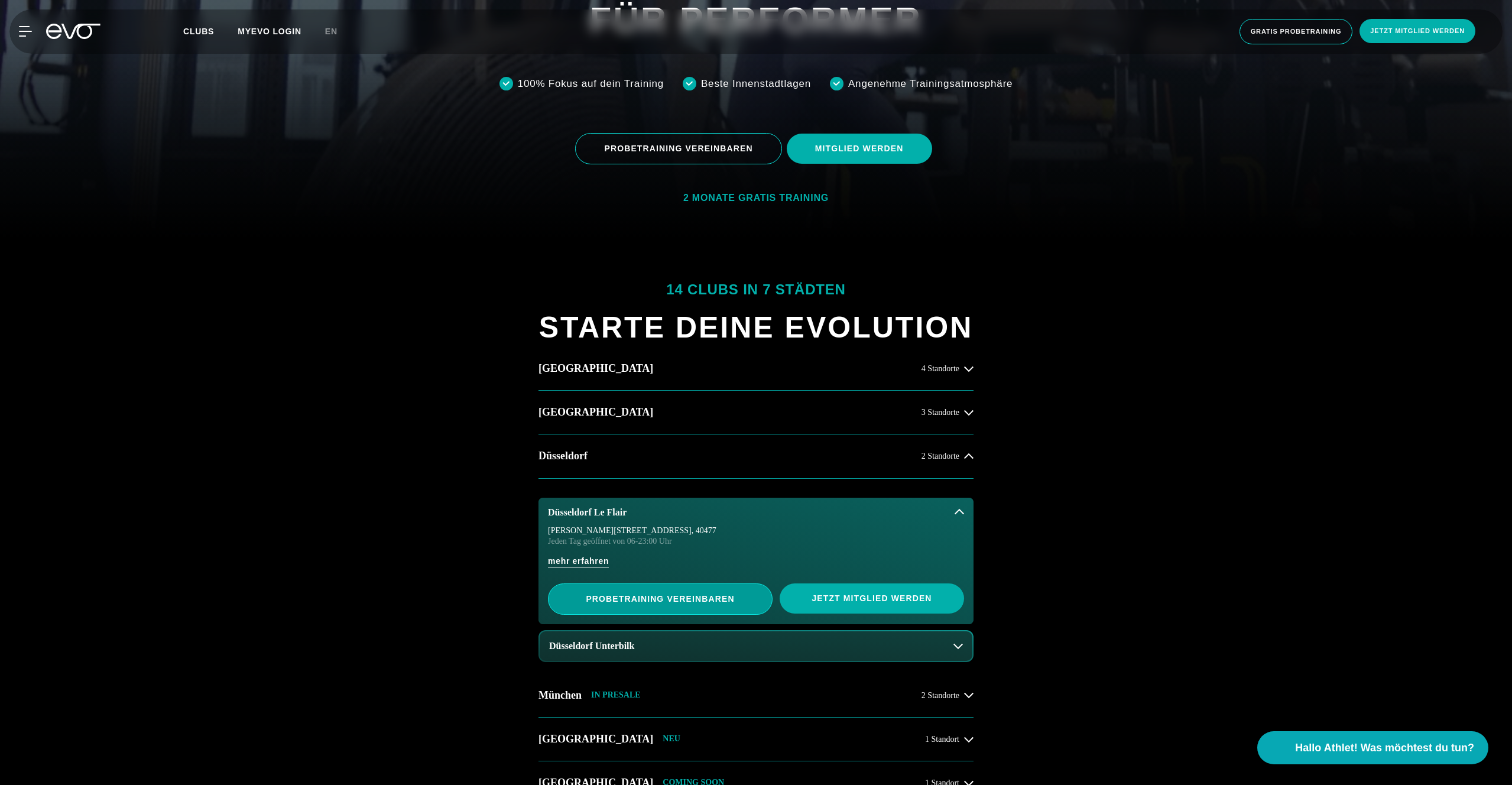
click at [694, 595] on span "PROBETRAINING VEREINBAREN" at bounding box center [660, 599] width 167 height 12
click at [717, 652] on button "Düsseldorf Unterbilk" at bounding box center [755, 646] width 432 height 30
click at [226, 492] on div "14 Clubs in 7 Städten STARTE DEINE EVOLUTION [GEOGRAPHIC_DATA] 4 Standorte [GEO…" at bounding box center [756, 630] width 1512 height 783
click at [415, 240] on div "14 Clubs in 7 Städten STARTE DEINE EVOLUTION [GEOGRAPHIC_DATA] 4 Standorte [GEO…" at bounding box center [756, 630] width 1512 height 783
click at [384, 454] on div "14 Clubs in 7 Städten STARTE DEINE EVOLUTION Hamburg 4 Standorte Berlin 3 Stand…" at bounding box center [756, 630] width 1512 height 783
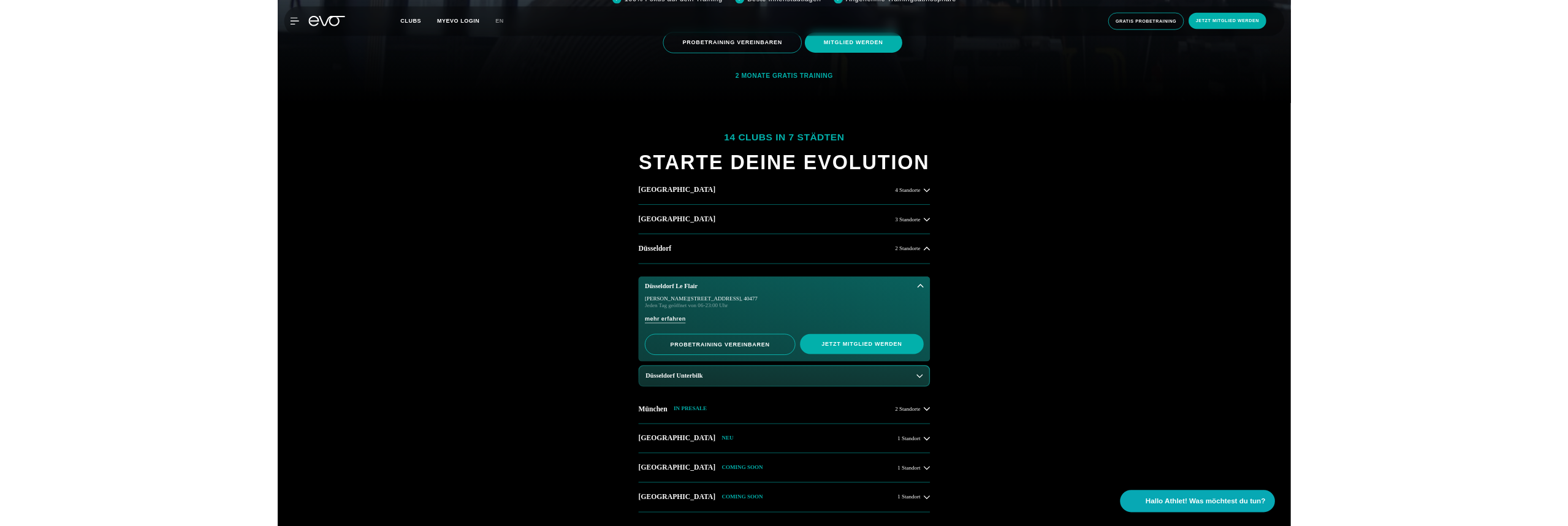
scroll to position [658, 0]
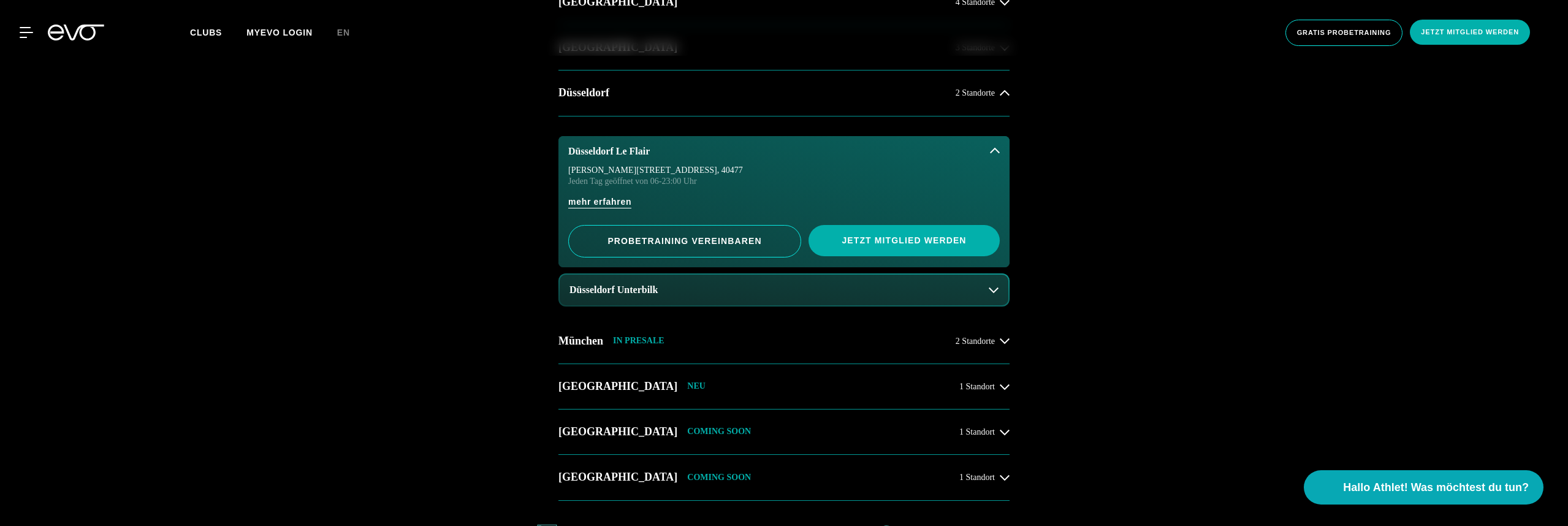
click at [395, 379] on div "14 Clubs in 7 Städten STARTE DEINE EVOLUTION [GEOGRAPHIC_DATA] 4 Standorte [GEO…" at bounding box center [784, 273] width 1568 height 812
click at [291, 304] on div "14 Clubs in 7 Städten STARTE DEINE EVOLUTION [GEOGRAPHIC_DATA] 4 Standorte [GEO…" at bounding box center [784, 273] width 1568 height 812
click at [387, 293] on div "14 Clubs in 7 Städten STARTE DEINE EVOLUTION [GEOGRAPHIC_DATA] 4 Standorte [GEO…" at bounding box center [784, 273] width 1568 height 812
click at [333, 291] on div "14 Clubs in 7 Städten STARTE DEINE EVOLUTION [GEOGRAPHIC_DATA] 4 Standorte [GEO…" at bounding box center [784, 273] width 1568 height 812
click at [394, 319] on div "14 Clubs in 7 Städten STARTE DEINE EVOLUTION [GEOGRAPHIC_DATA] 4 Standorte [GEO…" at bounding box center [784, 273] width 1568 height 812
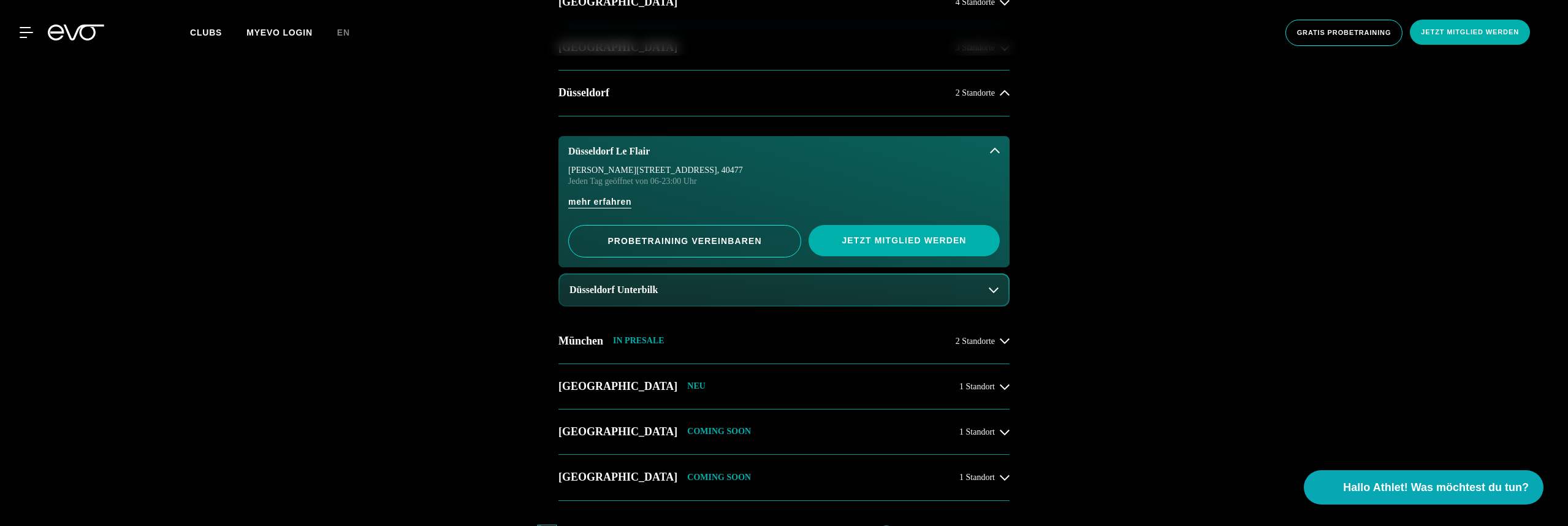
click at [272, 259] on div "14 Clubs in 7 Städten STARTE DEINE EVOLUTION [GEOGRAPHIC_DATA] 4 Standorte [GEO…" at bounding box center [784, 273] width 1568 height 812
drag, startPoint x: 350, startPoint y: 371, endPoint x: 460, endPoint y: 318, distance: 122.1
click at [350, 371] on div "14 Clubs in 7 Städten STARTE DEINE EVOLUTION [GEOGRAPHIC_DATA] 4 Standorte [GEO…" at bounding box center [784, 273] width 1568 height 812
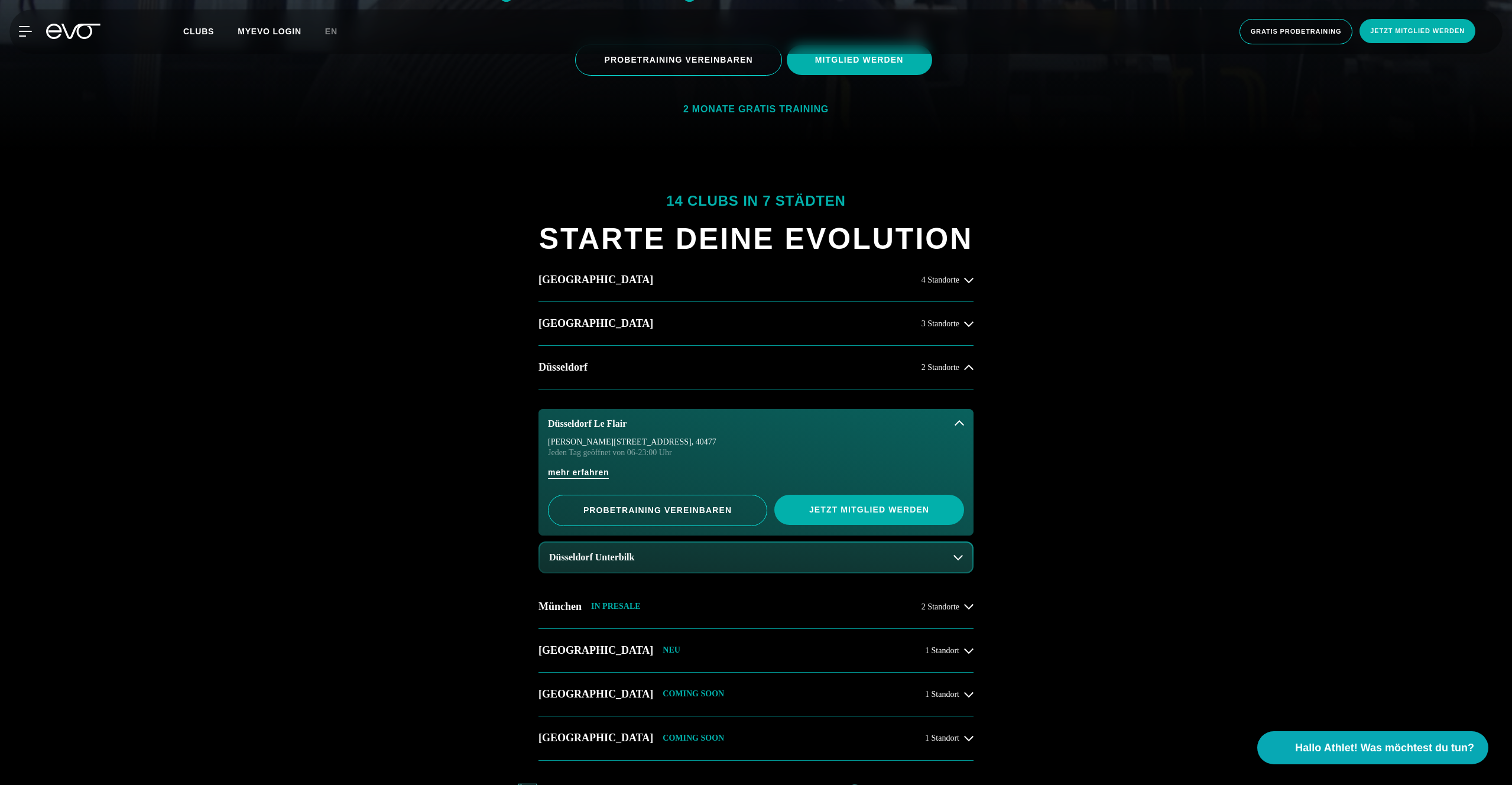
click at [723, 507] on button "Düsseldorf Unterbilk" at bounding box center [755, 557] width 432 height 30
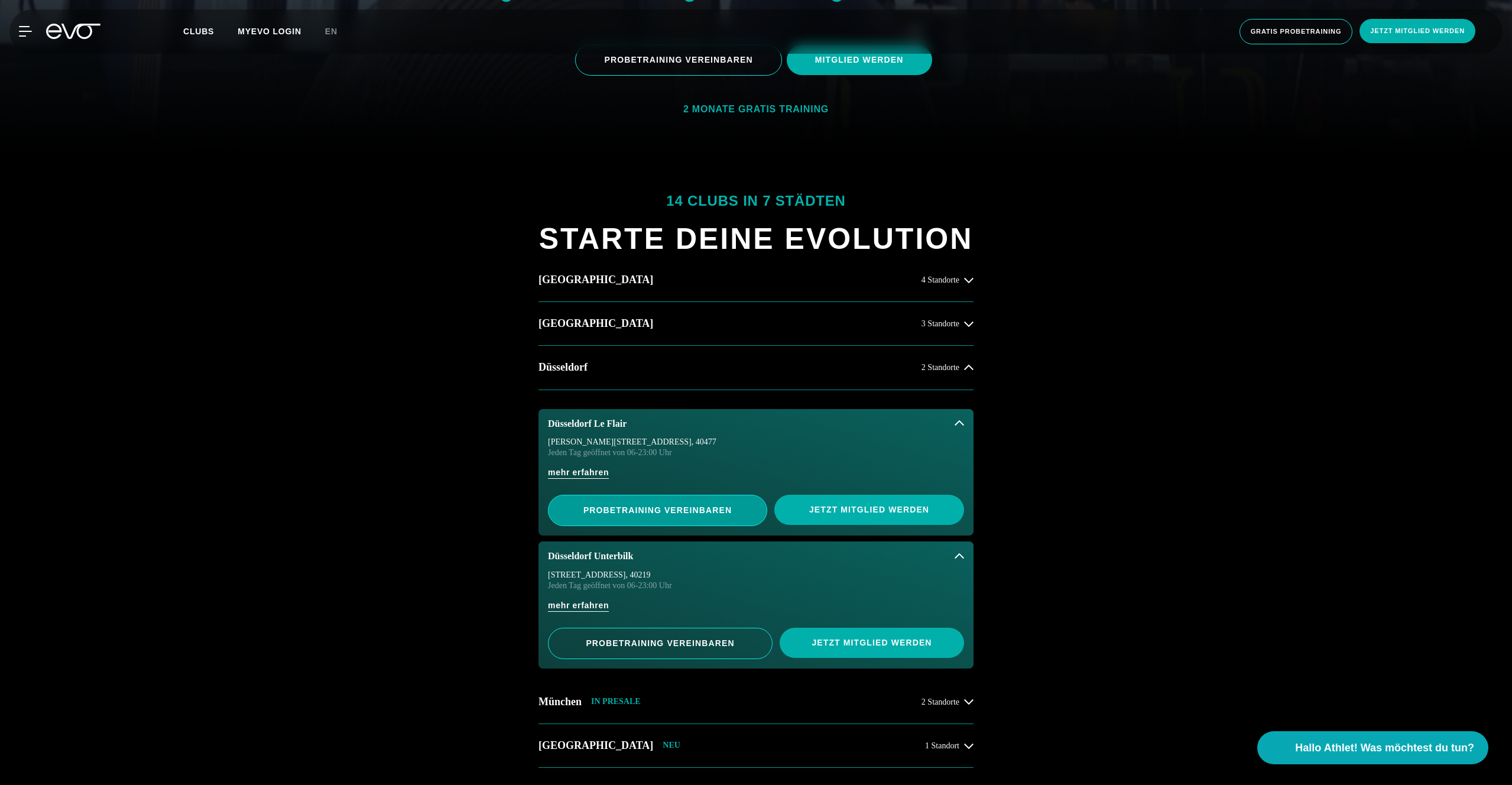
click at [648, 507] on span "PROBETRAINING VEREINBAREN" at bounding box center [658, 510] width 161 height 12
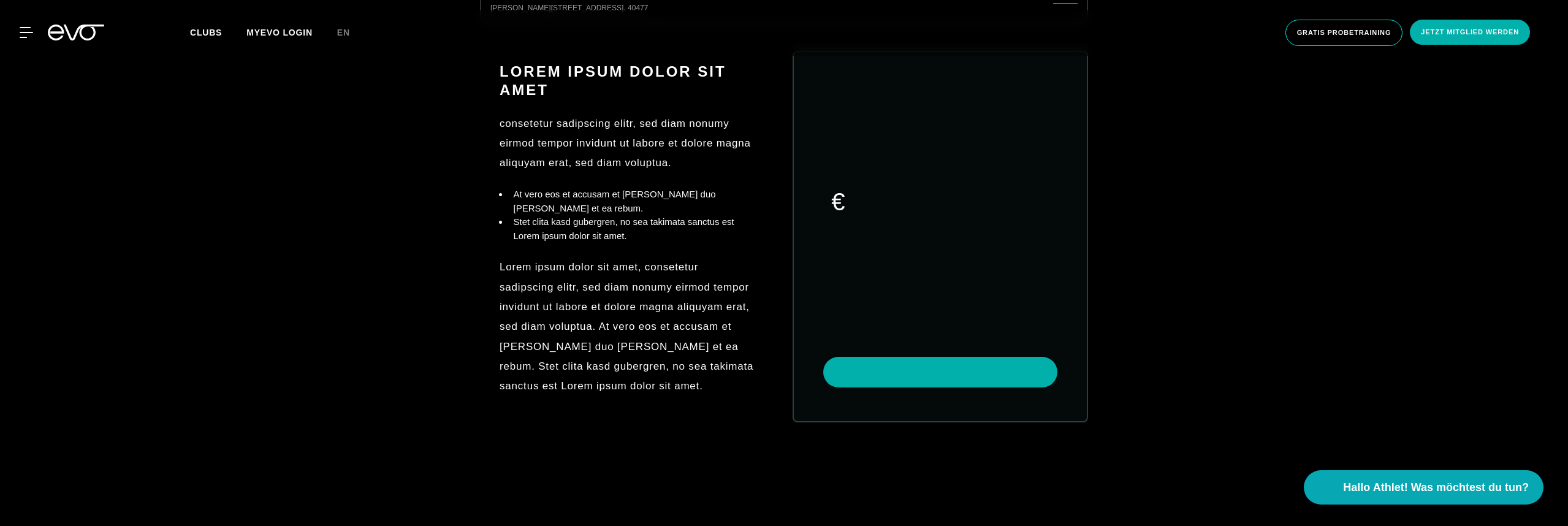
scroll to position [526, 0]
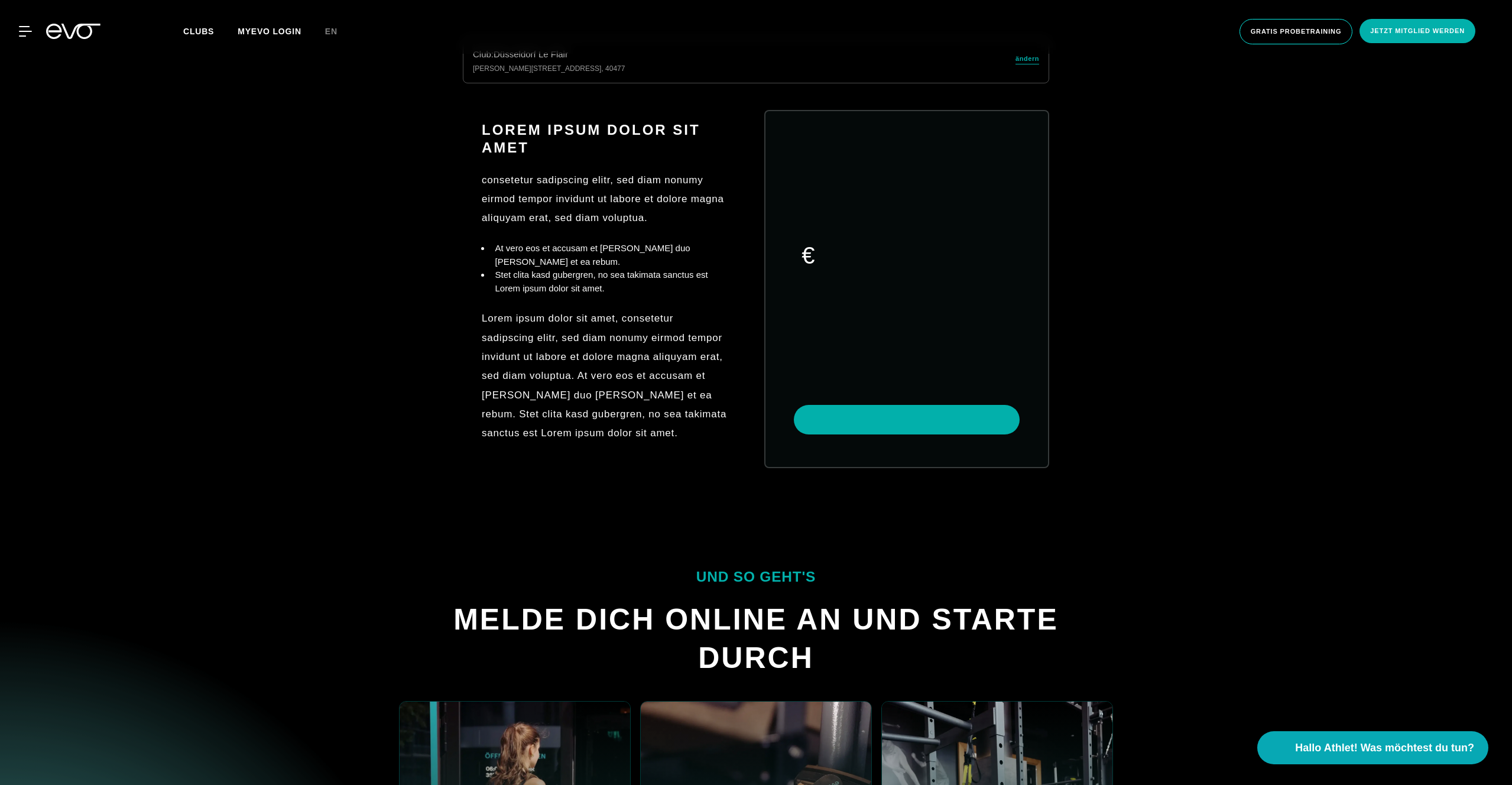
click at [480, 283] on div "Lorem ipsum dolor sit amet consetetur sadipscing elitr, sed diam nonumy eirmod …" at bounding box center [605, 289] width 285 height 374
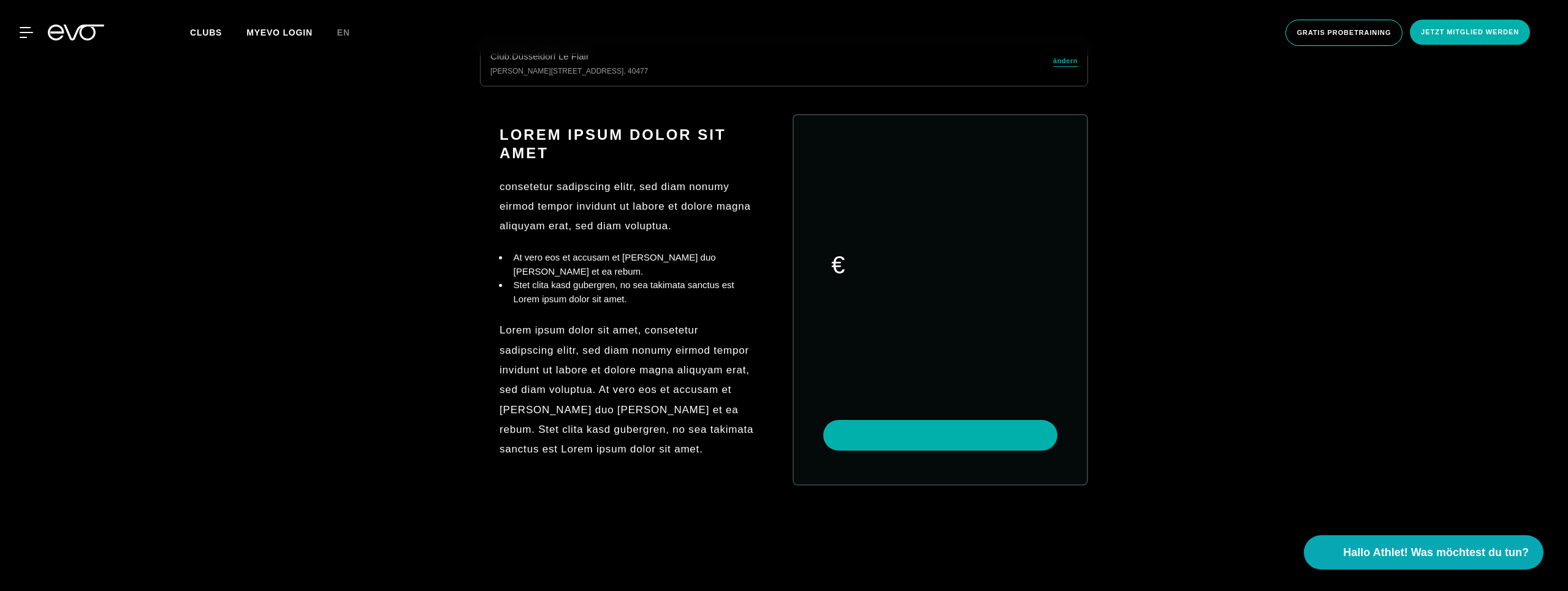
click at [1075, 67] on link "ändern" at bounding box center [1065, 63] width 24 height 14
click at [1073, 65] on div "MyEVO Login Über EVO Mitgliedschaften Probetraining TAGESPASS EVO Studios [GEOG…" at bounding box center [784, 33] width 1568 height 65
click at [1065, 63] on div "MyEVO Login Über EVO Mitgliedschaften Probetraining TAGESPASS EVO Studios Düsse…" at bounding box center [784, 33] width 1568 height 65
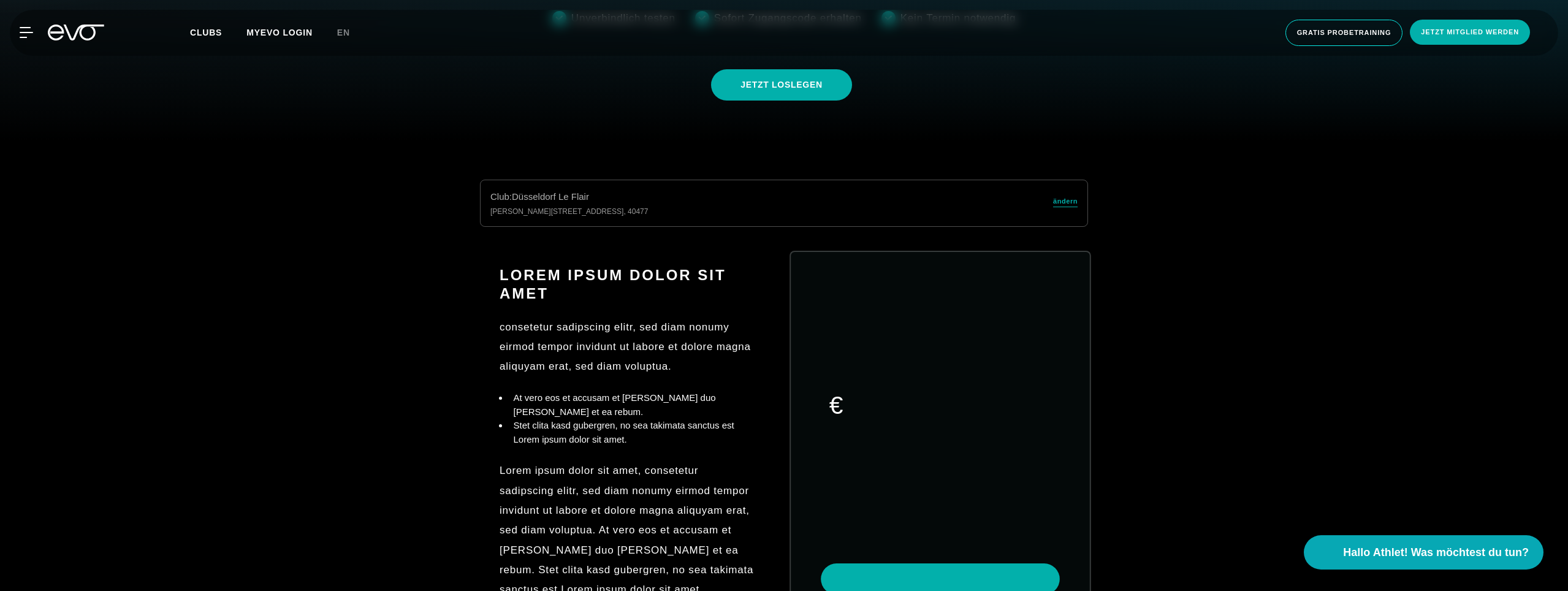
scroll to position [437, 0]
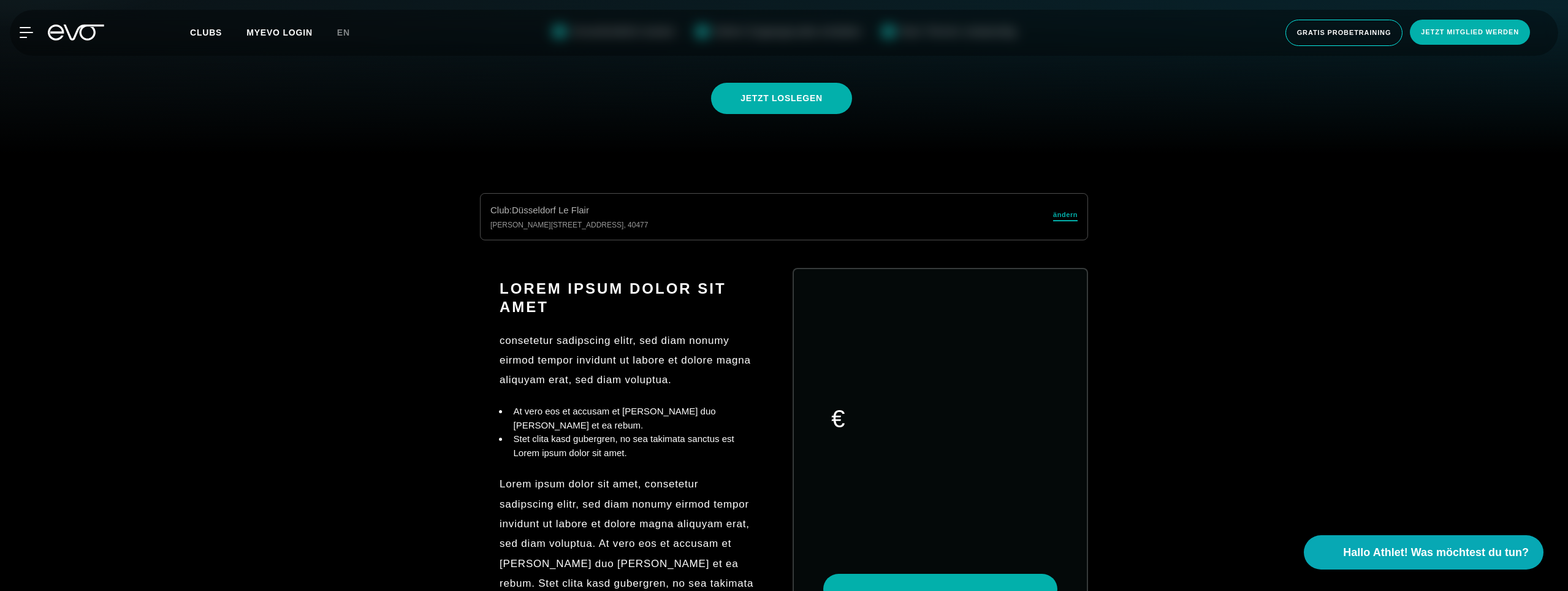
click at [1068, 214] on span "ändern" at bounding box center [1065, 214] width 24 height 10
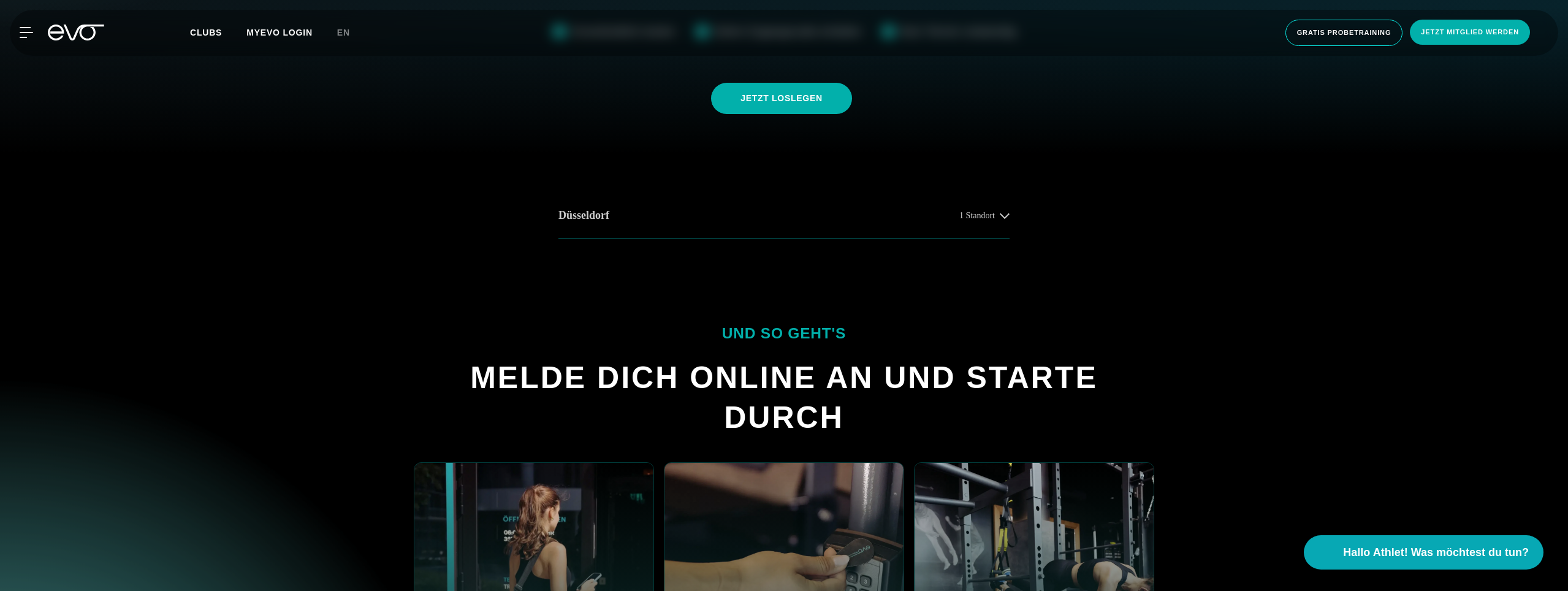
click at [854, 234] on button "Düsseldorf 1 Standort" at bounding box center [784, 216] width 451 height 46
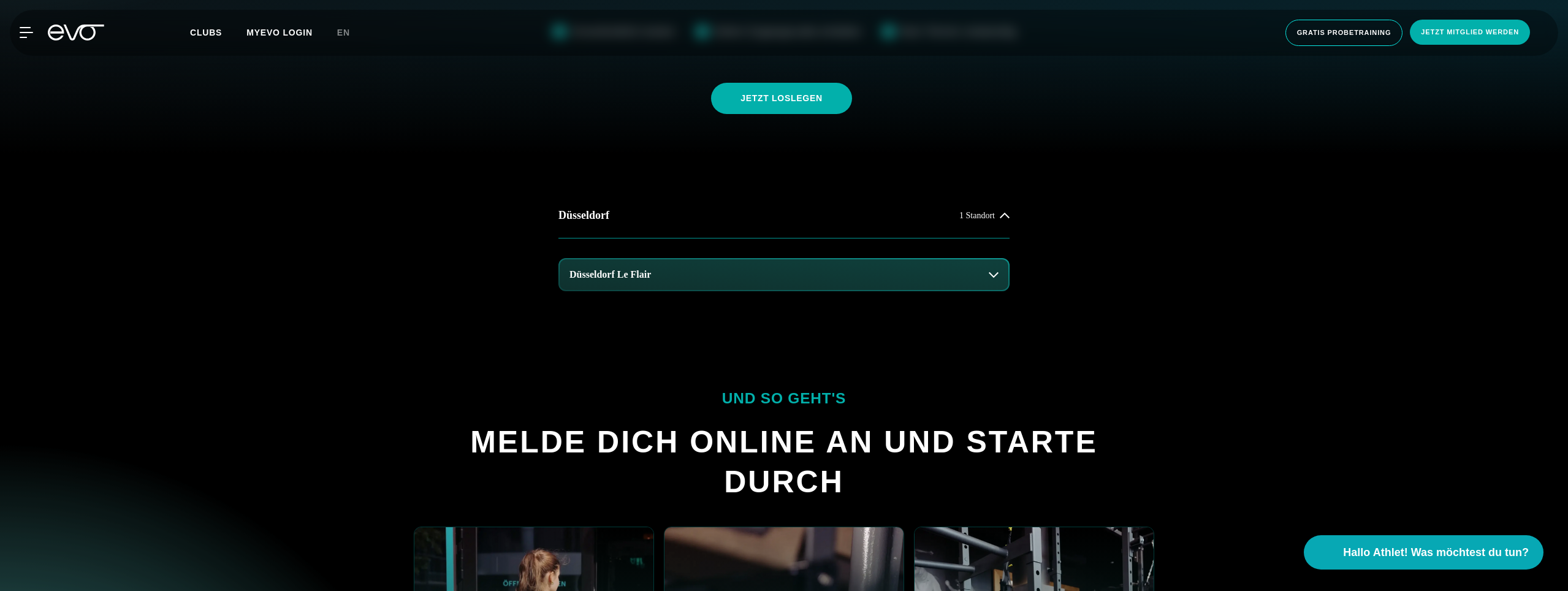
click at [733, 276] on button "Düsseldorf Le Flair" at bounding box center [783, 274] width 448 height 31
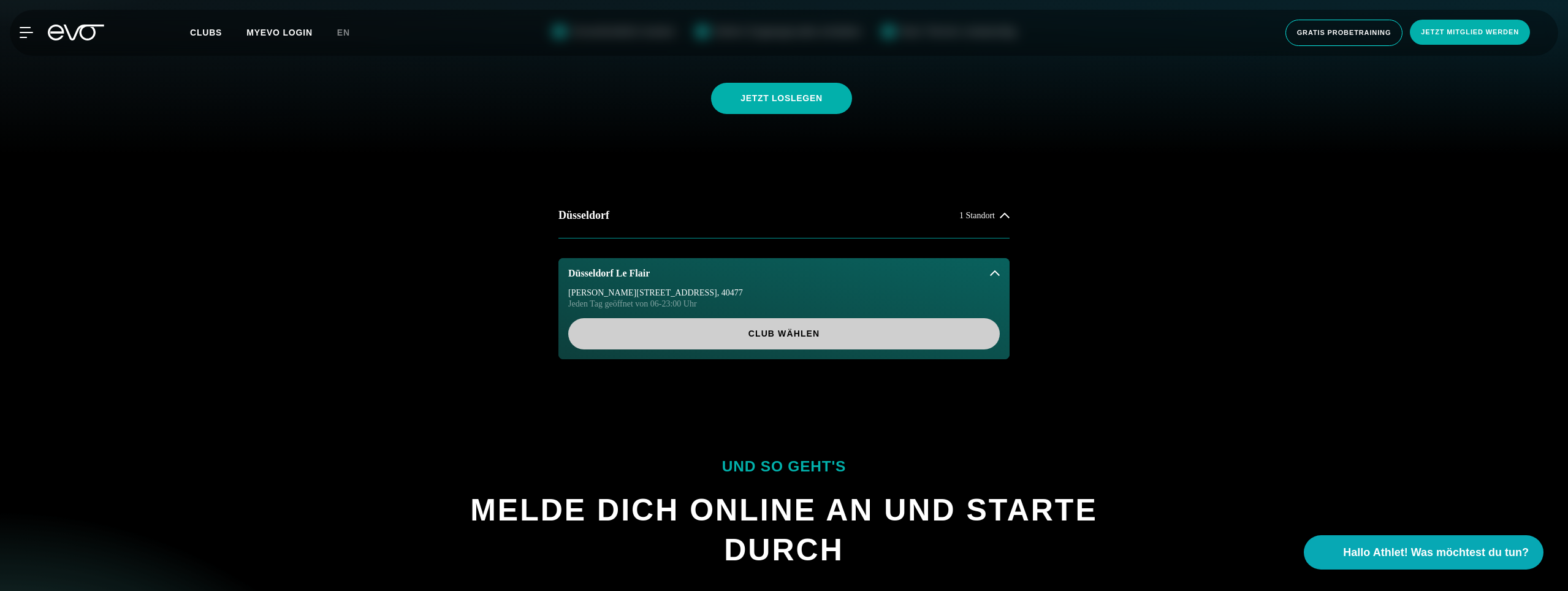
click at [702, 347] on span "Club wählen" at bounding box center [784, 334] width 431 height 31
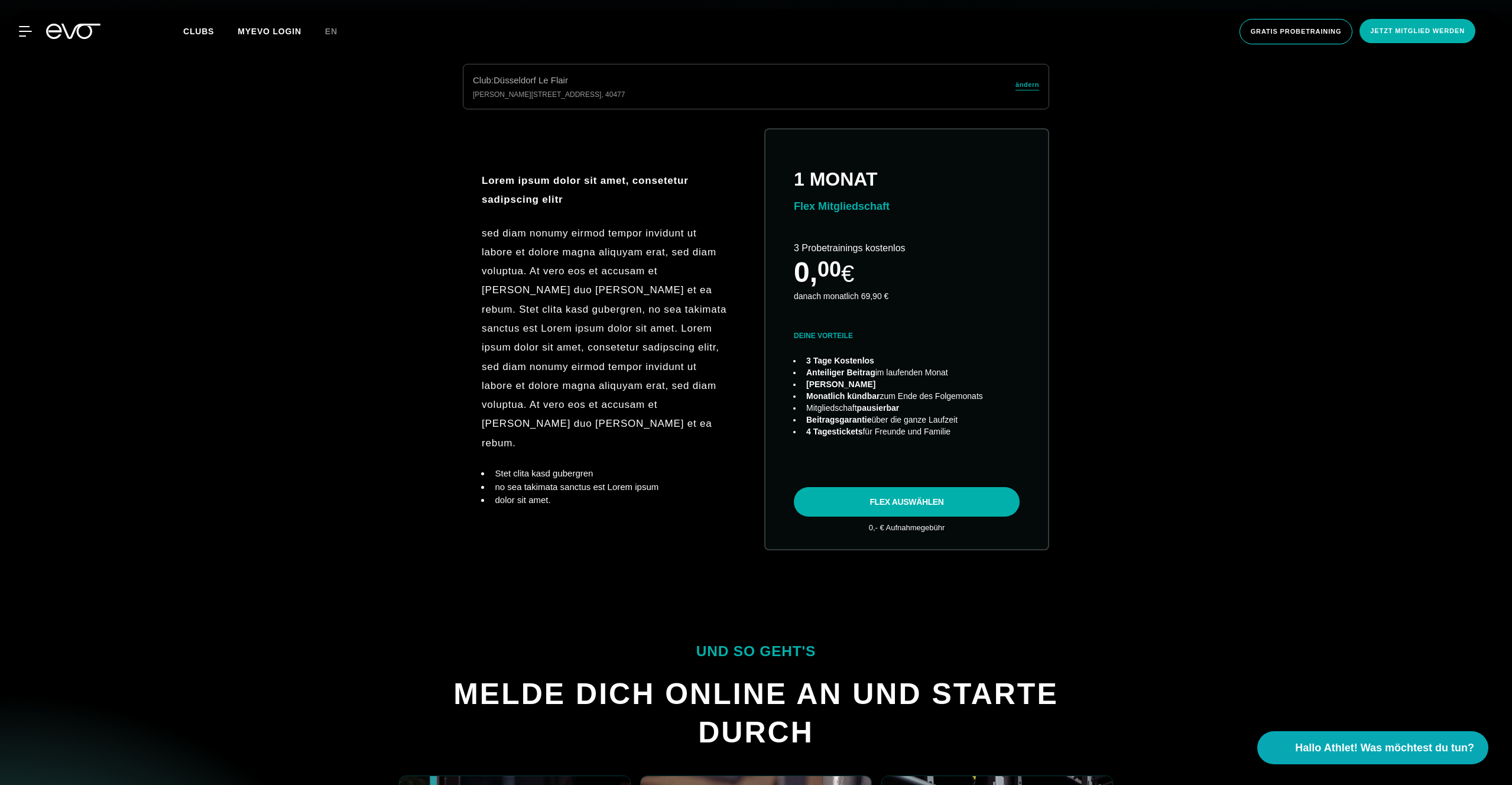
scroll to position [785, 0]
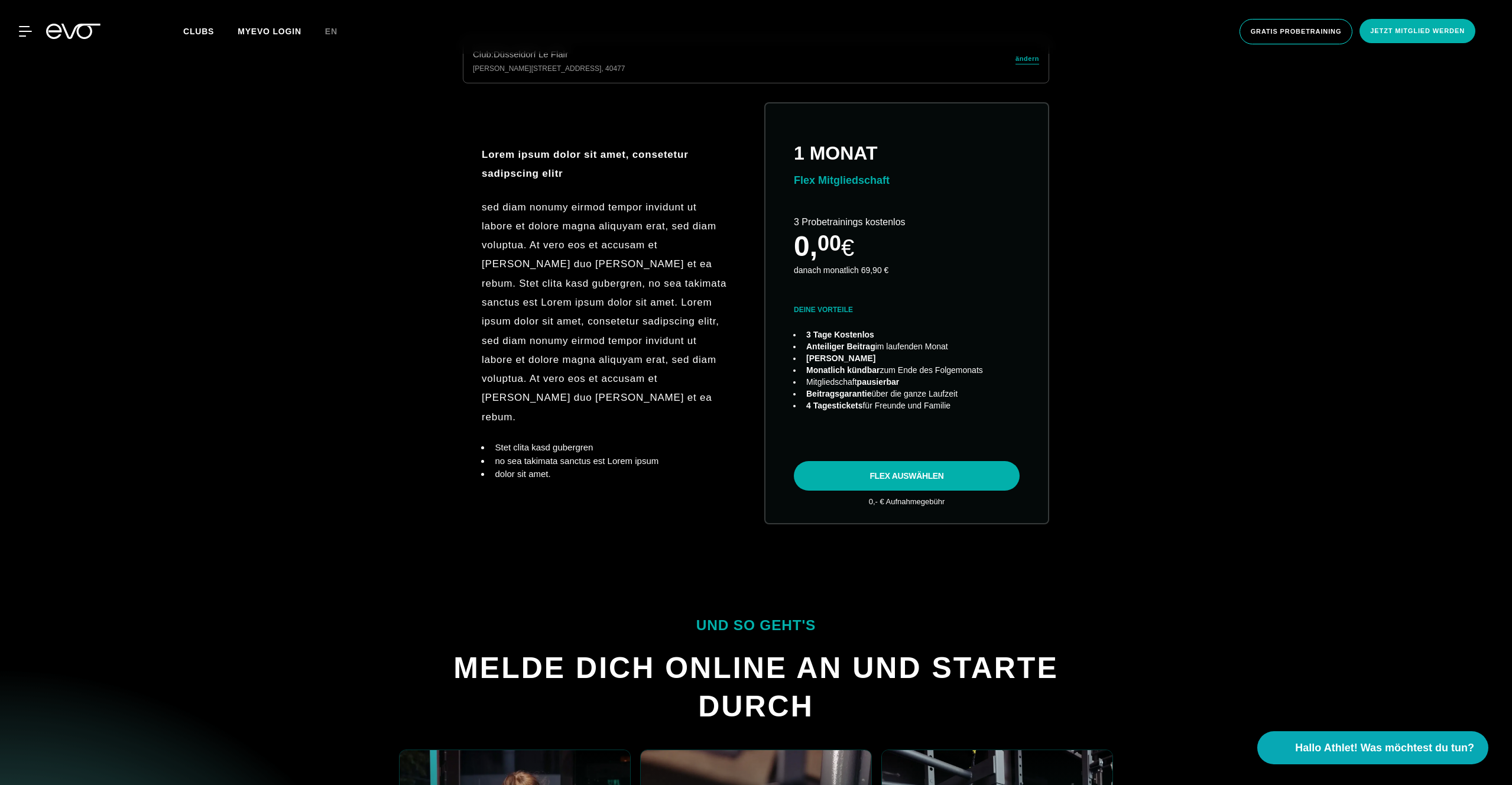
click at [236, 247] on div "Club : Düsseldorf Le Flair Marc-Chagall-Straße 2 , 40477 ändern Lorem ipsum dol…" at bounding box center [756, 295] width 1474 height 515
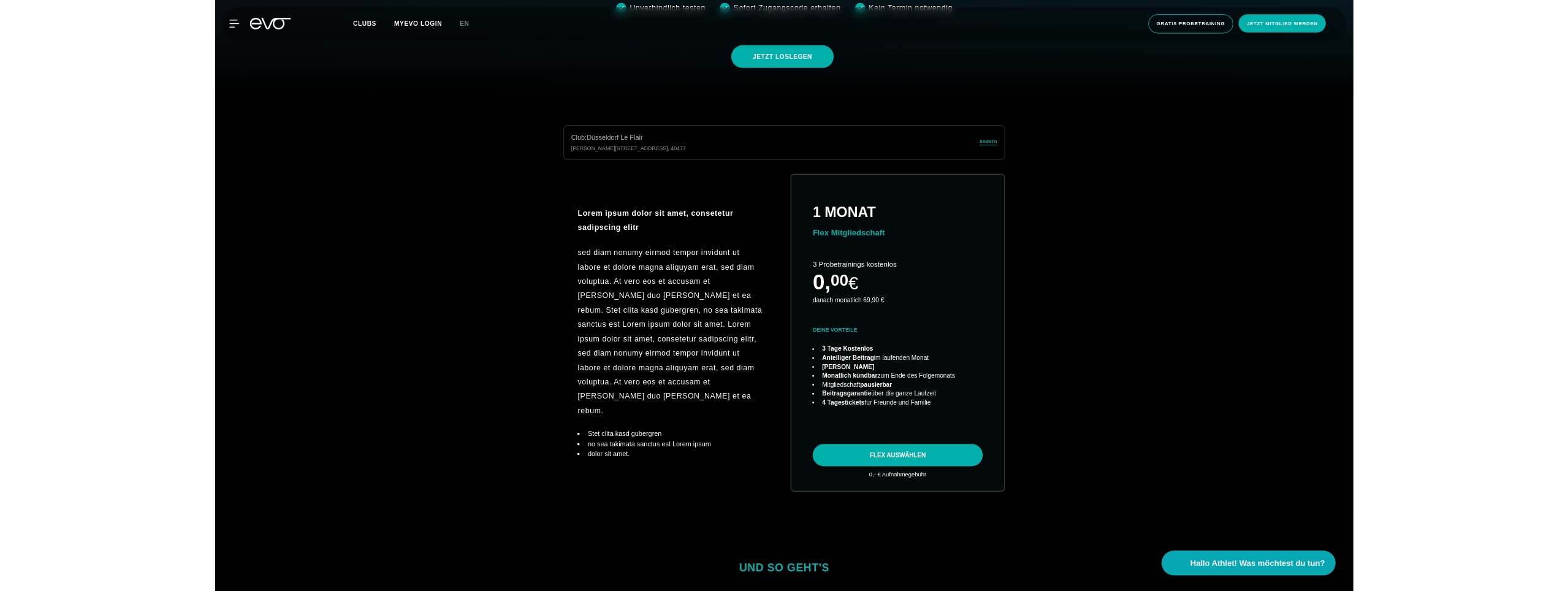
scroll to position [669, 0]
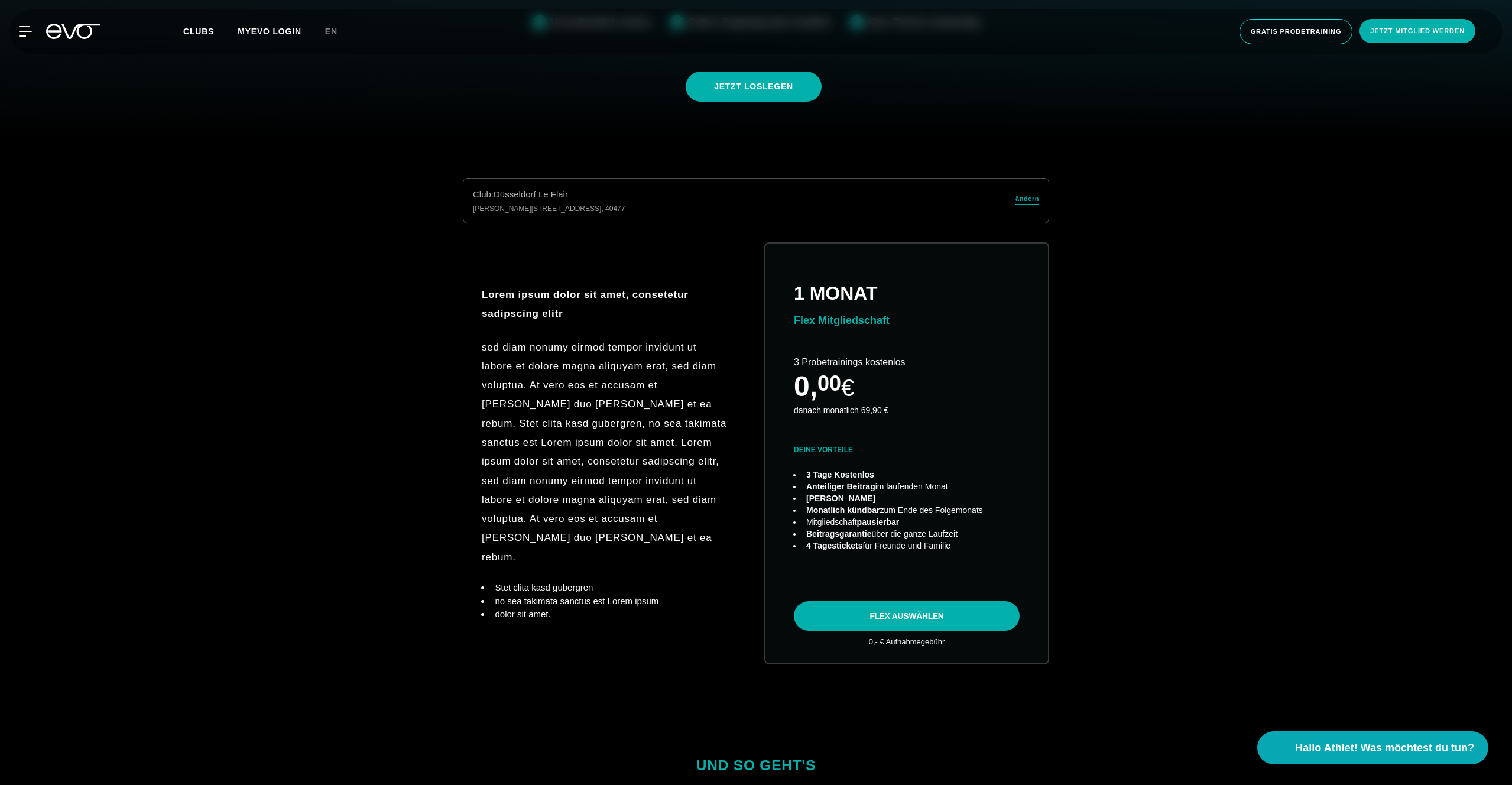
click at [244, 288] on div "Club : Düsseldorf Le Flair Marc-Chagall-Straße 2 , 40477 ändern Lorem ipsum dol…" at bounding box center [756, 435] width 1474 height 515
click at [236, 317] on div "Club : Düsseldorf Le Flair Marc-Chagall-Straße 2 , 40477 ändern Lorem ipsum dol…" at bounding box center [756, 435] width 1474 height 515
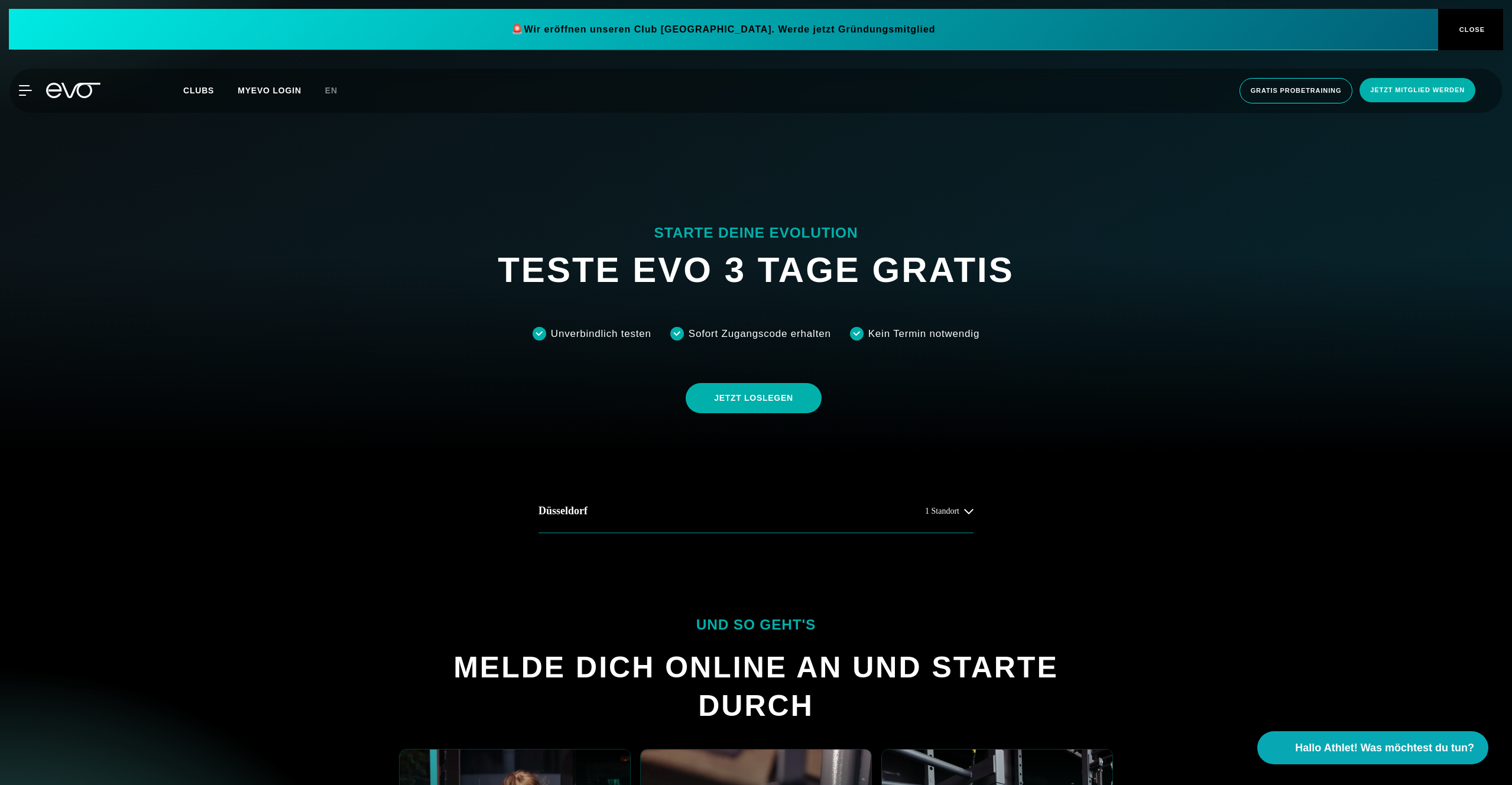
scroll to position [328, 0]
